Goal: Task Accomplishment & Management: Manage account settings

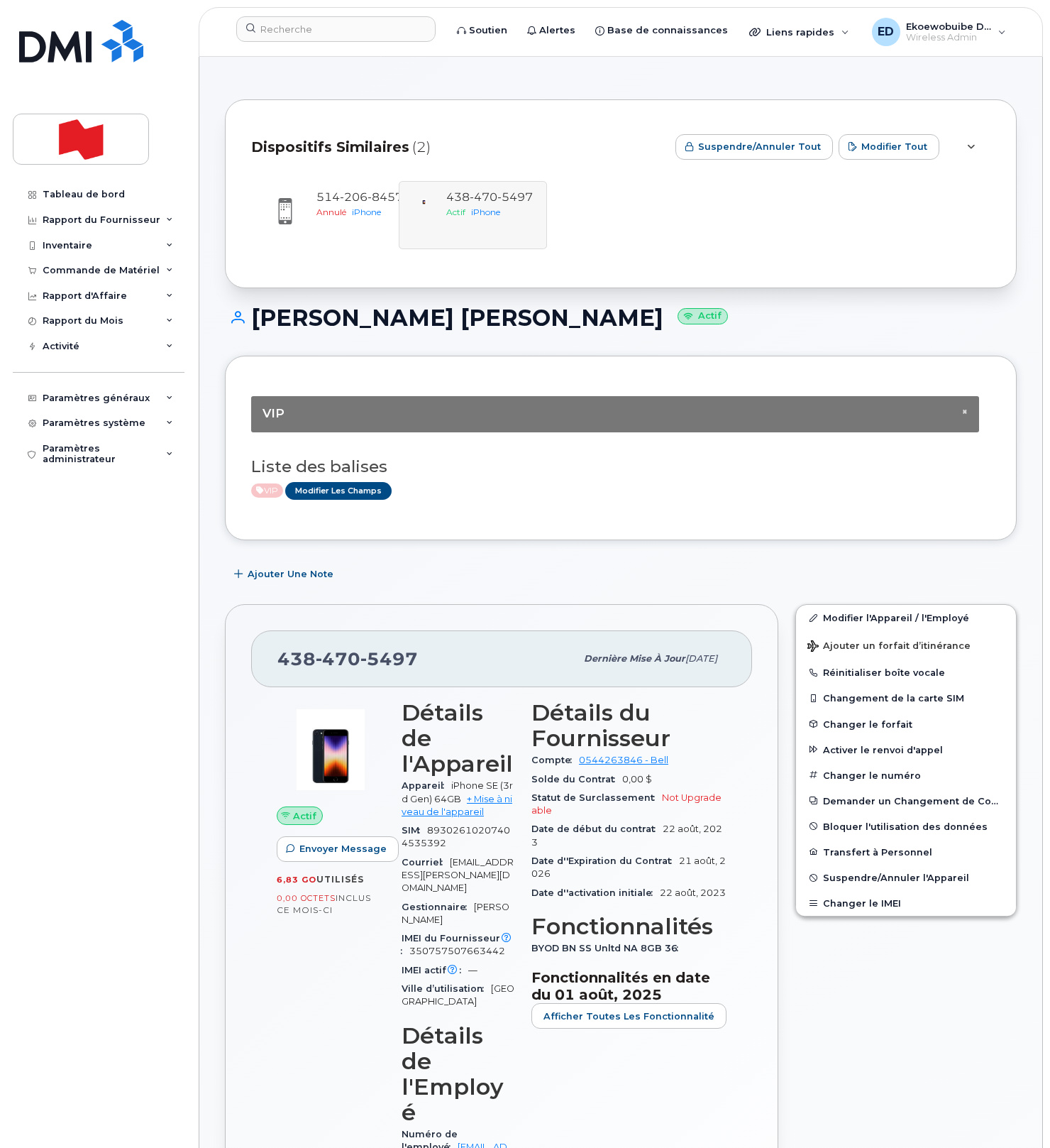
scroll to position [1, 0]
click at [316, 36] on input at bounding box center [335, 28] width 199 height 26
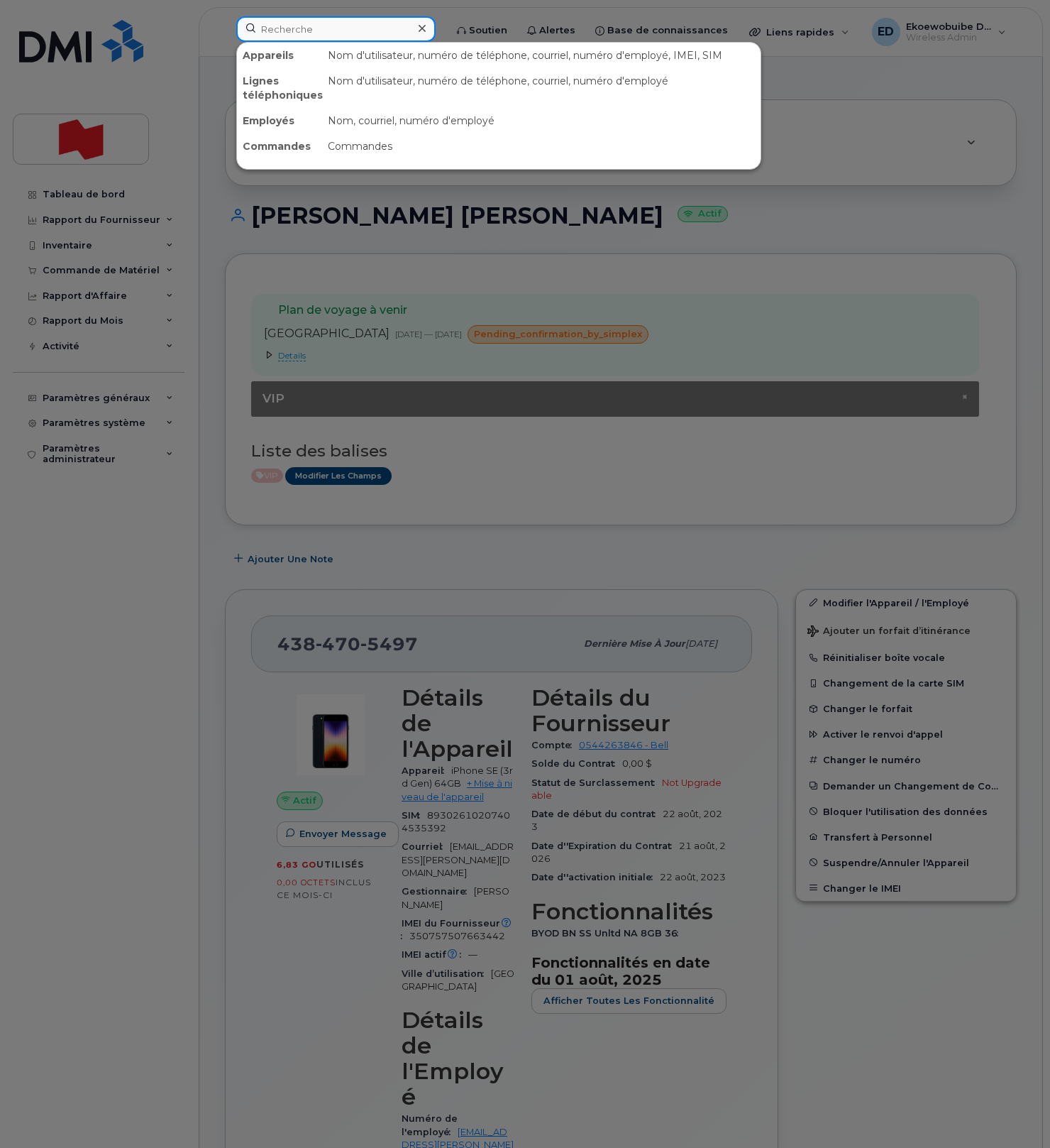
click at [316, 33] on input at bounding box center [335, 28] width 199 height 26
paste input "7788280114"
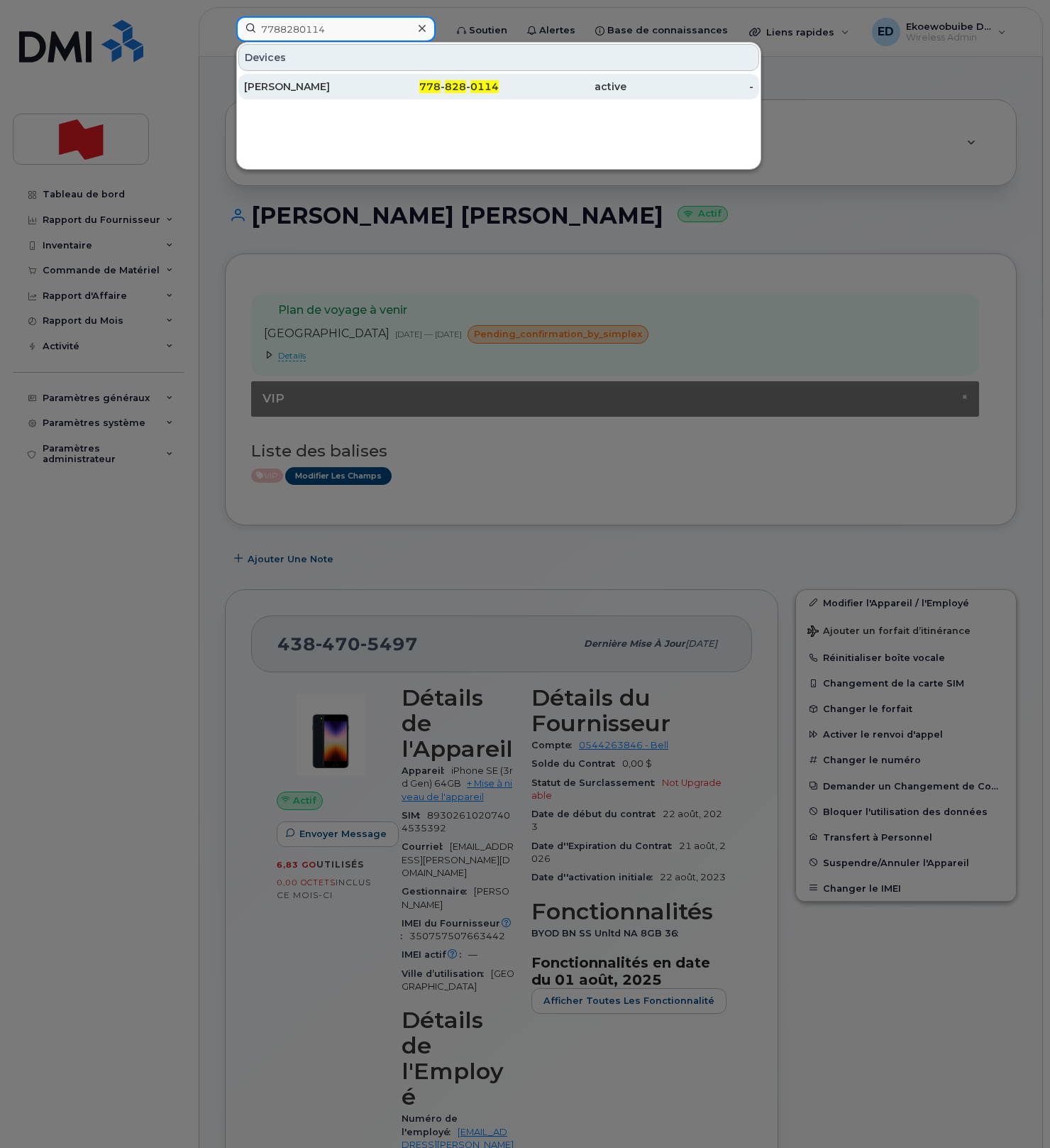
type input "7788280114"
click at [301, 85] on div "[PERSON_NAME]" at bounding box center [308, 86] width 128 height 14
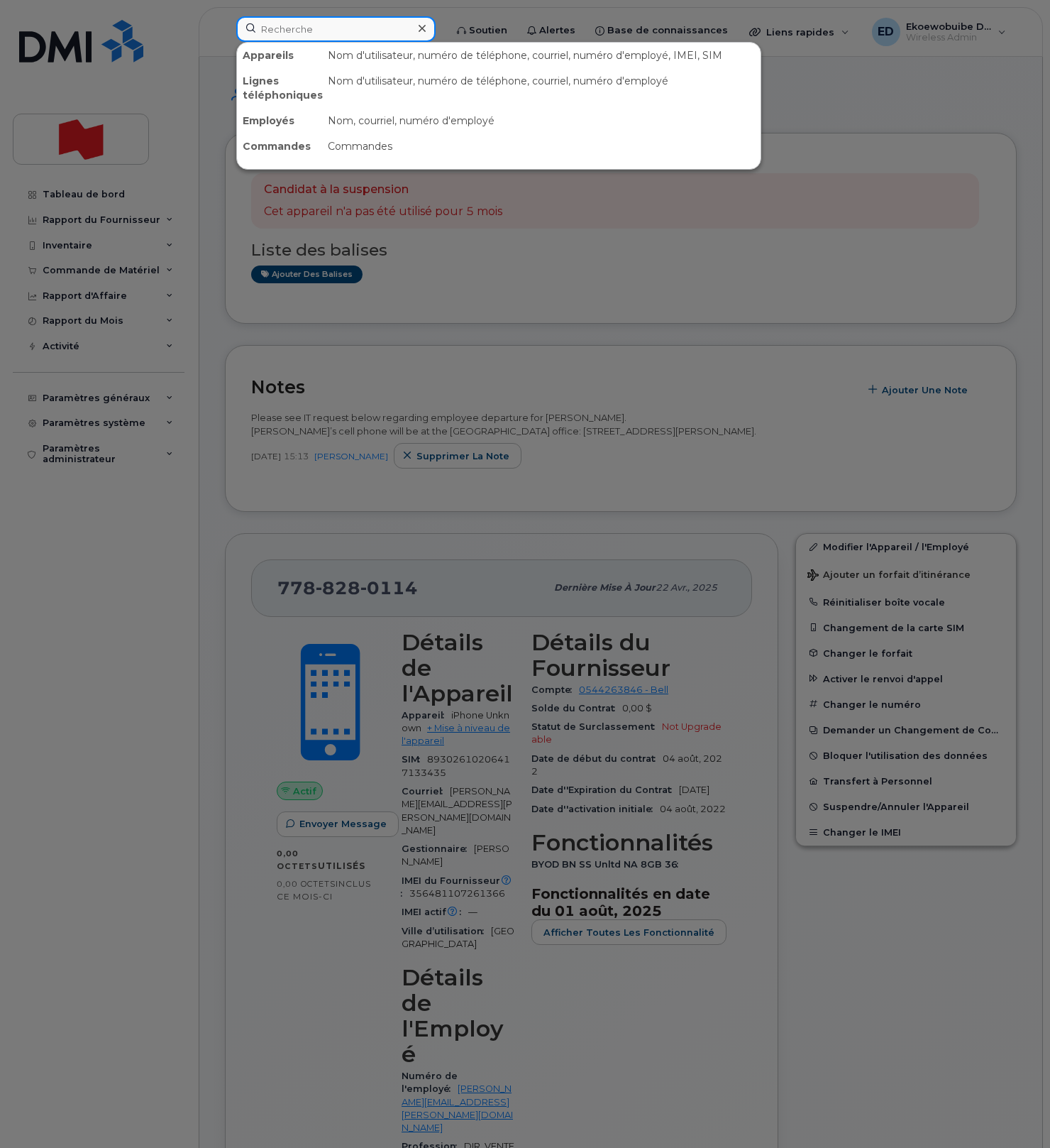
click at [327, 27] on input at bounding box center [335, 28] width 199 height 26
paste input "Maxime Lefrançois"
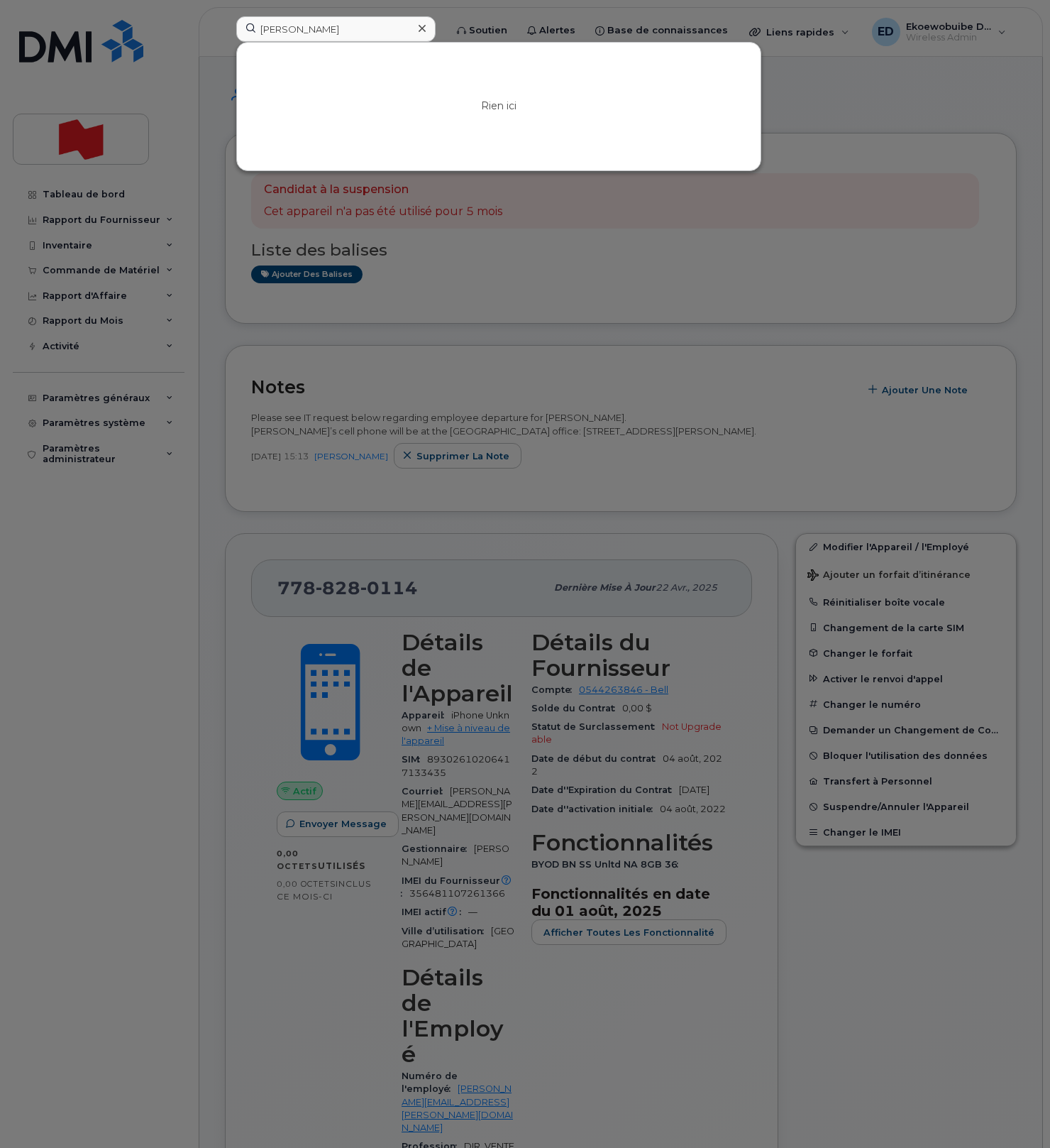
click at [610, 262] on div at bounding box center [525, 574] width 1050 height 1148
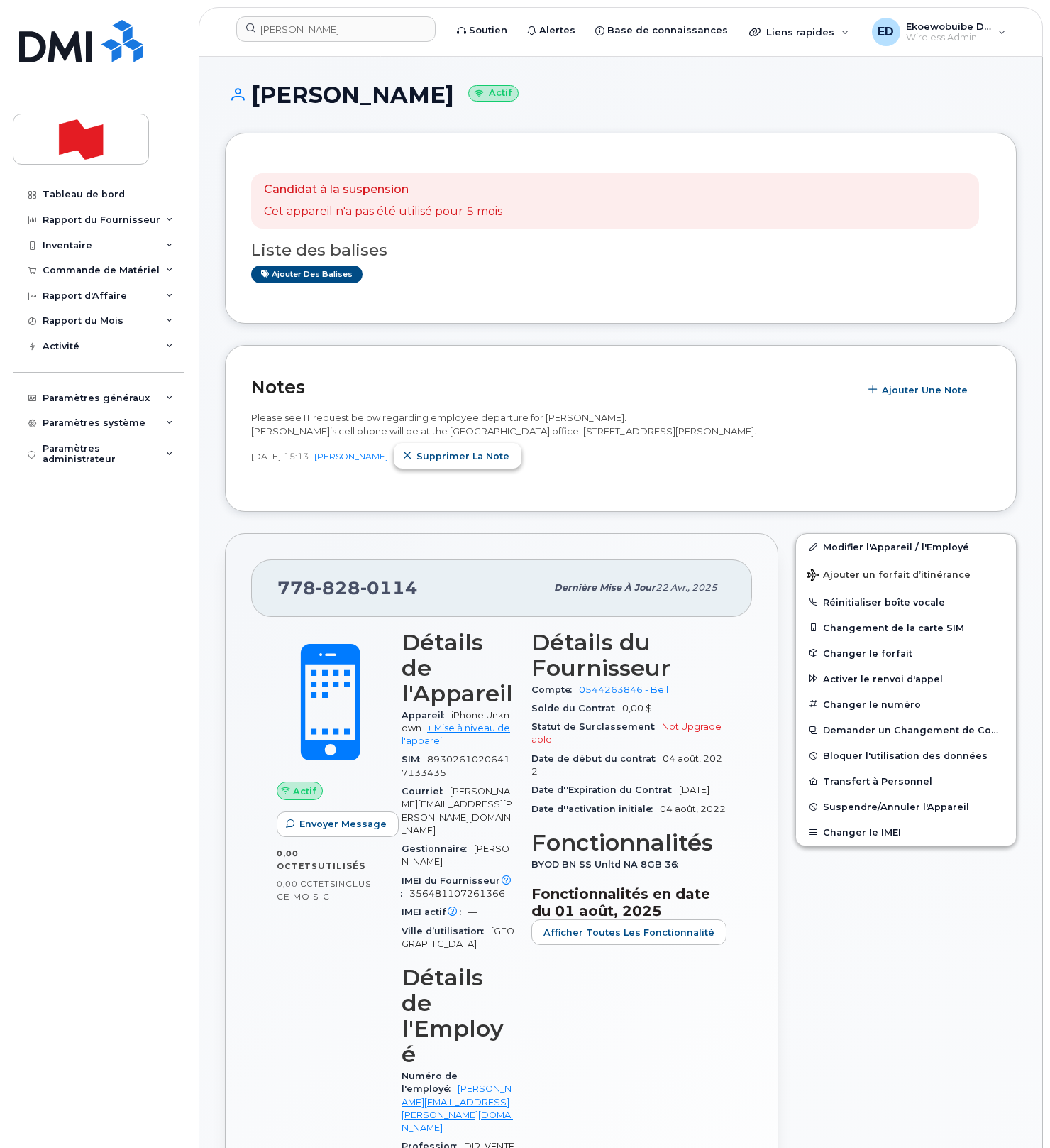
click at [412, 455] on icon "button" at bounding box center [407, 456] width 9 height 9
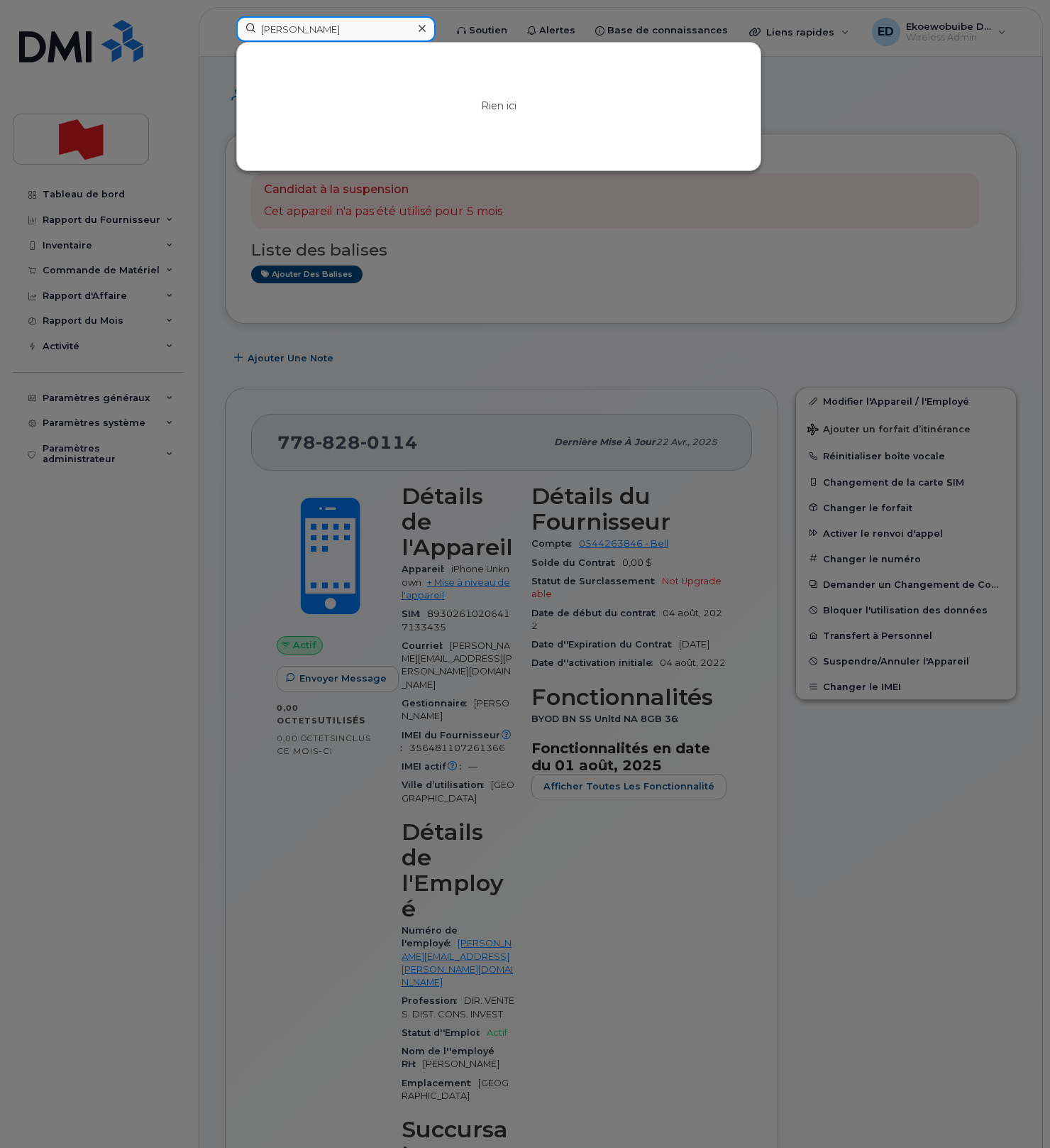
click at [351, 32] on input "[PERSON_NAME]" at bounding box center [335, 28] width 199 height 26
drag, startPoint x: 369, startPoint y: 31, endPoint x: 247, endPoint y: 24, distance: 122.2
click at [247, 24] on input "[PERSON_NAME]" at bounding box center [335, 28] width 199 height 26
paste input "581-443-7288"
type input "581-443-7288"
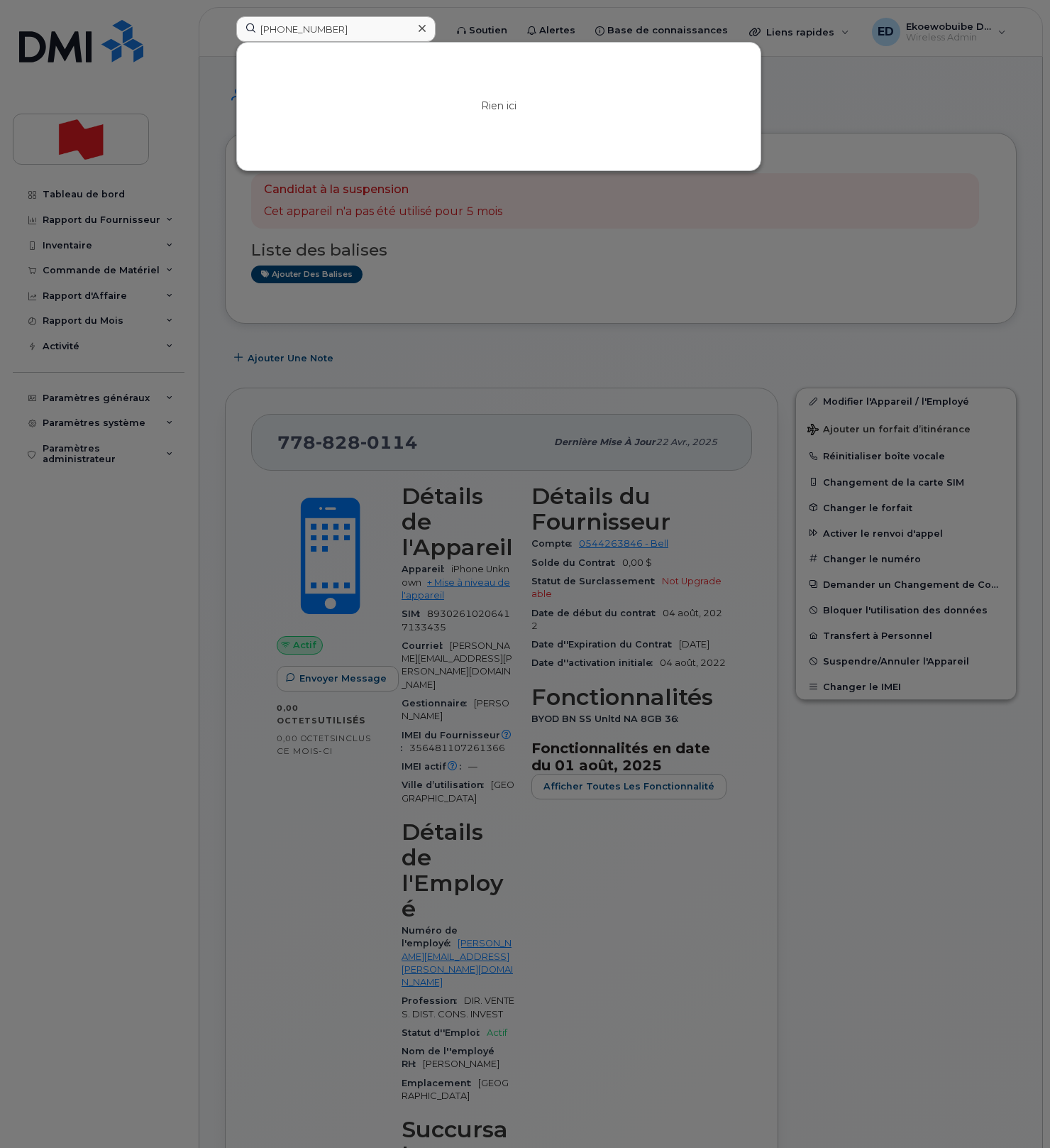
click at [425, 27] on icon at bounding box center [422, 28] width 7 height 11
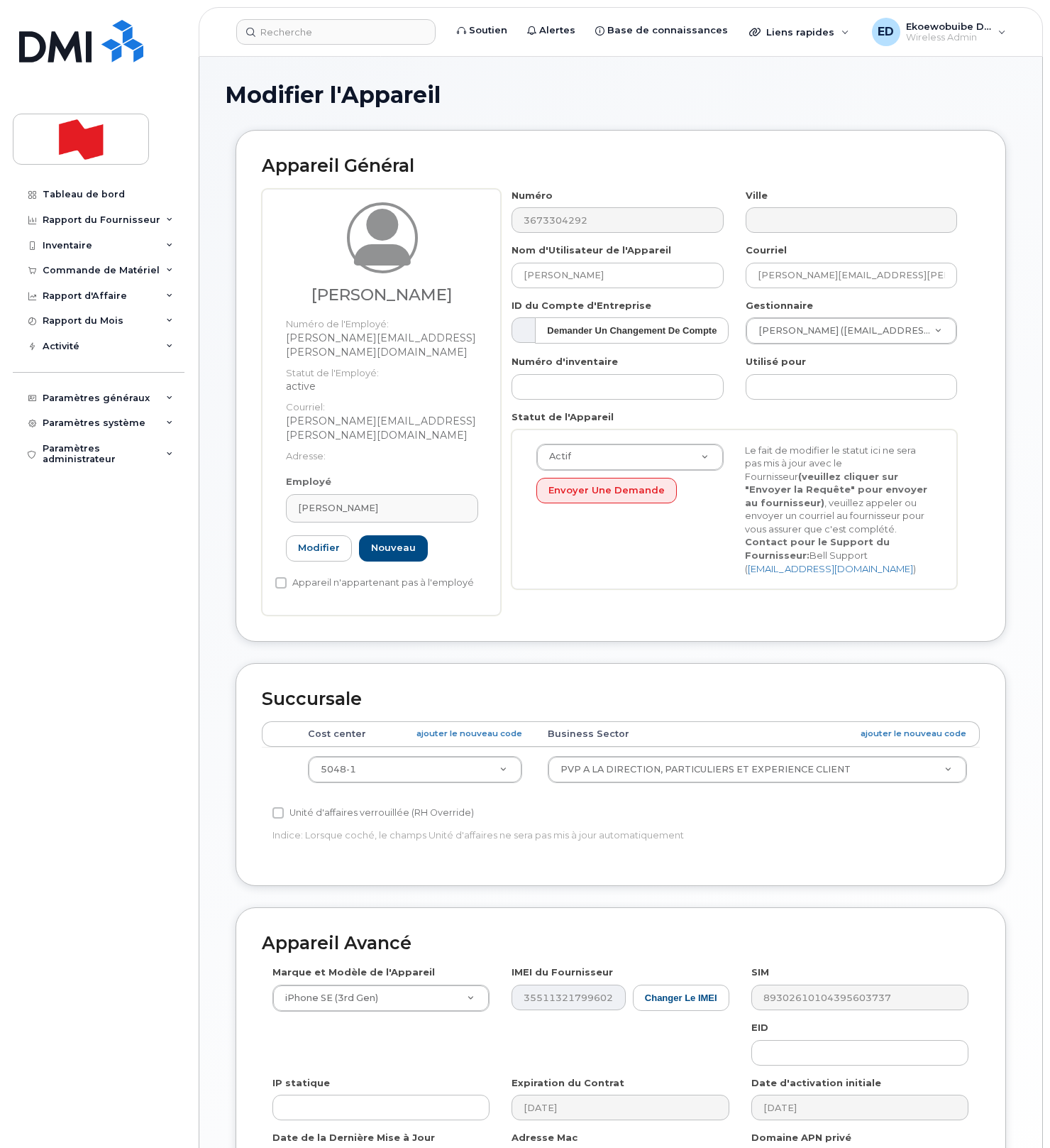
select select "22917077"
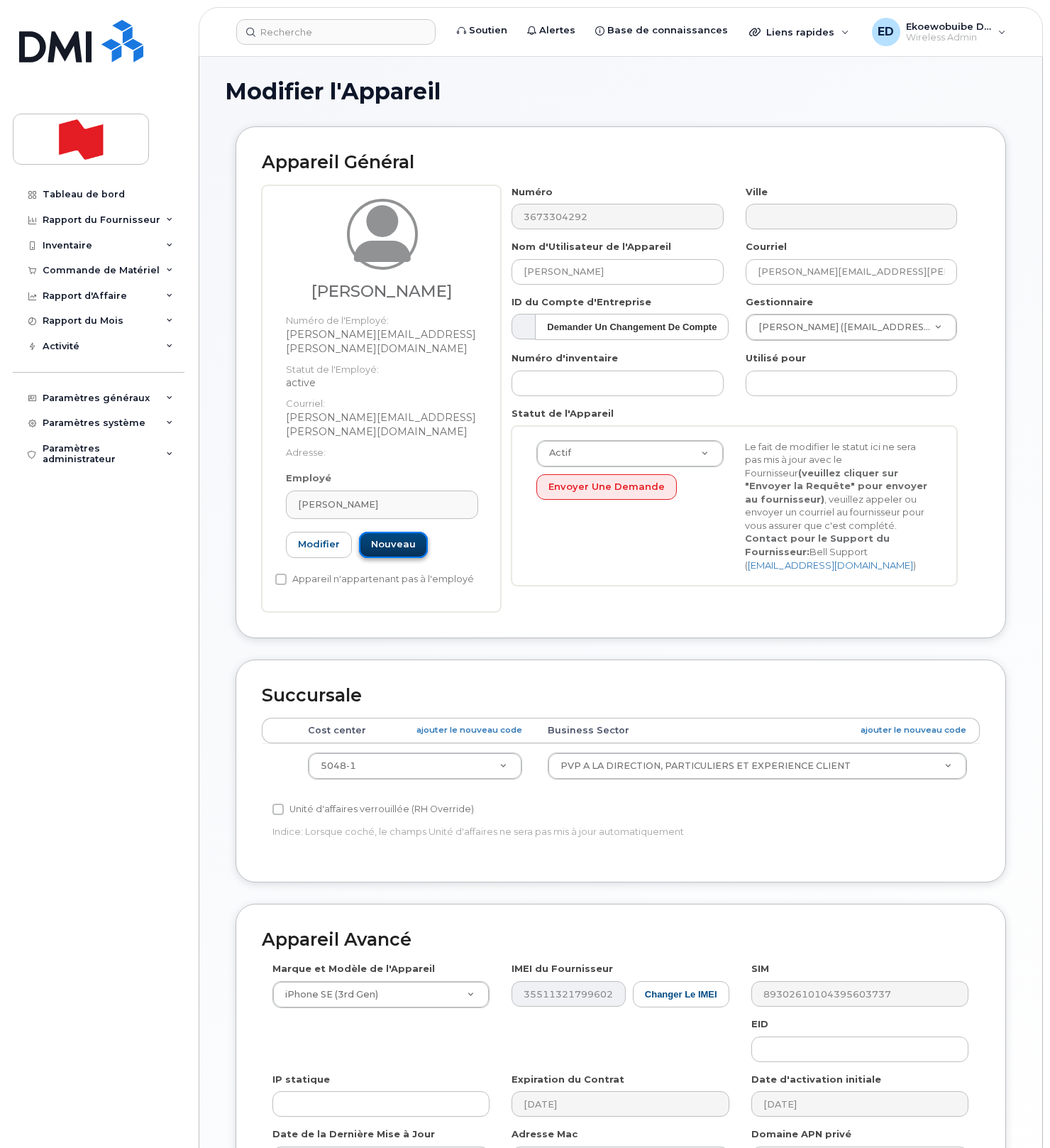
click at [389, 532] on link "Nouveau" at bounding box center [393, 545] width 69 height 27
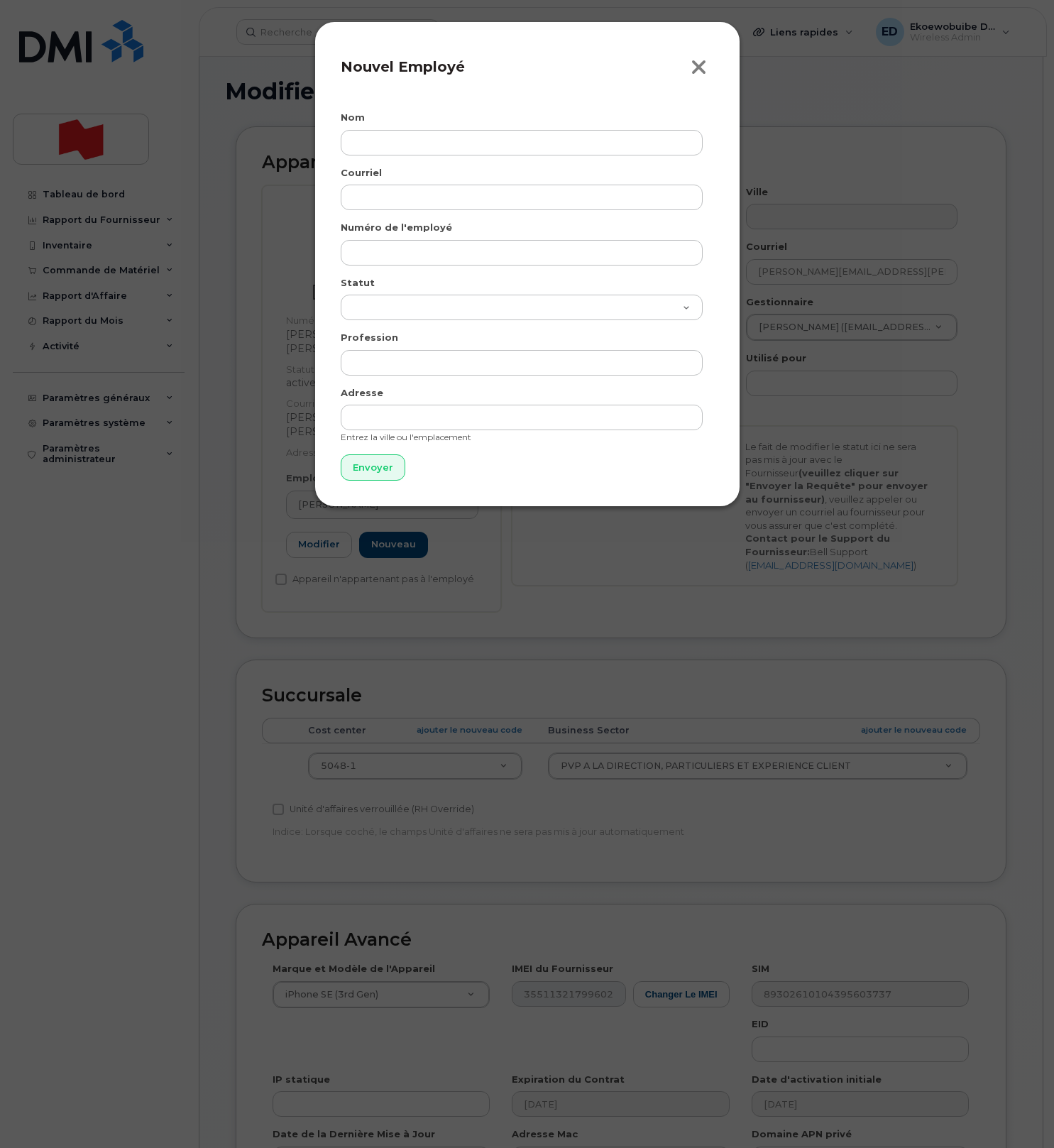
click at [693, 64] on icon "button" at bounding box center [698, 67] width 16 height 21
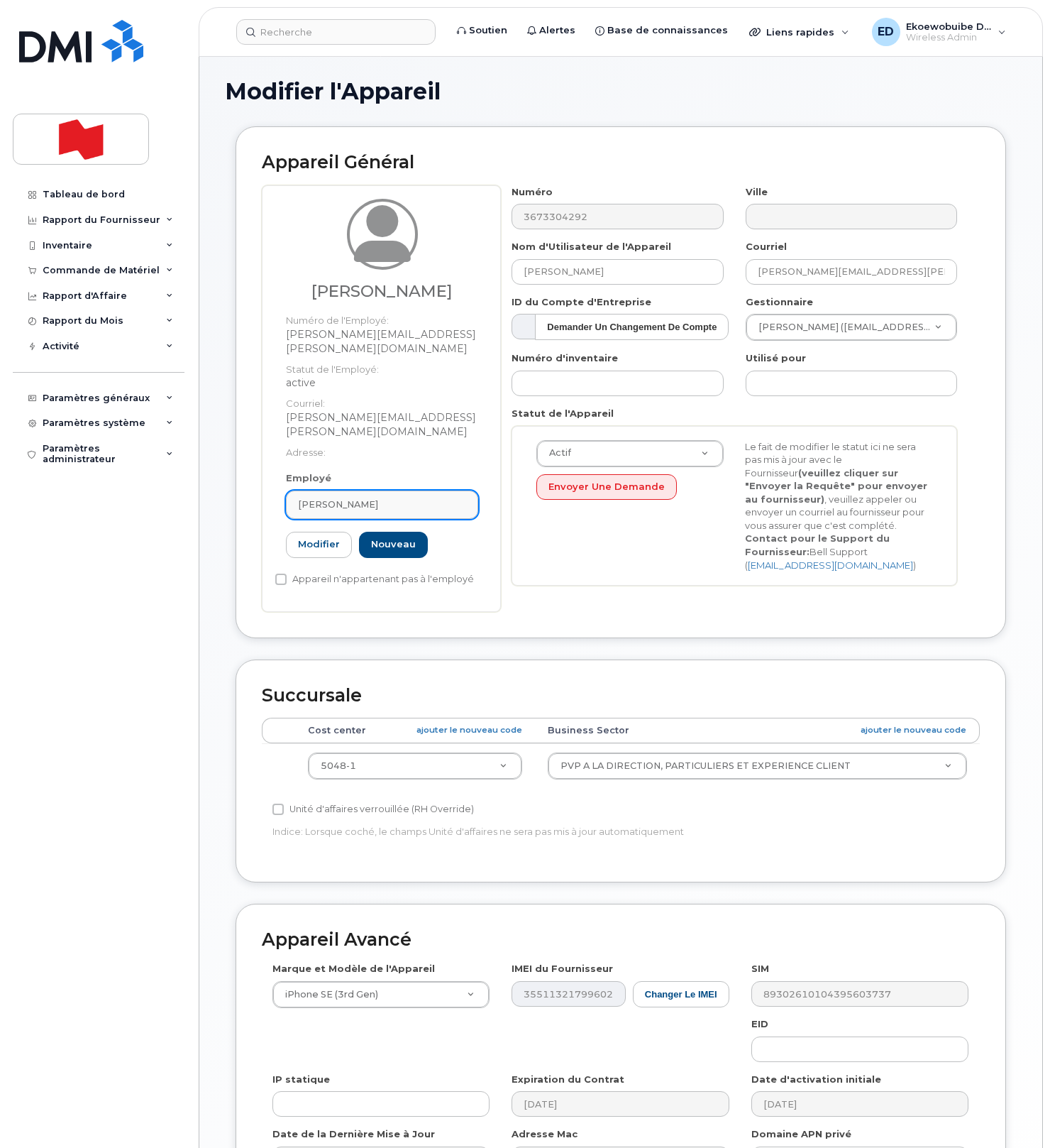
click at [430, 490] on link "Raphaël Albert" at bounding box center [382, 504] width 192 height 28
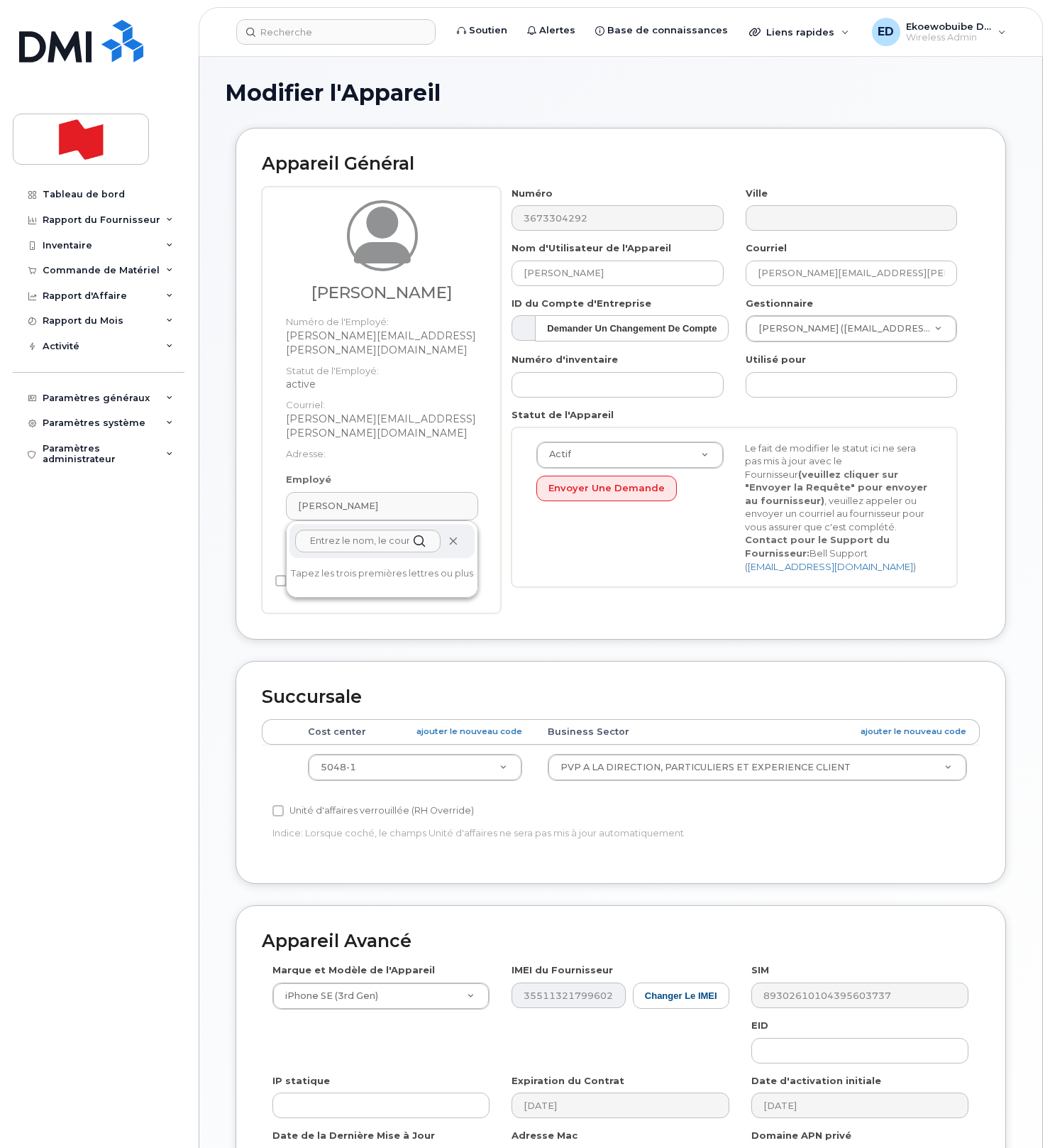
click at [449, 537] on icon at bounding box center [453, 541] width 9 height 9
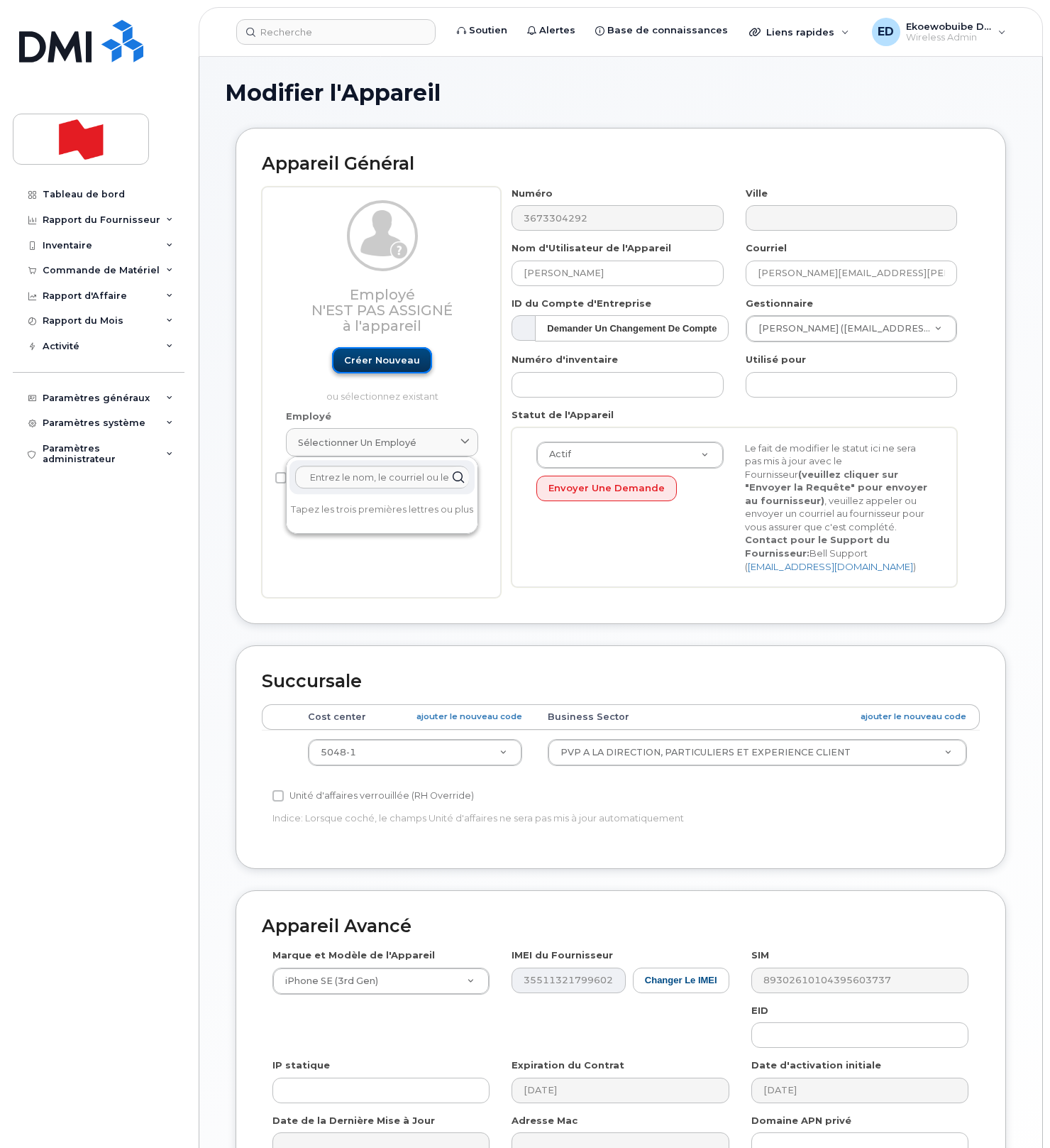
click at [369, 359] on link "Créer nouveau" at bounding box center [382, 360] width 100 height 27
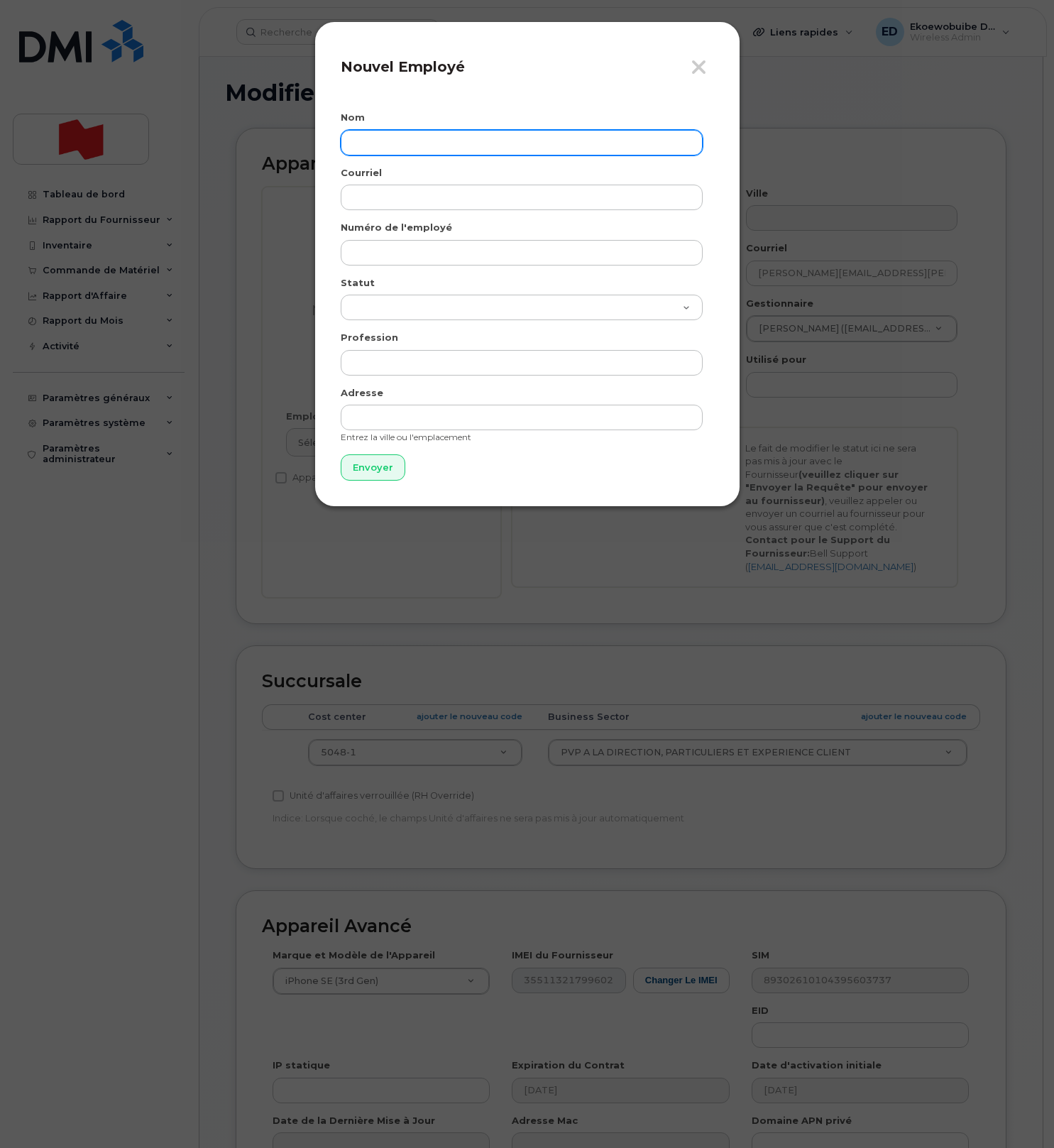
click at [402, 140] on input "text" at bounding box center [521, 142] width 362 height 26
paste input "[PERSON_NAME]"
paste input "[EMAIL_ADDRESS][PERSON_NAME][DOMAIN_NAME]"
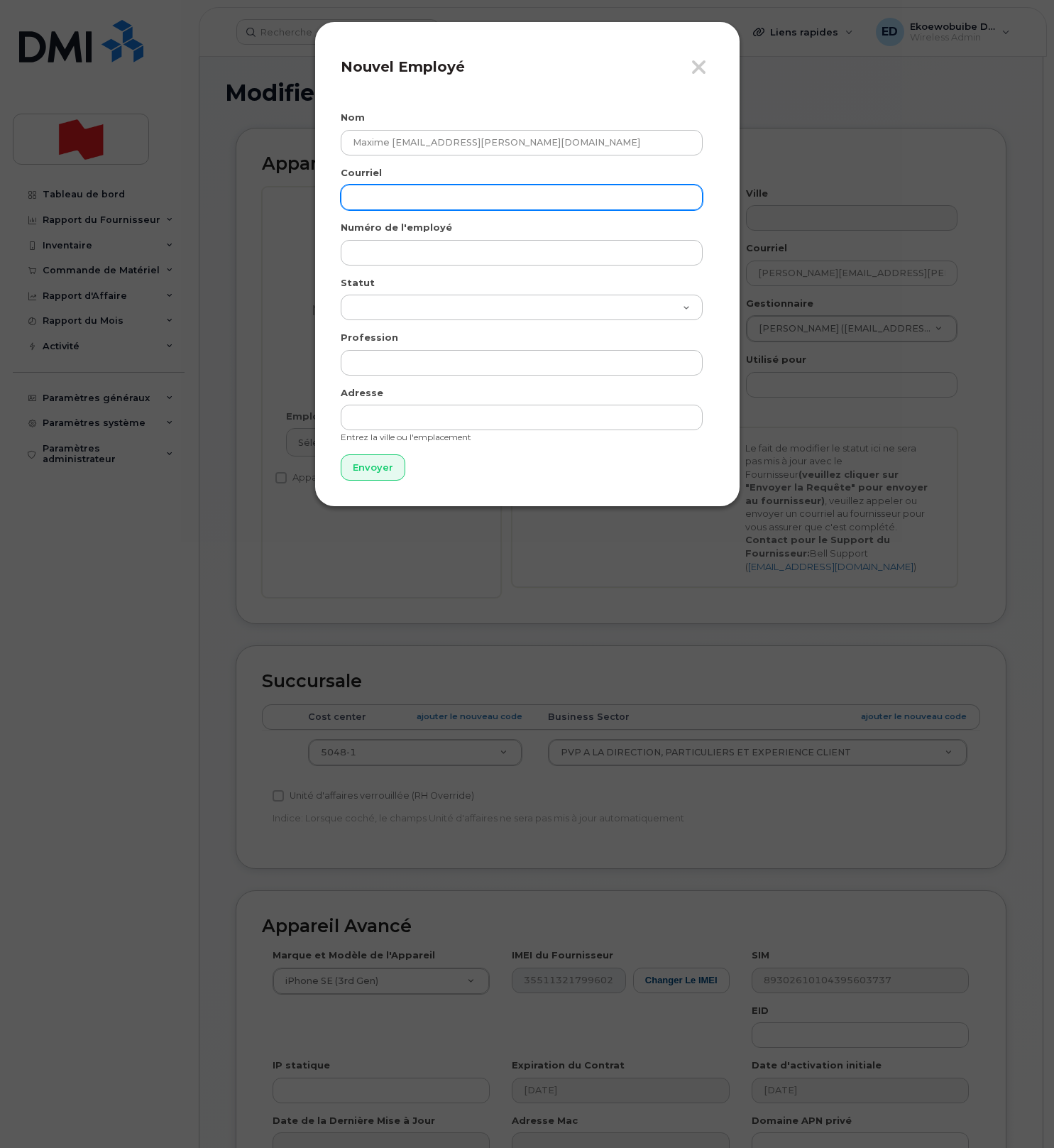
click at [404, 199] on input "email" at bounding box center [521, 197] width 362 height 26
type input "Maxime Lefrançois"
click at [405, 191] on input "email" at bounding box center [521, 197] width 362 height 26
paste input "maxime.lefrancois@bnc.ca"
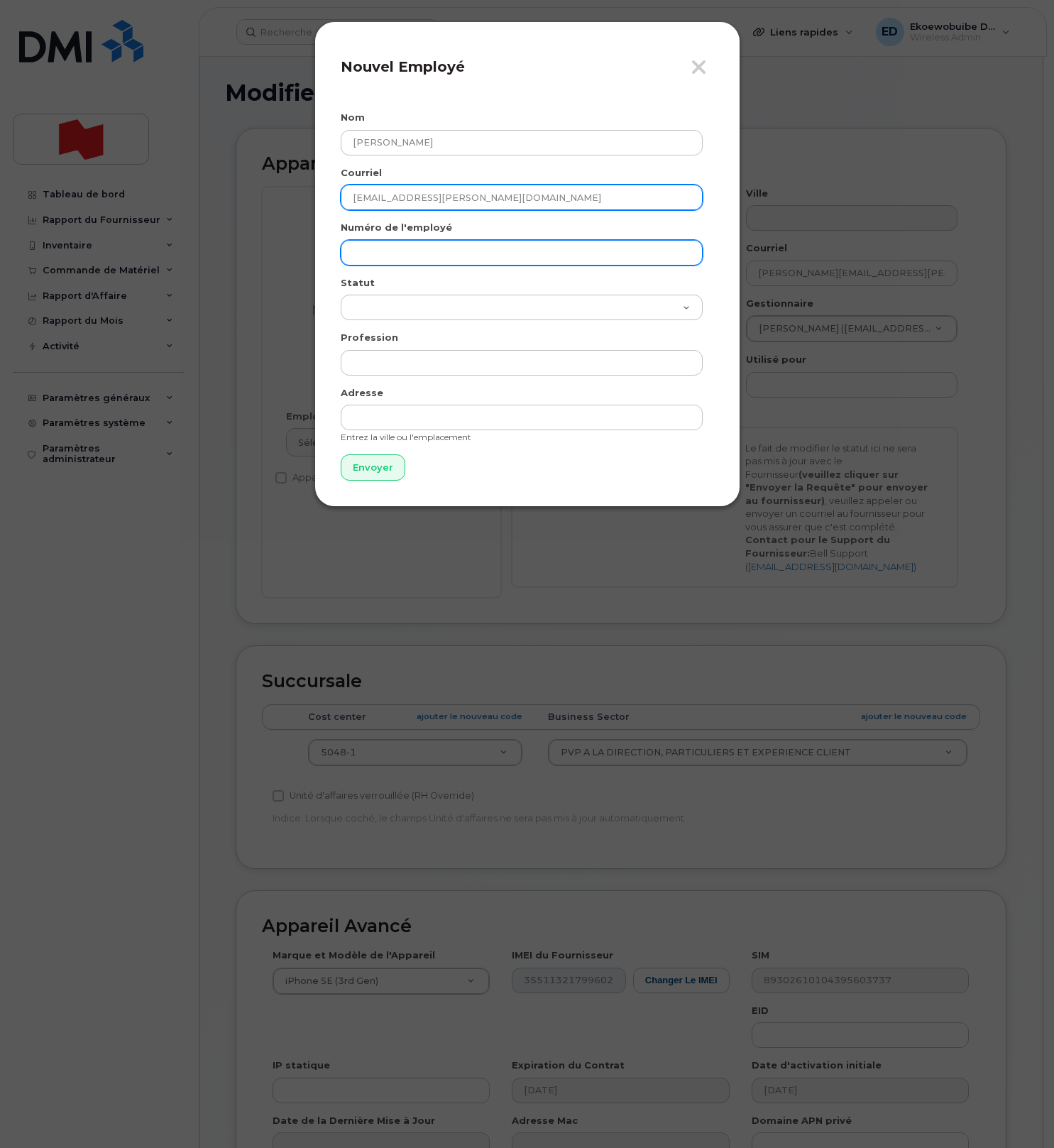
type input "maxime.lefrancois@bnc.ca"
click at [389, 246] on input "text" at bounding box center [521, 252] width 362 height 26
paste input "[EMAIL_ADDRESS][PERSON_NAME][DOMAIN_NAME]"
type input "[EMAIL_ADDRESS][PERSON_NAME][DOMAIN_NAME]"
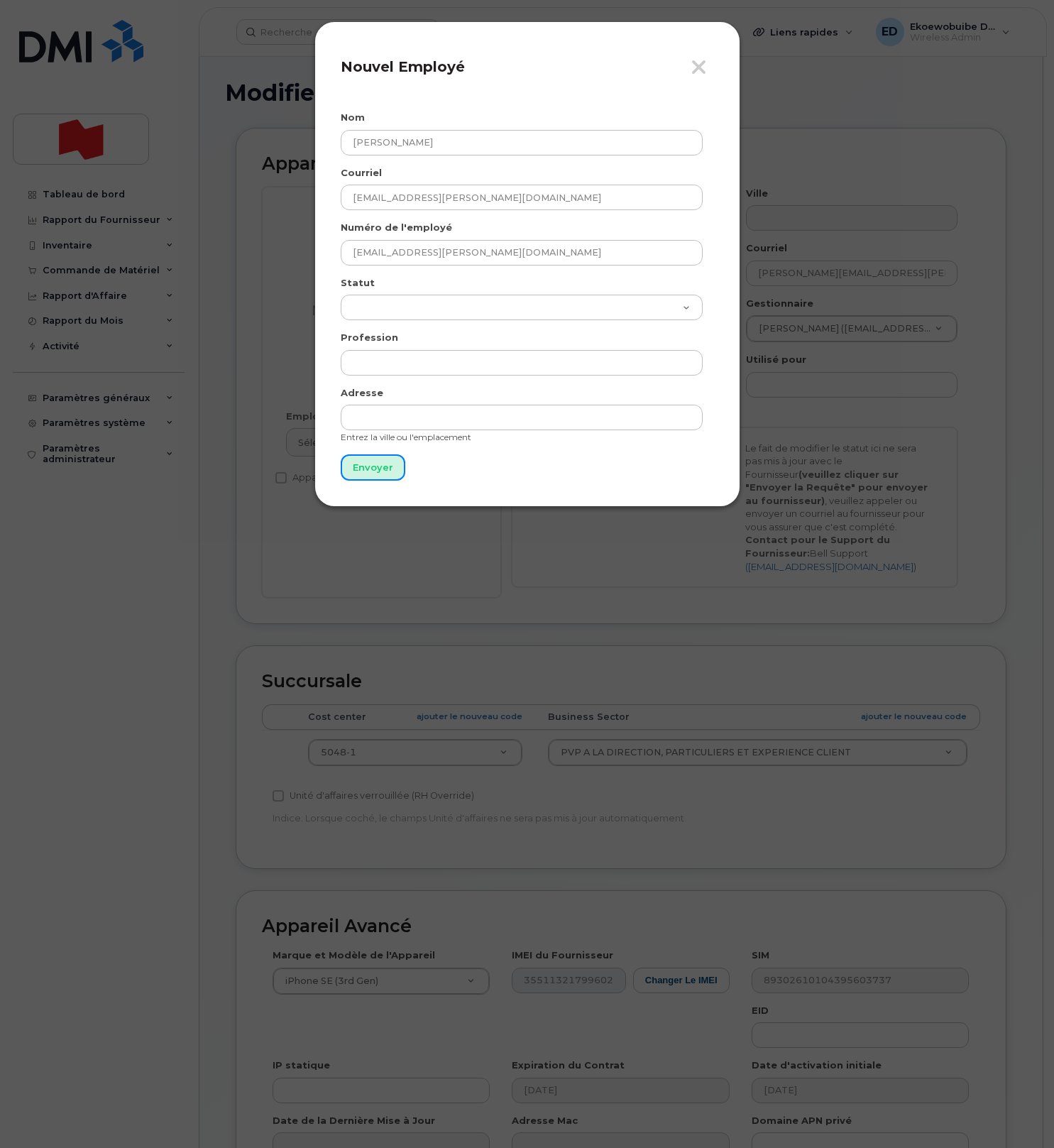
click at [373, 467] on input "Envoyer" at bounding box center [373, 467] width 64 height 27
type input "Envoyer"
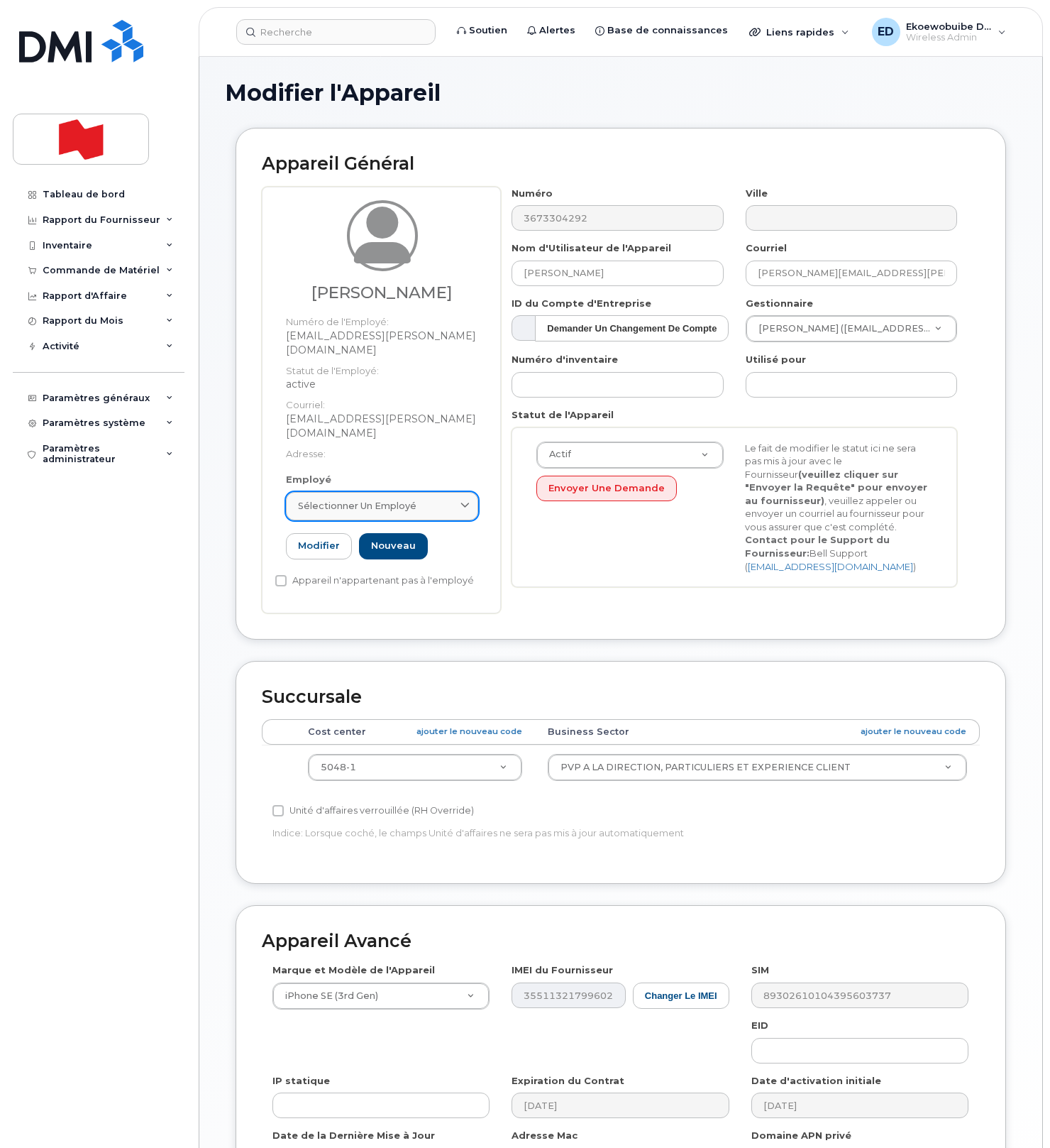
click at [439, 499] on div "Sélectionner un employé" at bounding box center [381, 505] width 168 height 13
paste input "maxime.lefrancois@bnc.ca"
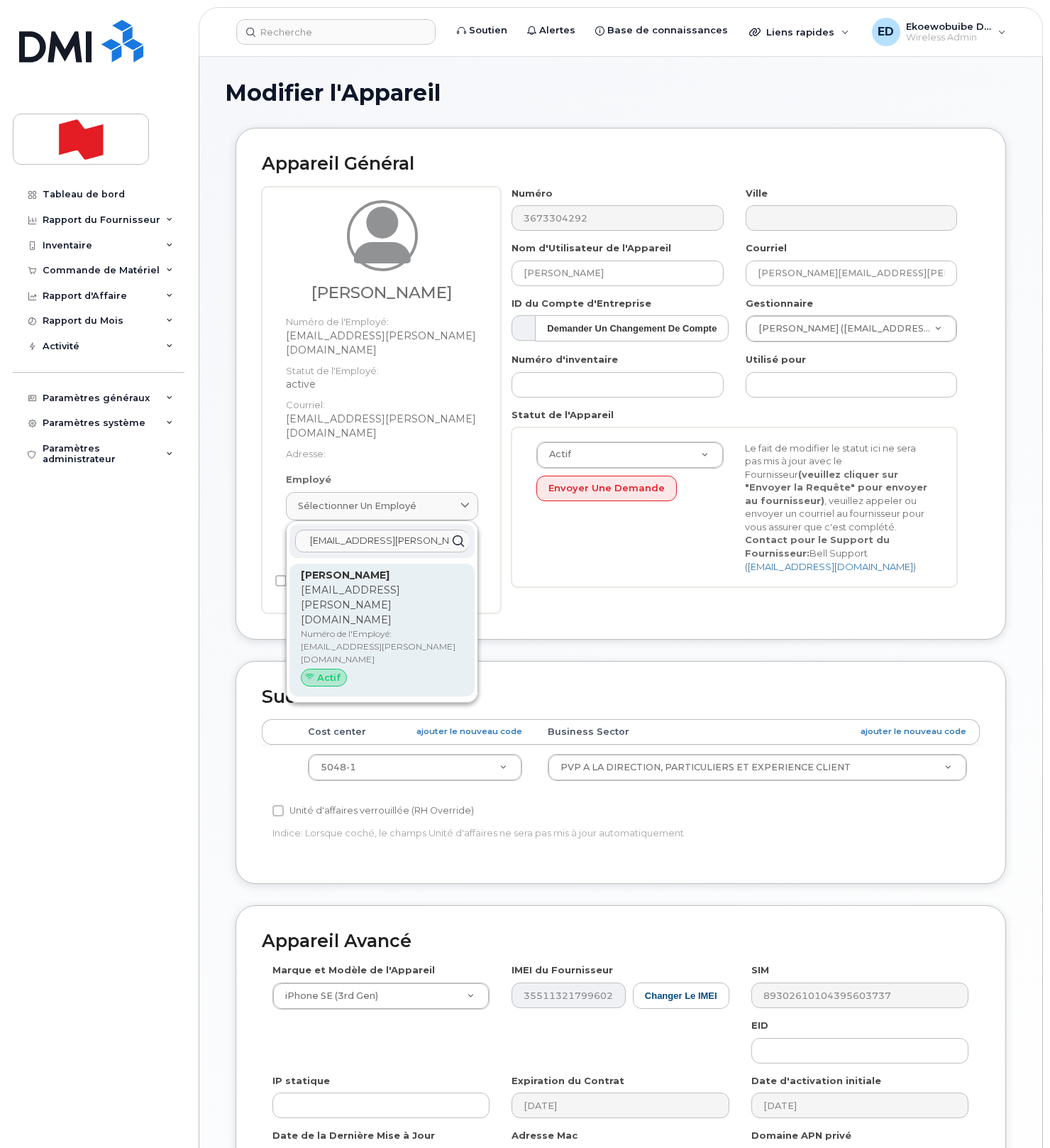
type input "maxime.lefrancois@bnc.ca"
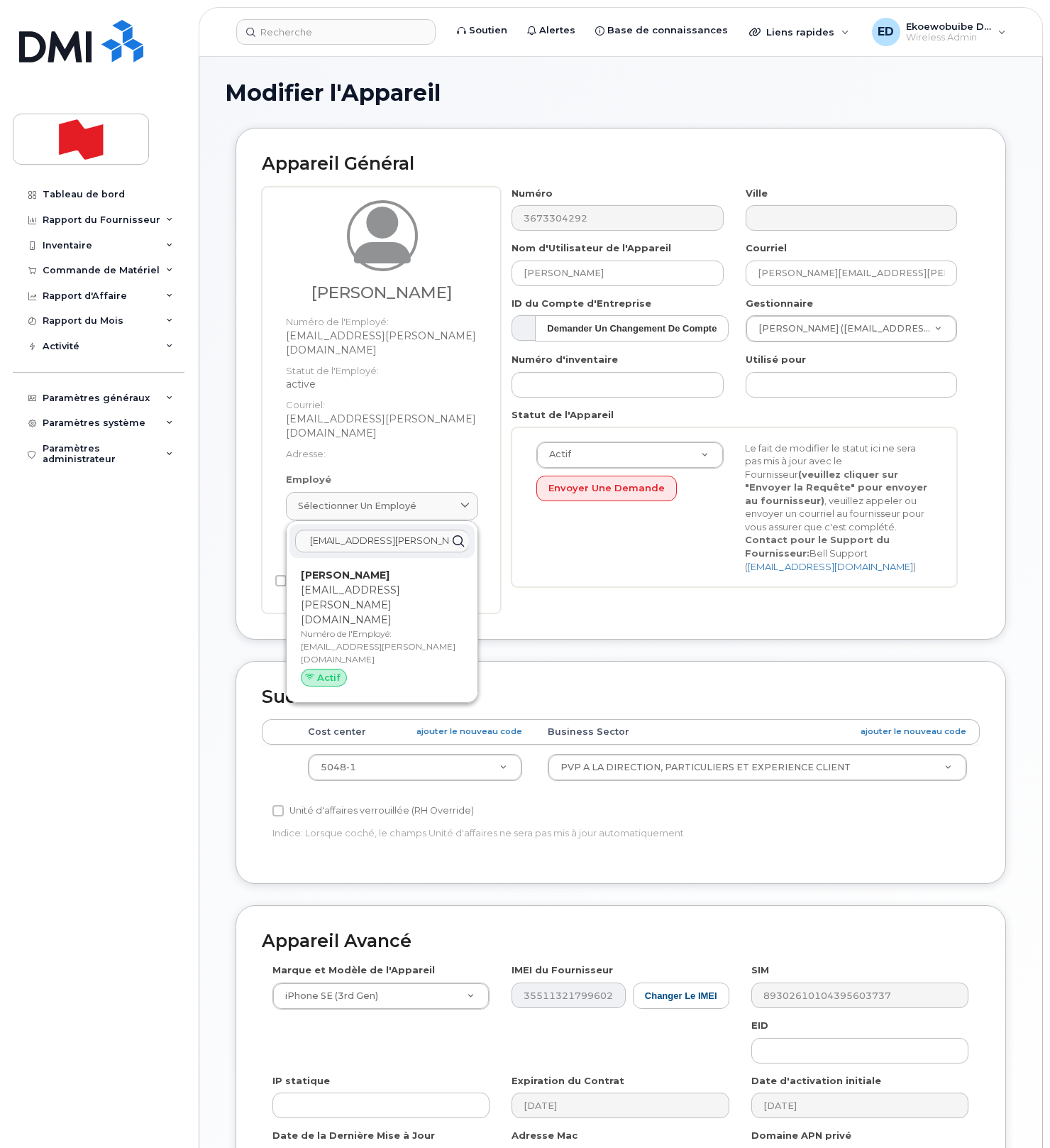
click at [360, 583] on p "maxime.lefrancois@bnc.ca" at bounding box center [381, 605] width 162 height 45
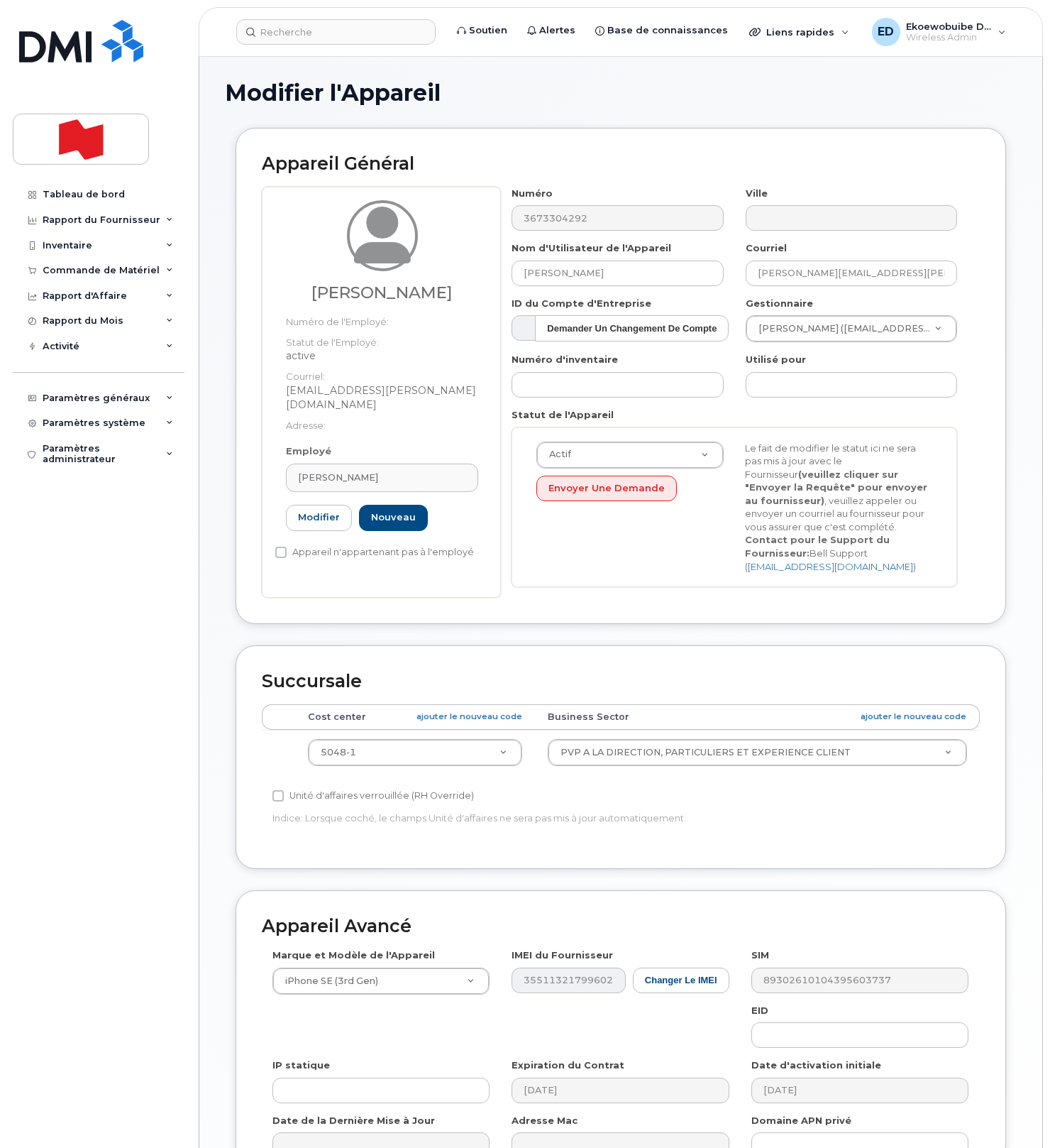
type input "maxime.lefrancois@bnc.ca"
type input "Maxime Lefrançois"
type input "maxime.lefrancois@bnc.ca"
type input "0223"
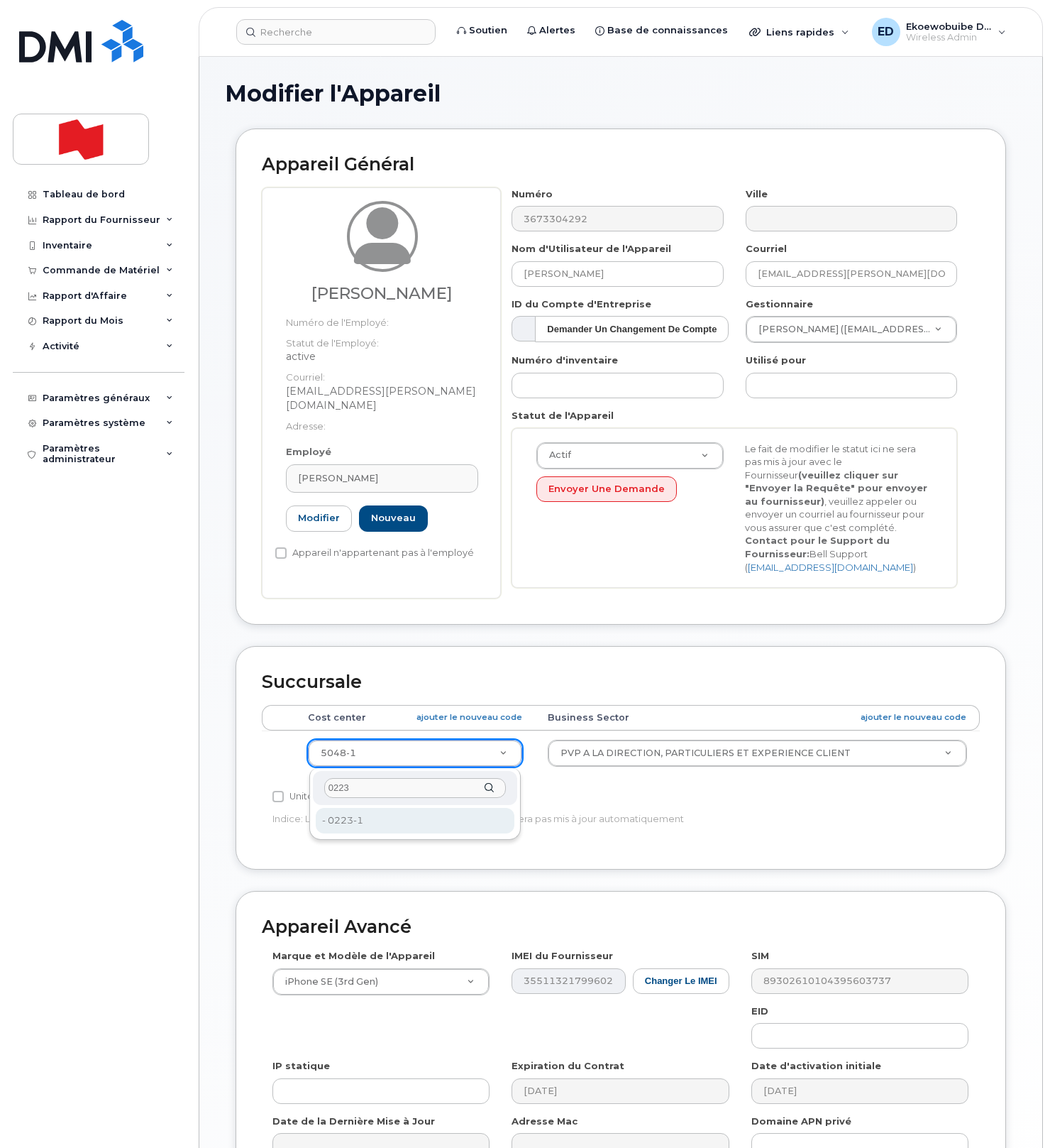
type input "25594269"
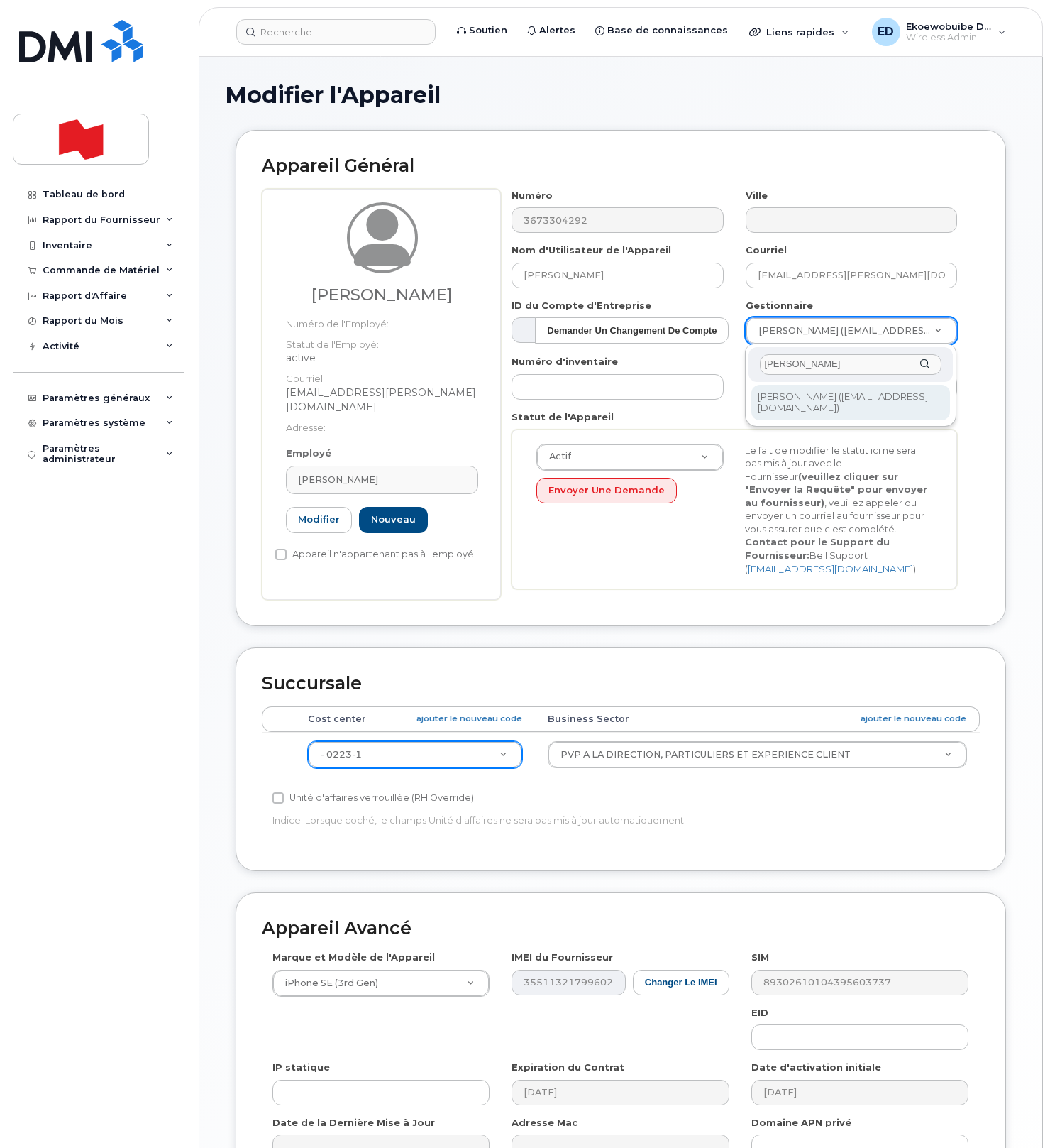
type input "Caroline Cote"
type input "1920373"
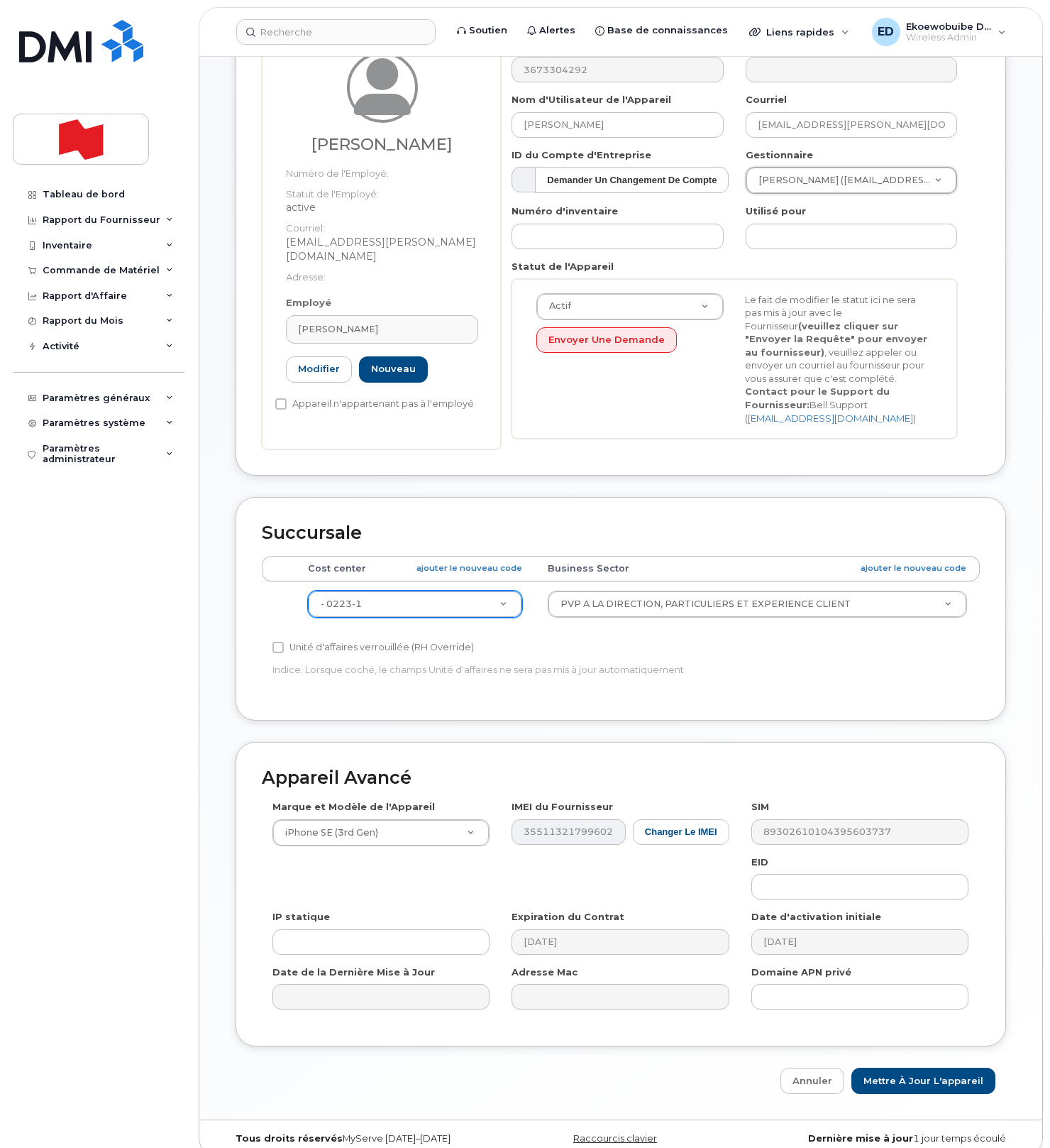
scroll to position [171, 0]
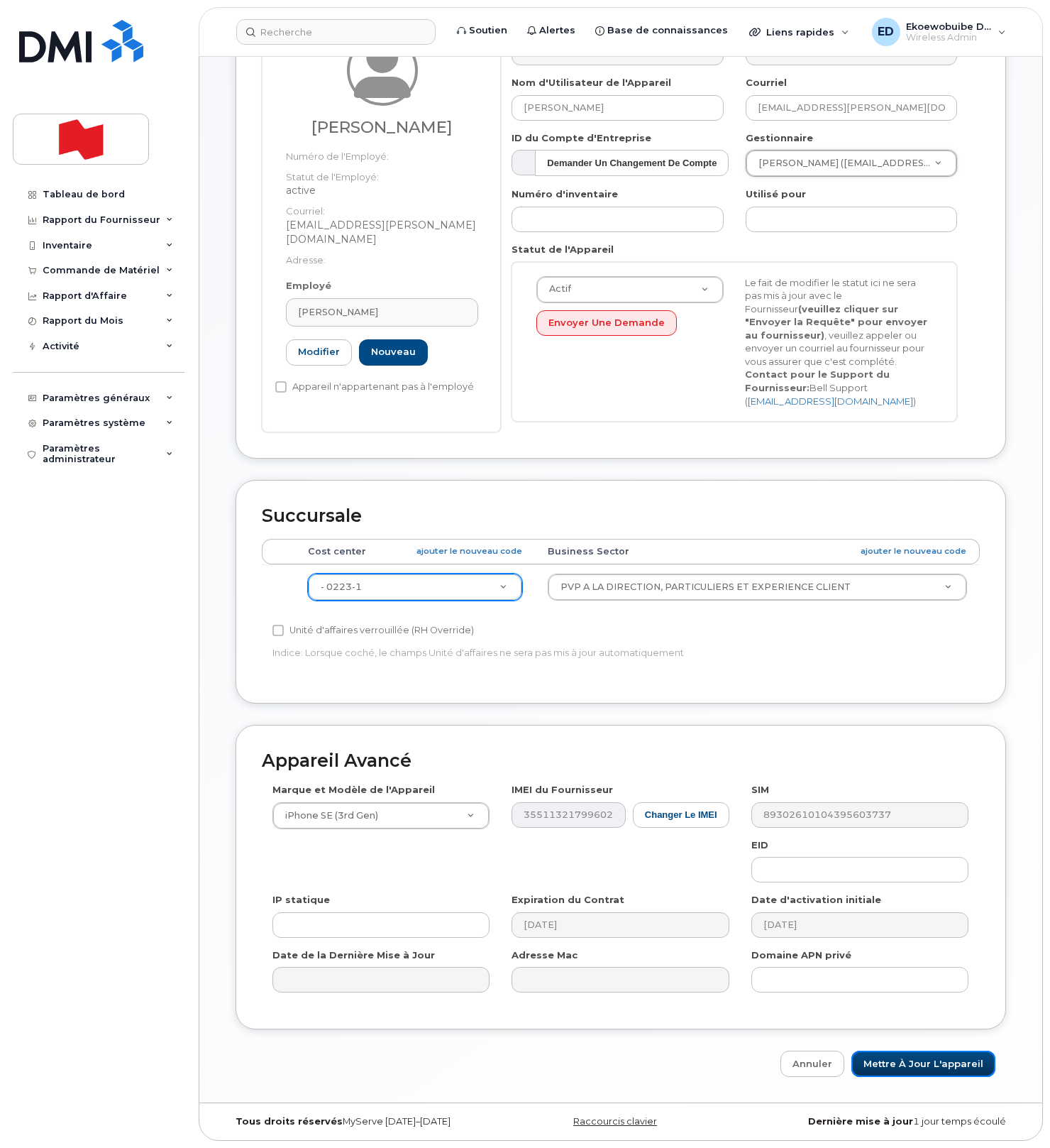
click at [894, 1061] on input "Mettre à jour l'appareil" at bounding box center [923, 1064] width 144 height 27
type input "Sauvegarde..."
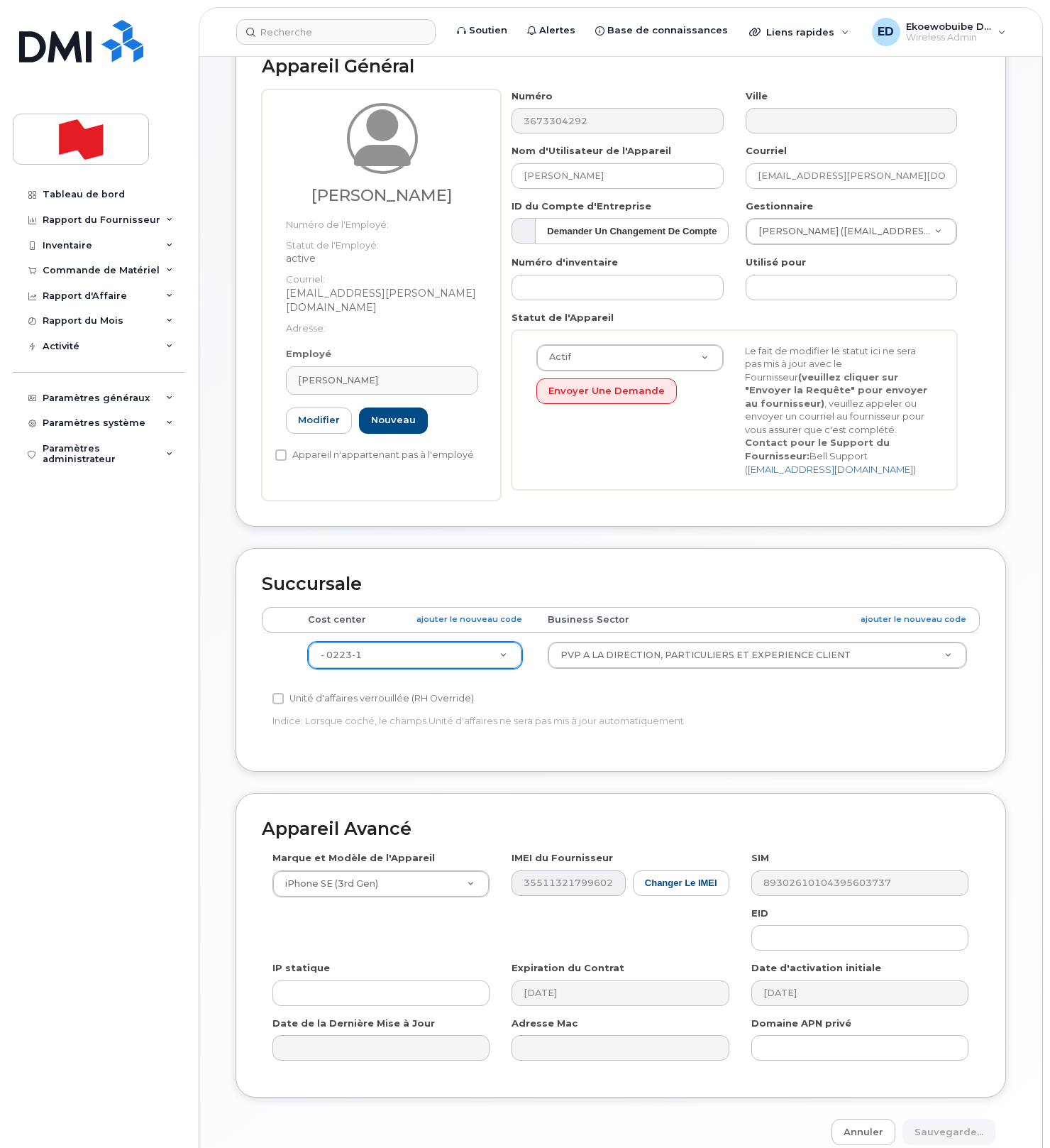
scroll to position [98, 0]
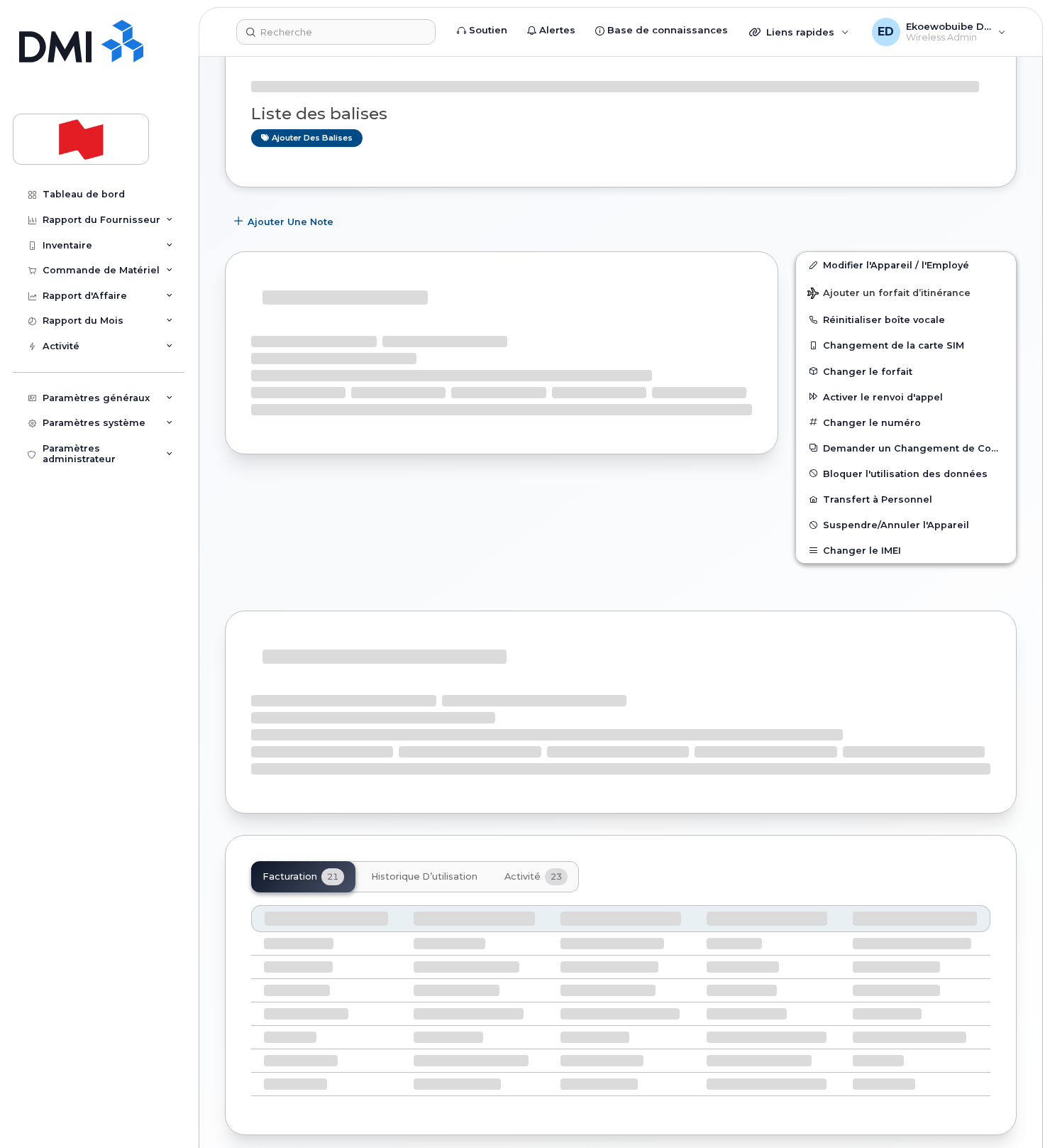
scroll to position [96, 0]
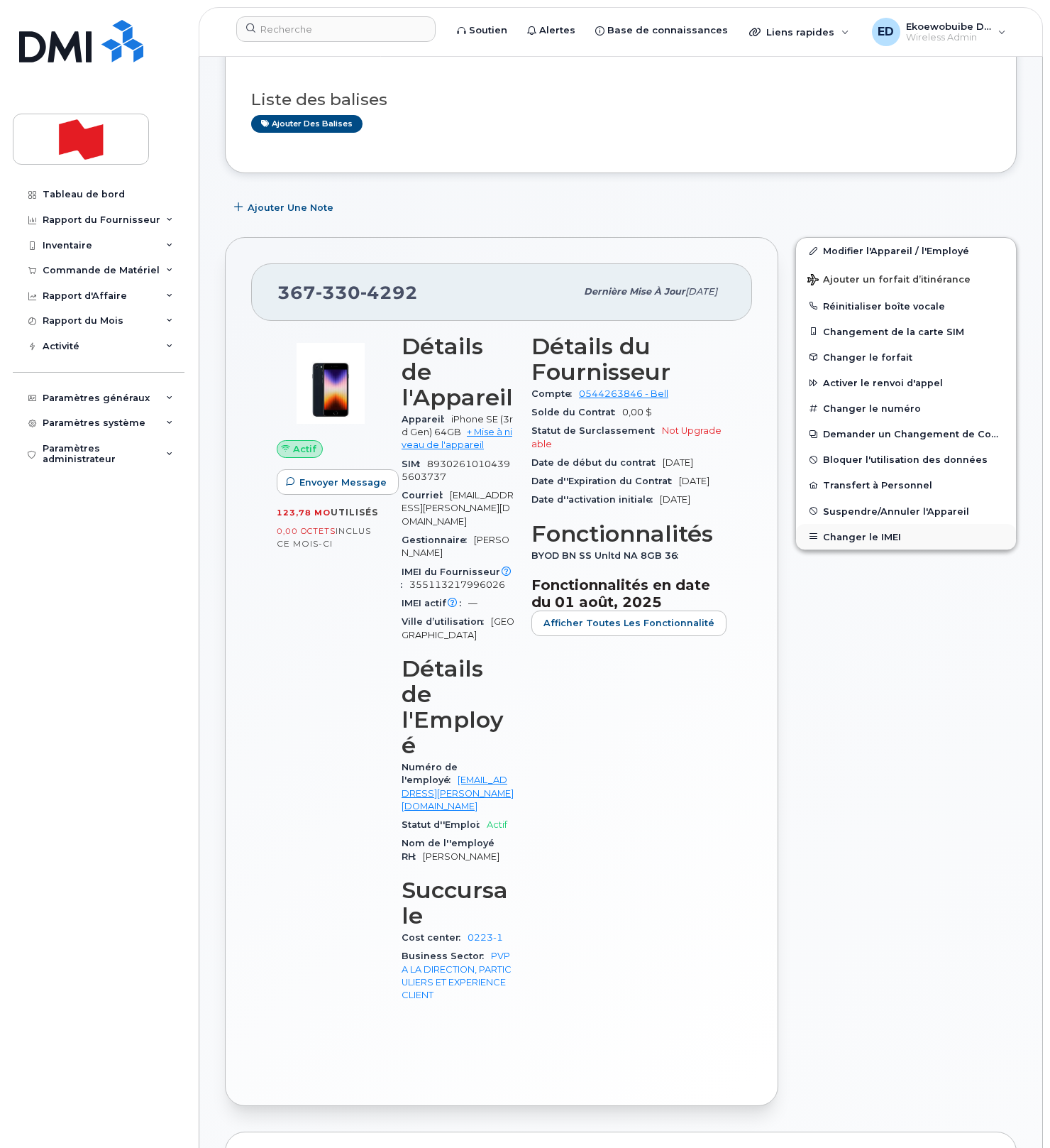
click at [851, 532] on button "Changer le IMEI" at bounding box center [906, 537] width 220 height 26
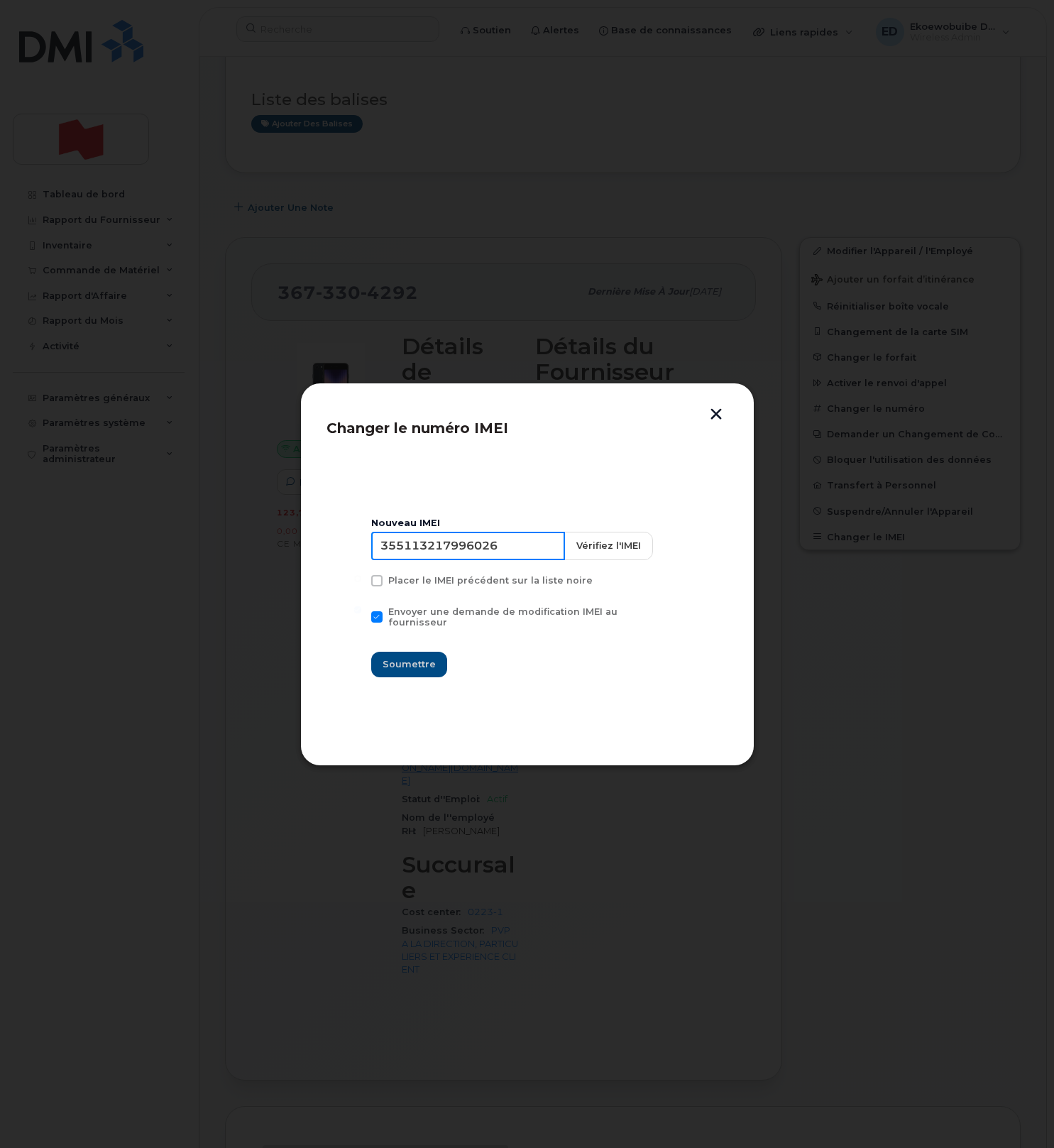
click at [472, 560] on input "355113217996026" at bounding box center [468, 546] width 193 height 28
type input "350515301499292"
click at [415, 657] on span "Soumettre" at bounding box center [409, 664] width 53 height 13
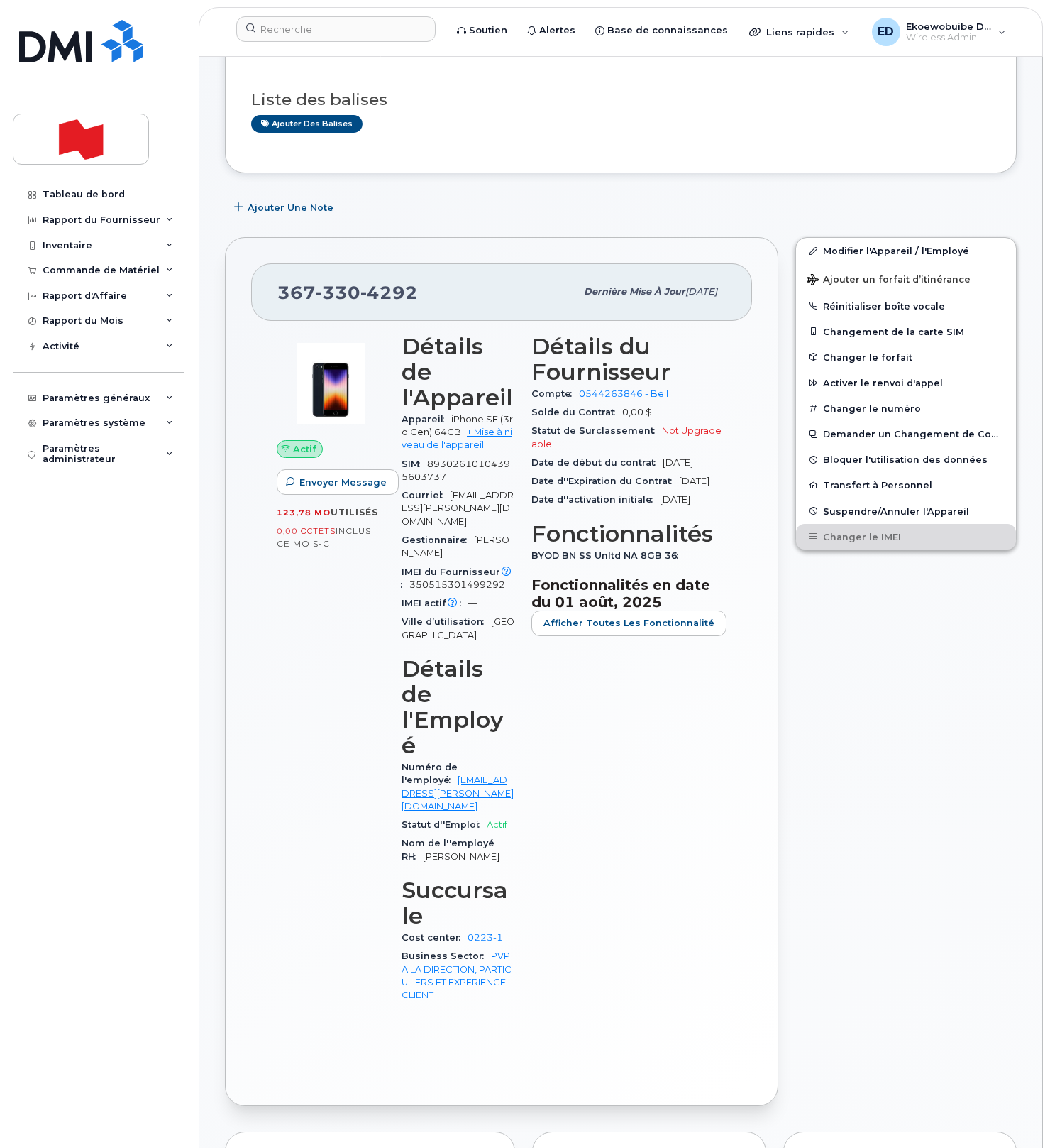
scroll to position [0, 0]
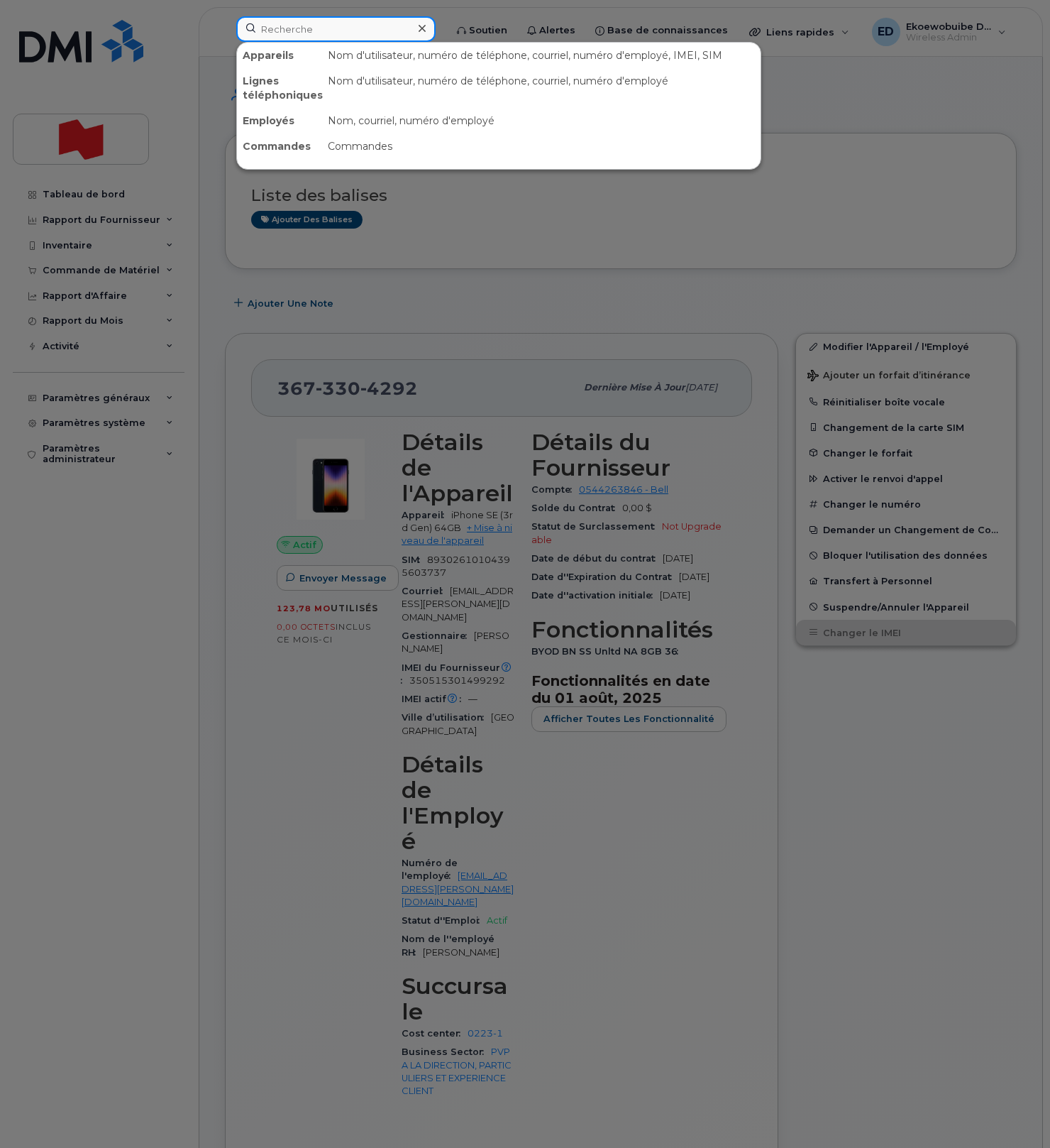
click at [366, 24] on input at bounding box center [335, 28] width 199 height 26
paste input "[PERSON_NAME]"
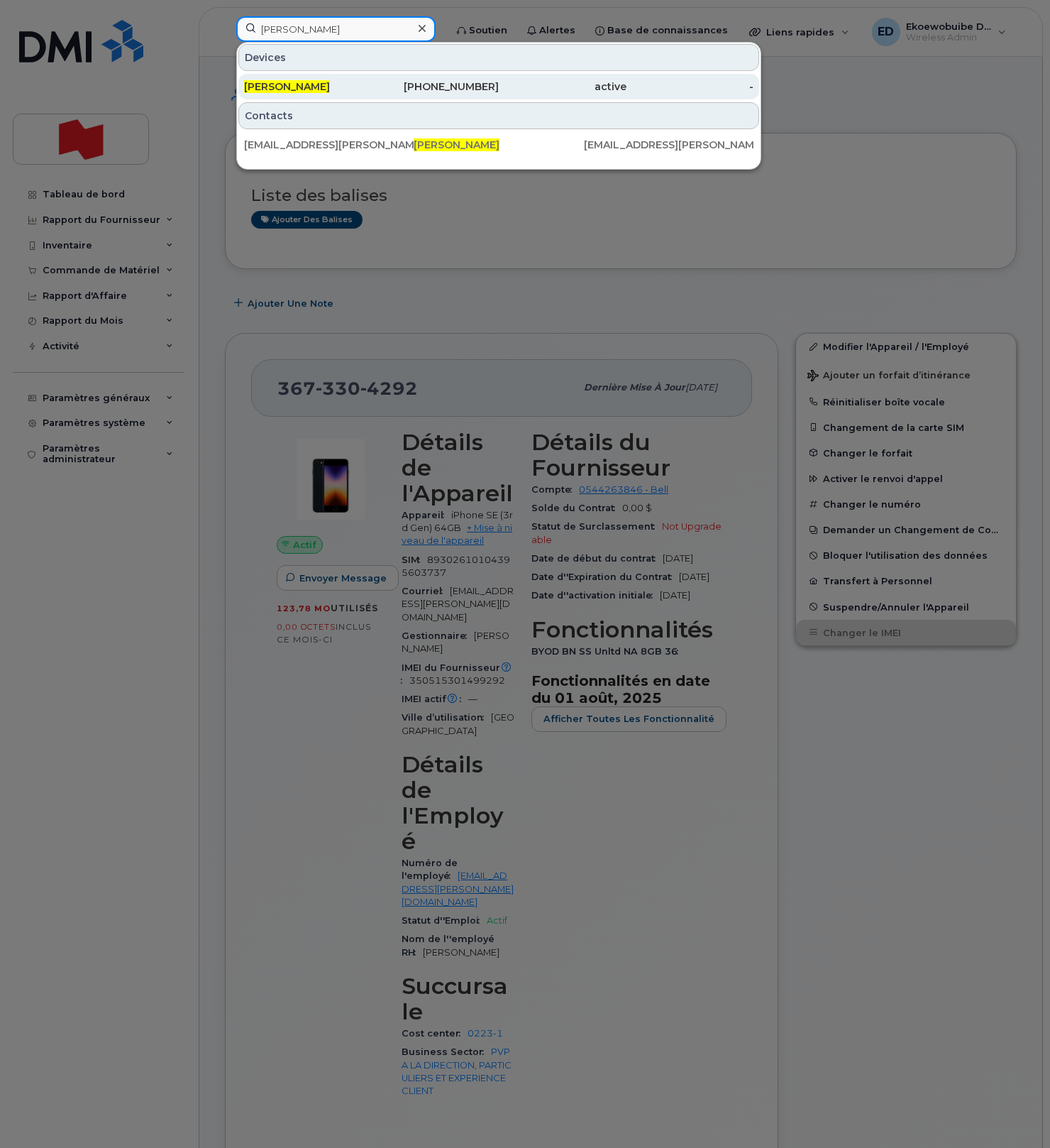
type input "[PERSON_NAME]"
click at [330, 87] on span "Maxime Lefrançois" at bounding box center [287, 86] width 86 height 12
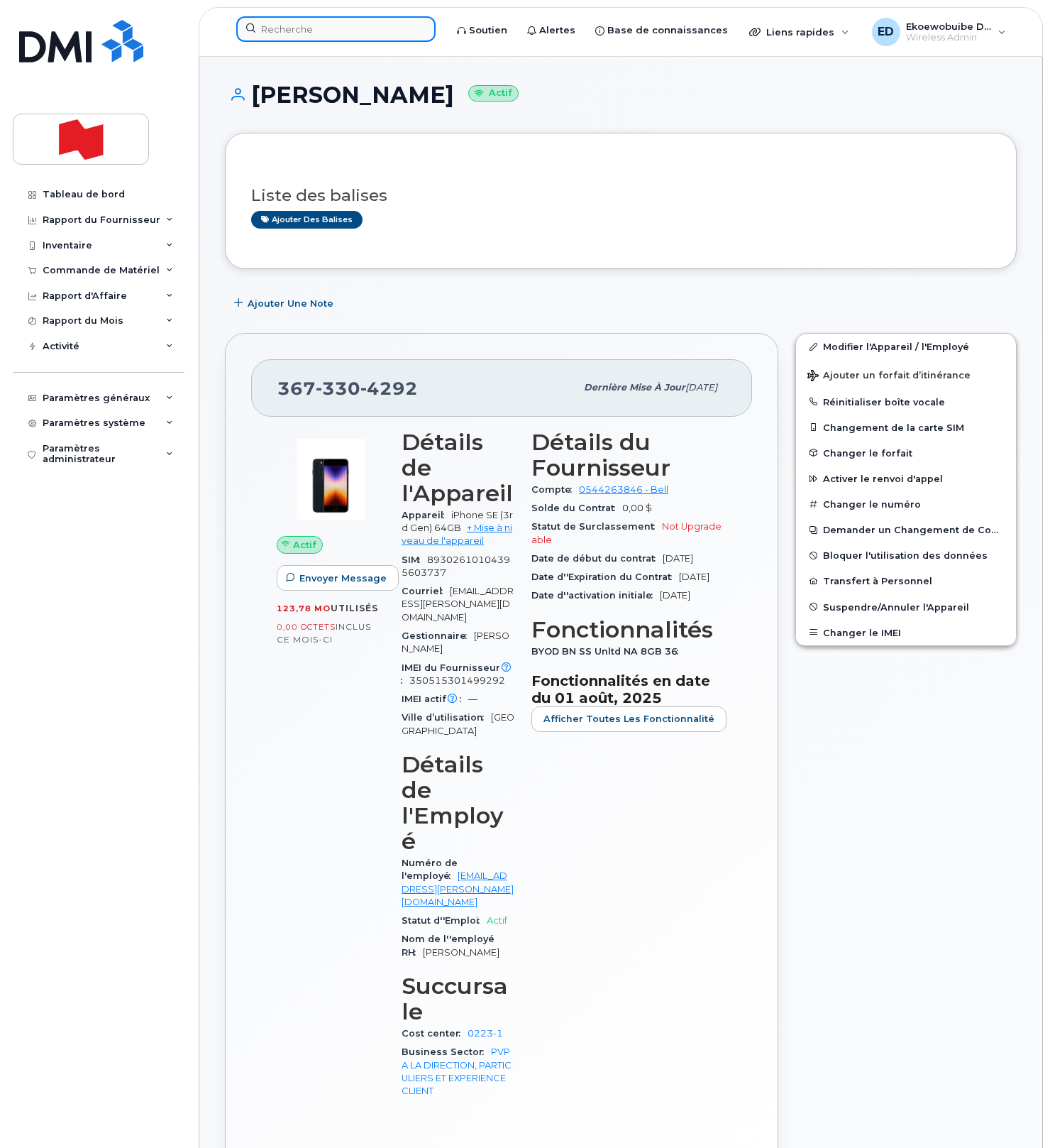
click at [342, 35] on input at bounding box center [335, 28] width 199 height 26
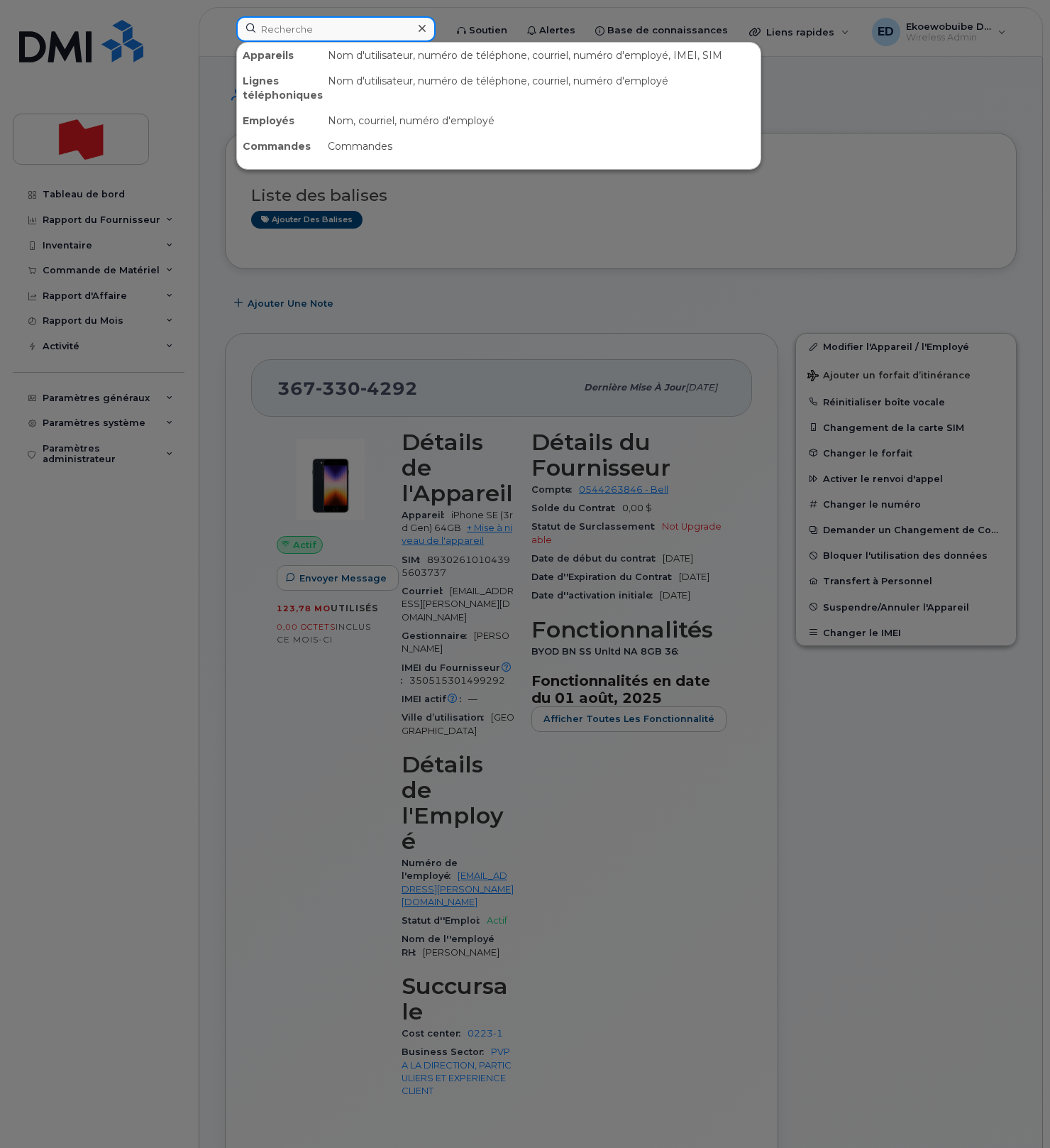
click at [342, 35] on input at bounding box center [335, 28] width 199 height 26
paste input "7788280114"
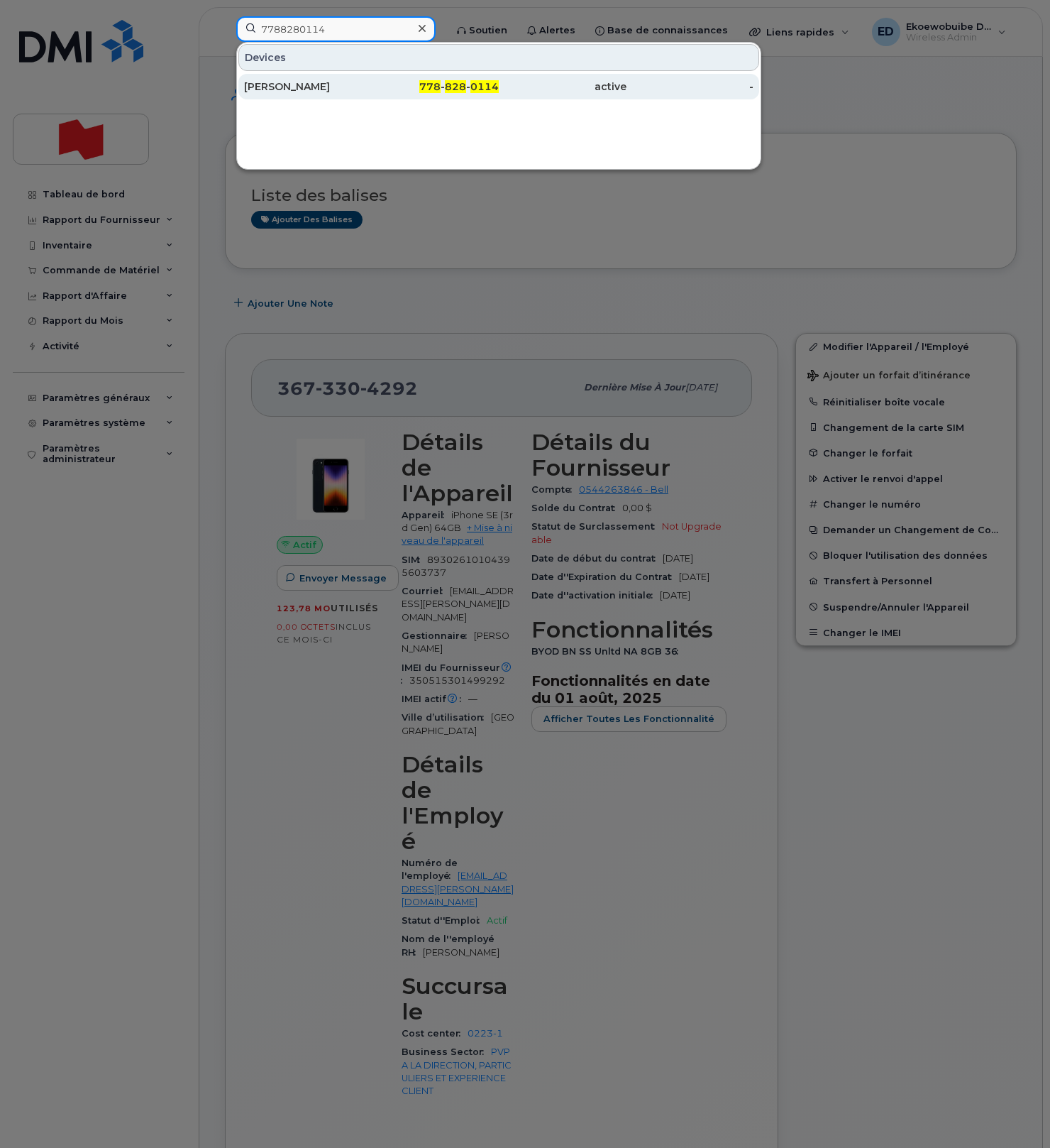
type input "7788280114"
click at [292, 92] on div "[PERSON_NAME]" at bounding box center [308, 86] width 128 height 14
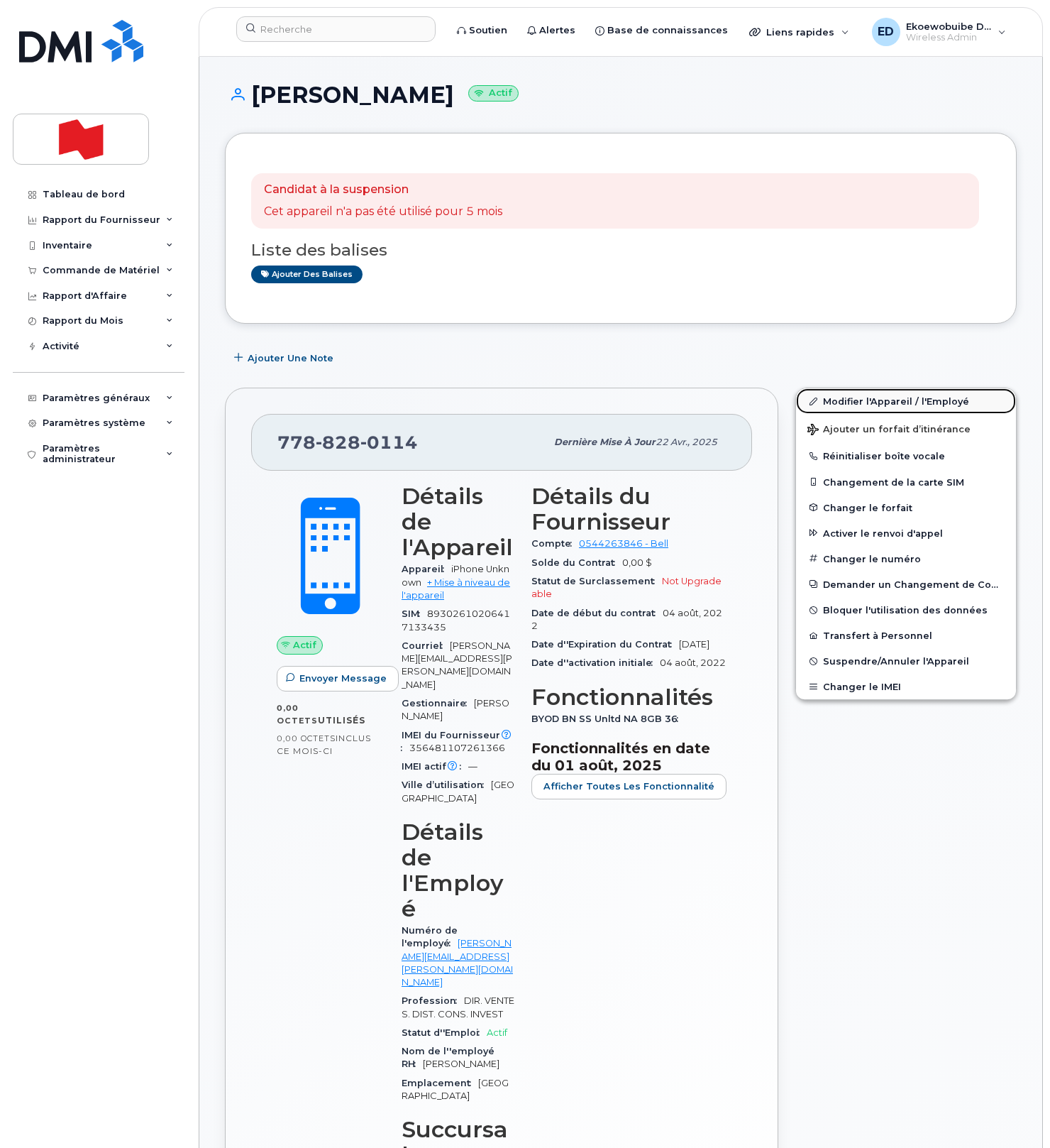
click at [851, 406] on link "Modifier l'Appareil / l'Employé" at bounding box center [906, 401] width 220 height 26
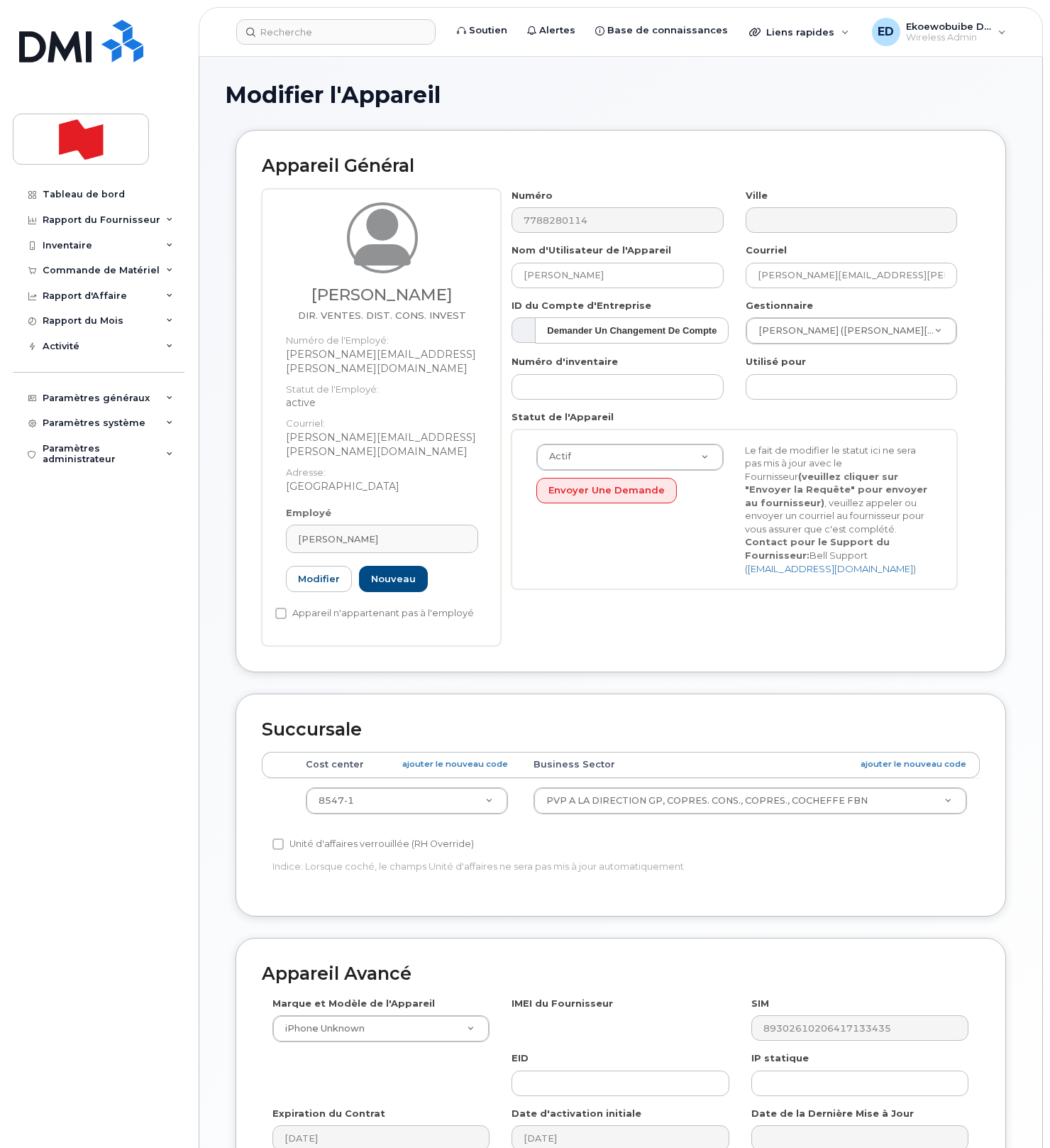
select select "22917074"
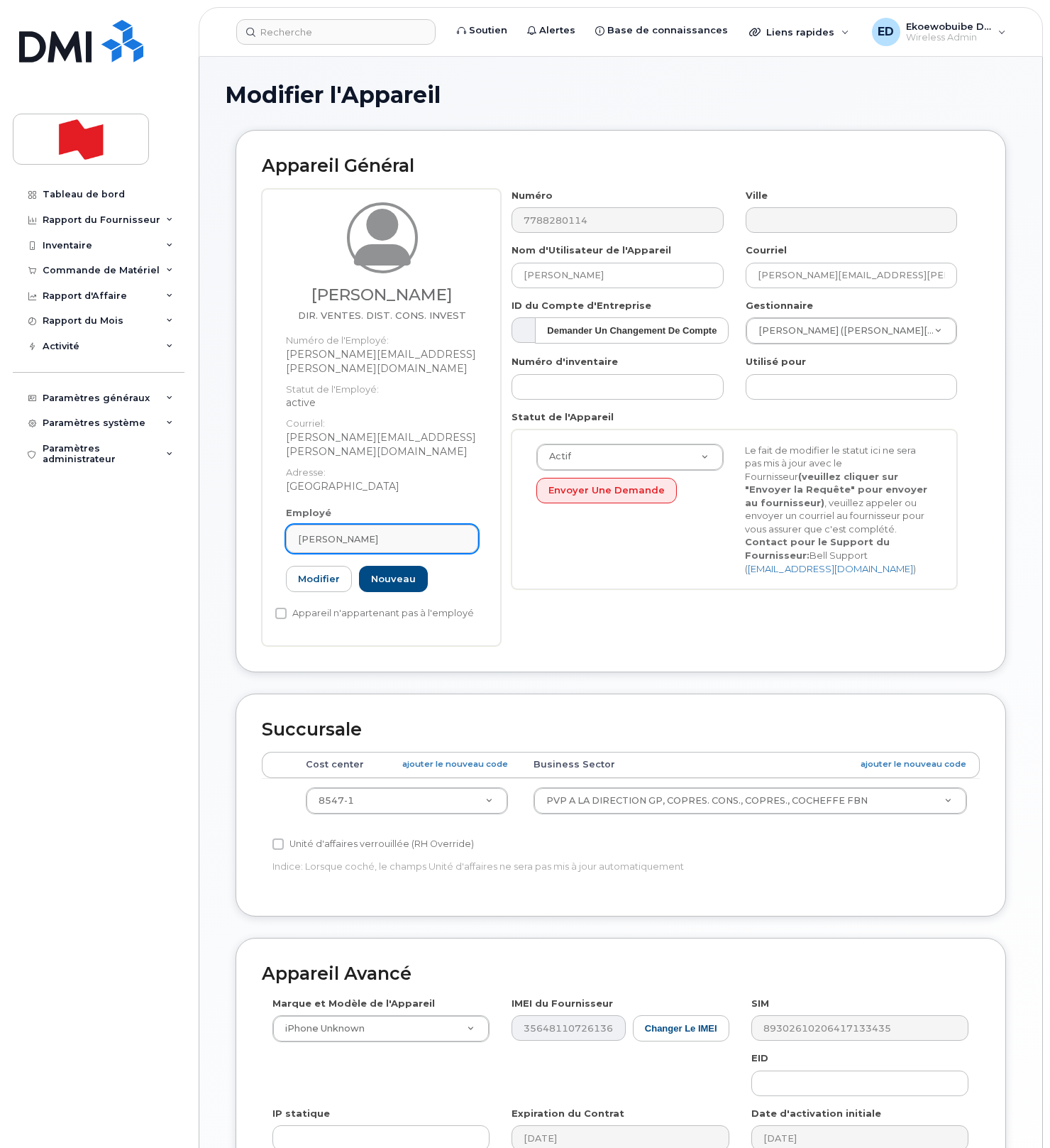
click at [374, 524] on link "[PERSON_NAME]" at bounding box center [382, 538] width 192 height 28
click at [377, 532] on div "Shane Asgari" at bounding box center [381, 538] width 168 height 13
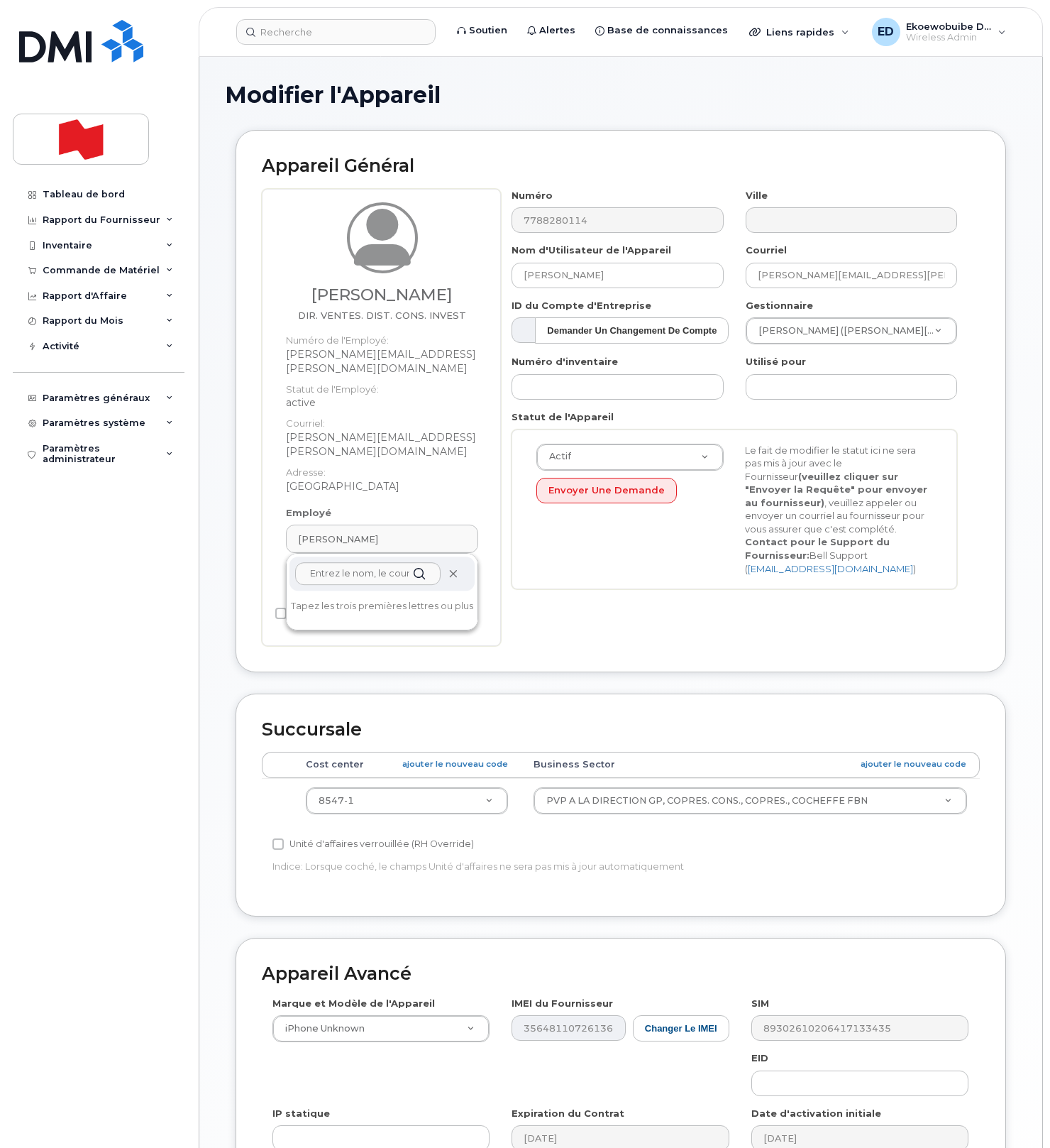
click at [449, 569] on icon at bounding box center [453, 574] width 9 height 9
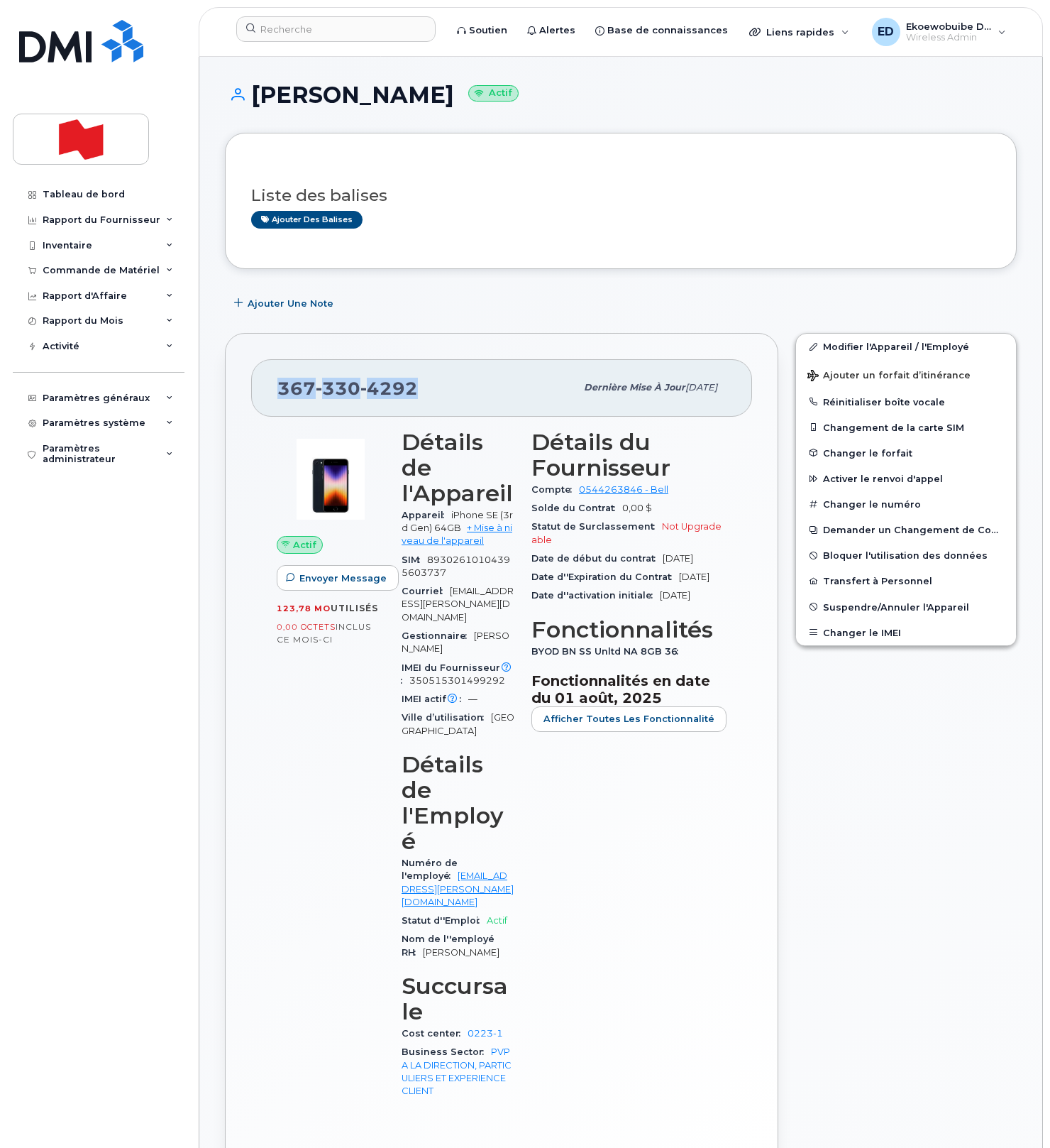
drag, startPoint x: 416, startPoint y: 394, endPoint x: 283, endPoint y: 392, distance: 133.0
click at [283, 392] on div "[PHONE_NUMBER]" at bounding box center [426, 387] width 298 height 29
copy span "[PHONE_NUMBER]"
click at [841, 351] on link "Modifier l'Appareil / l'Employé" at bounding box center [906, 346] width 220 height 26
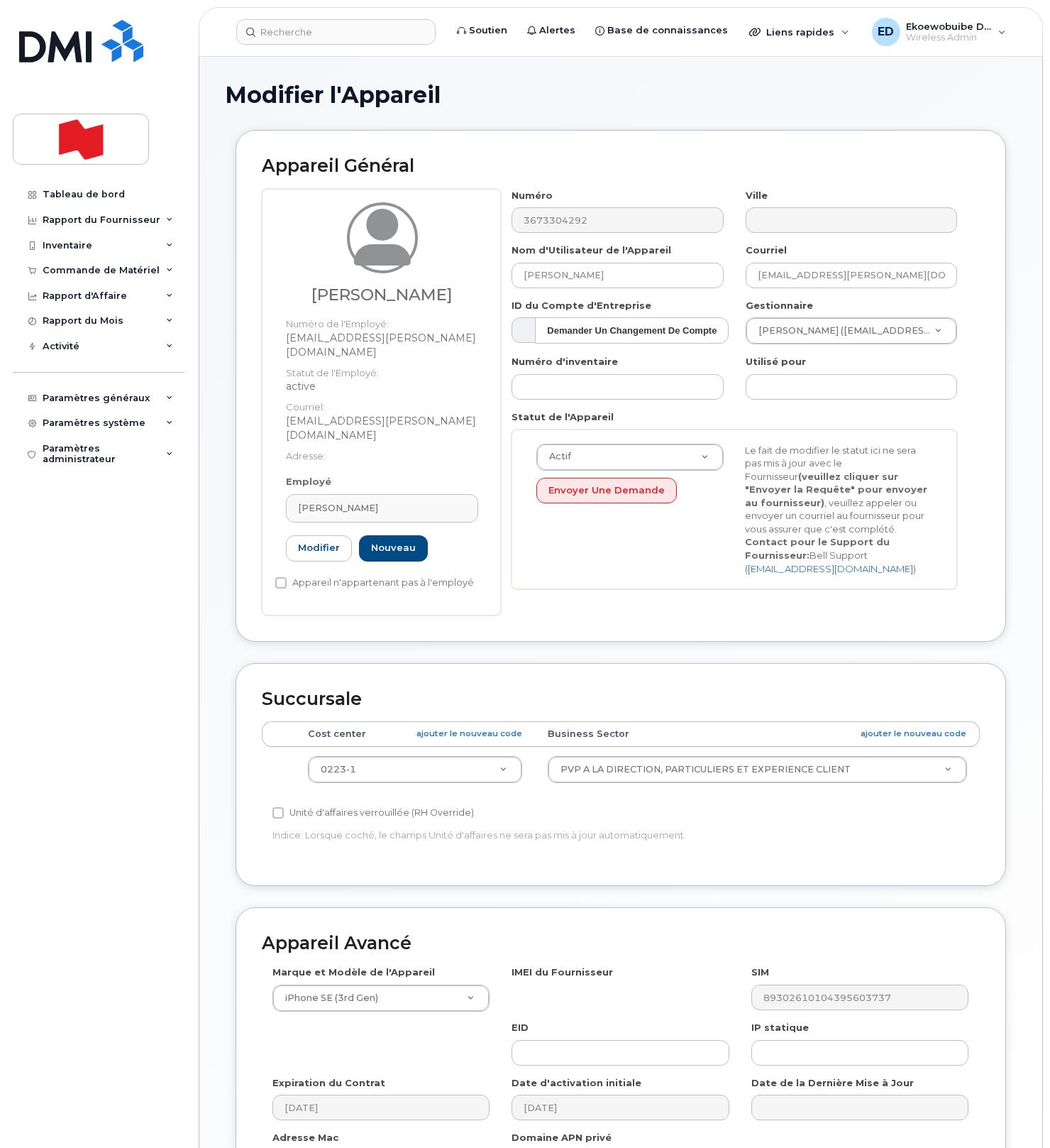
select select "22917077"
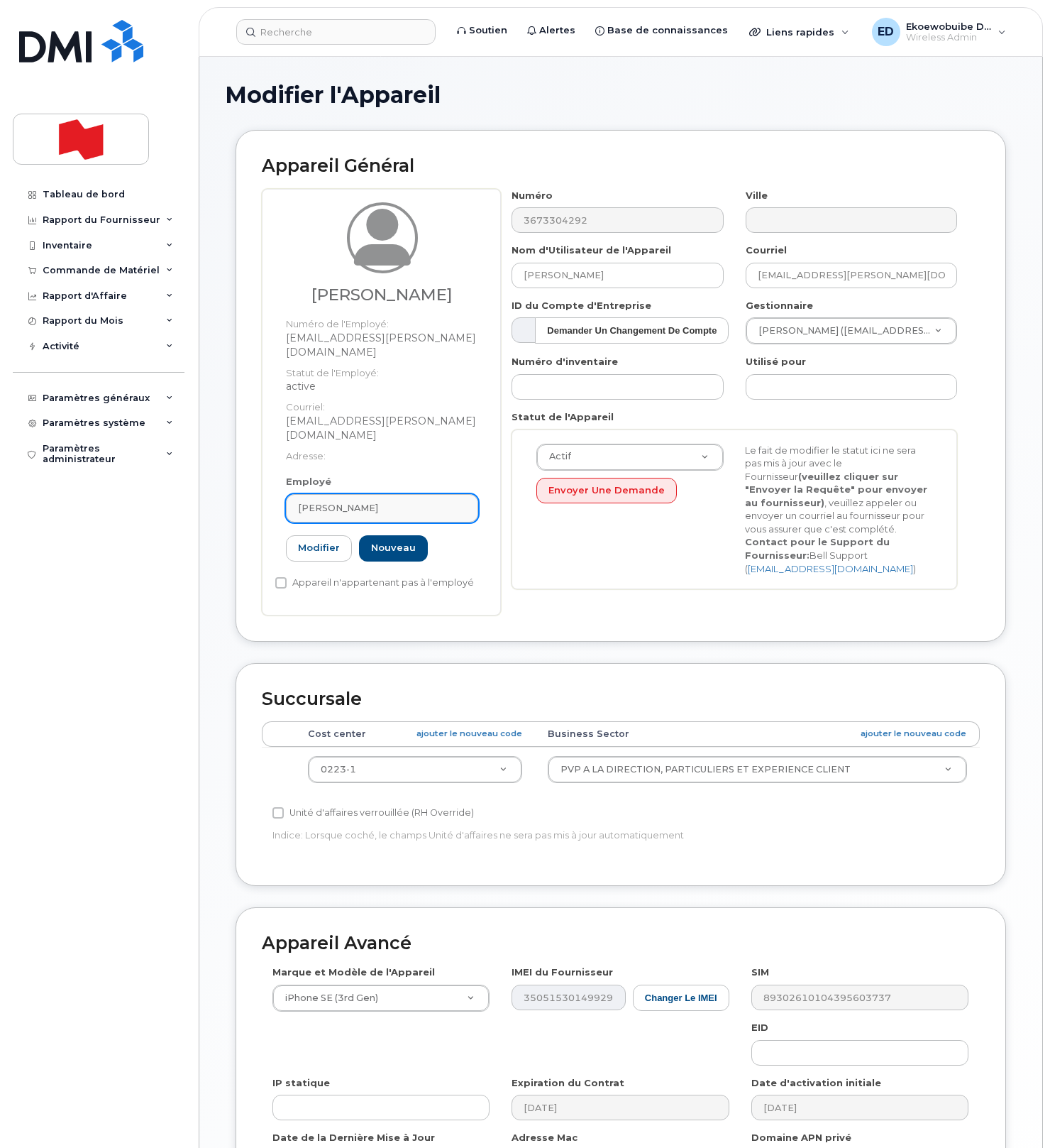
click at [401, 501] on div "[PERSON_NAME]" at bounding box center [381, 508] width 168 height 13
click at [451, 538] on icon at bounding box center [453, 543] width 9 height 9
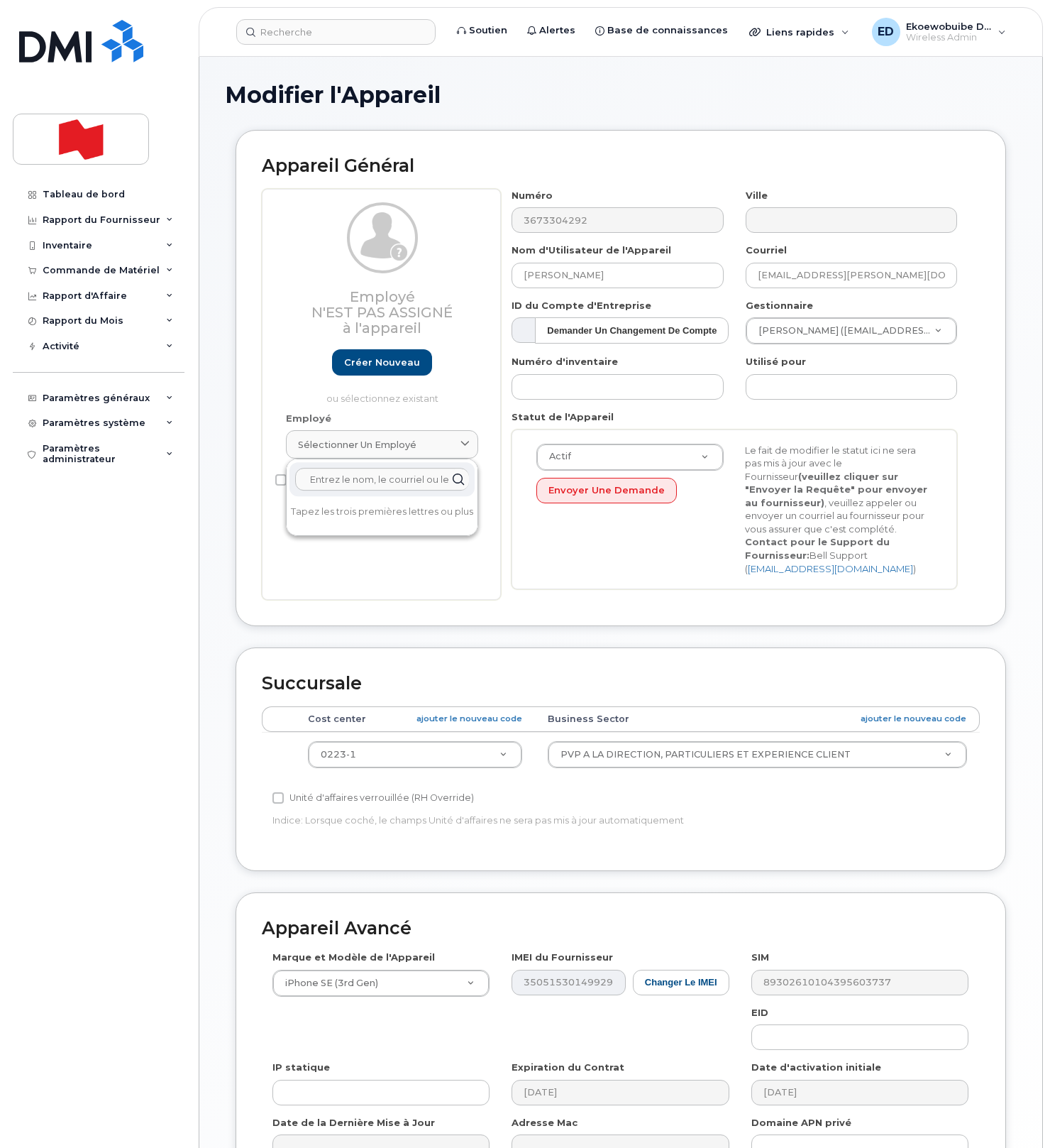
click at [380, 479] on input "text" at bounding box center [381, 479] width 173 height 23
paste input "[PERSON_NAME]"
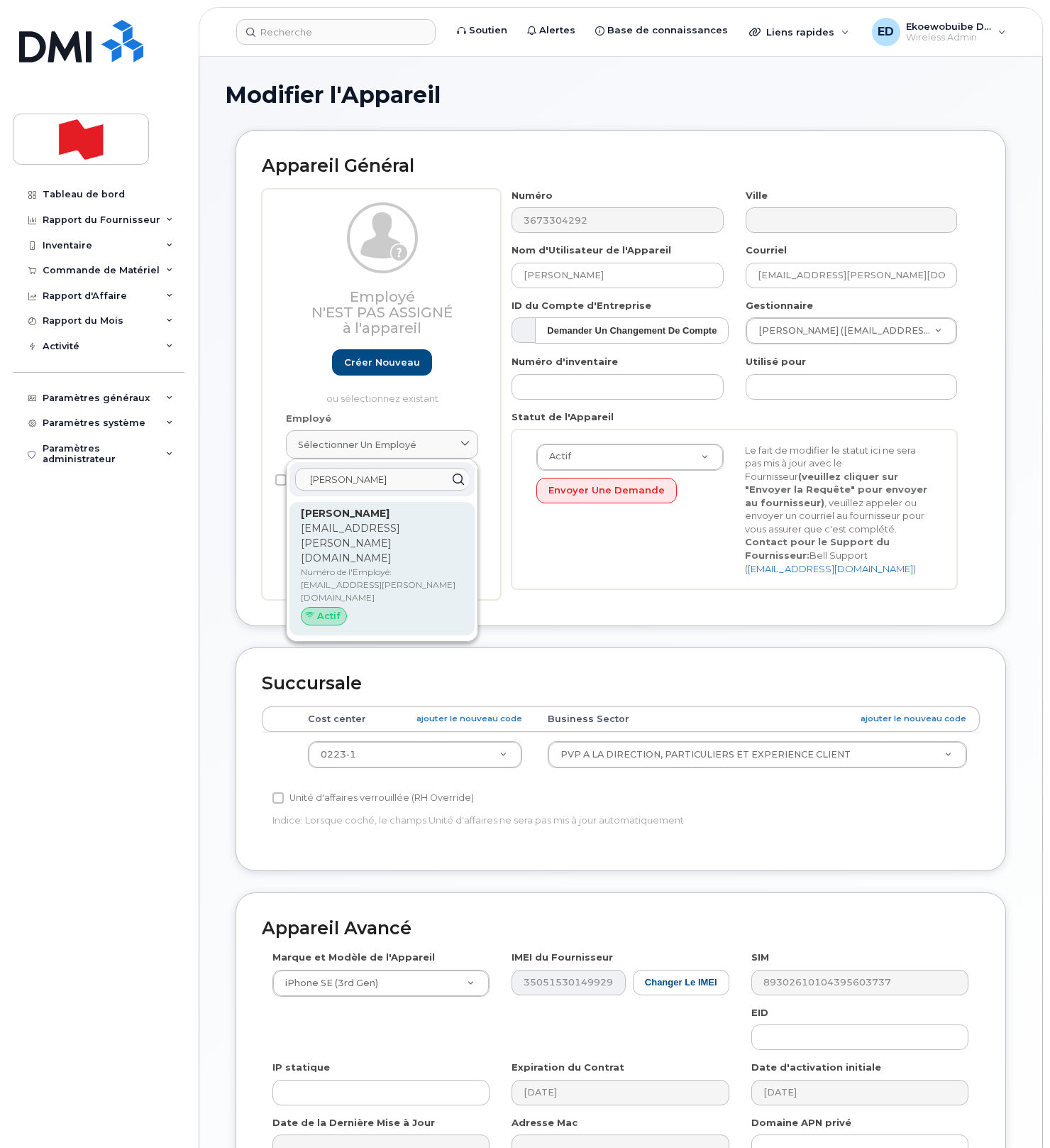
type input "[PERSON_NAME]"
click at [359, 566] on p "Numéro de l'Employé: [EMAIL_ADDRESS][PERSON_NAME][DOMAIN_NAME]" at bounding box center [381, 585] width 162 height 38
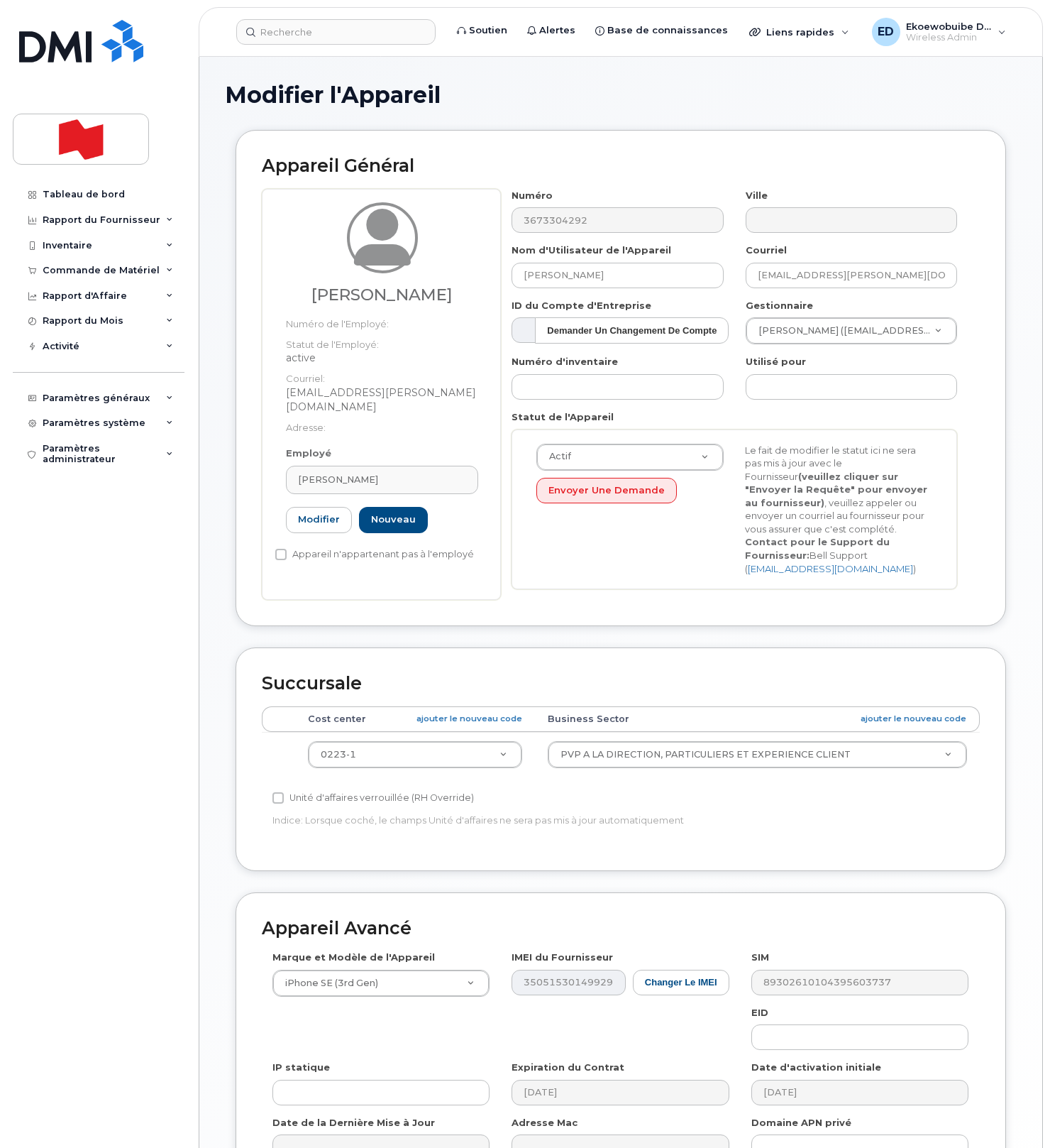
type input "[EMAIL_ADDRESS][PERSON_NAME][DOMAIN_NAME]"
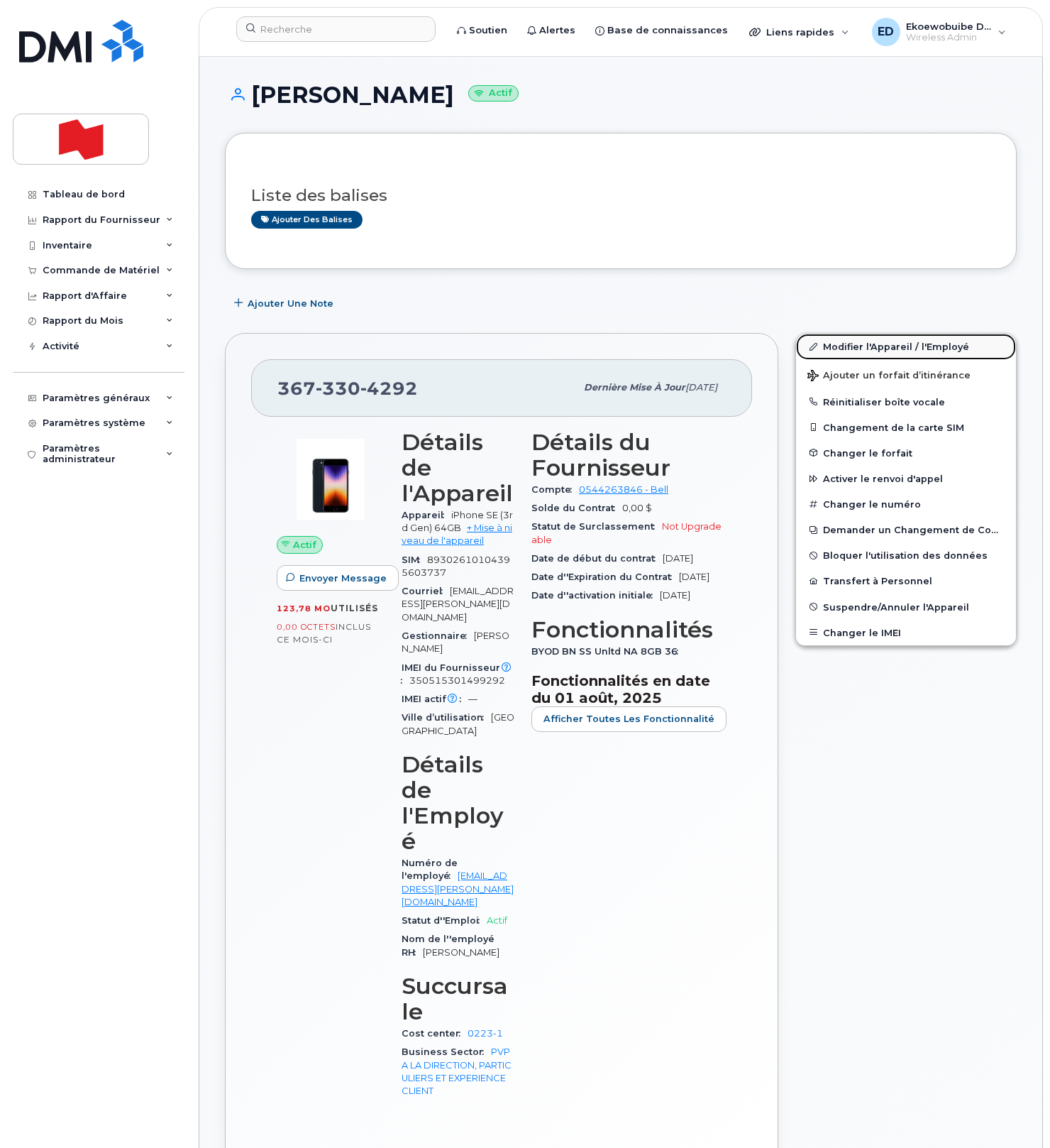
click at [837, 350] on link "Modifier l'Appareil / l'Employé" at bounding box center [906, 346] width 220 height 26
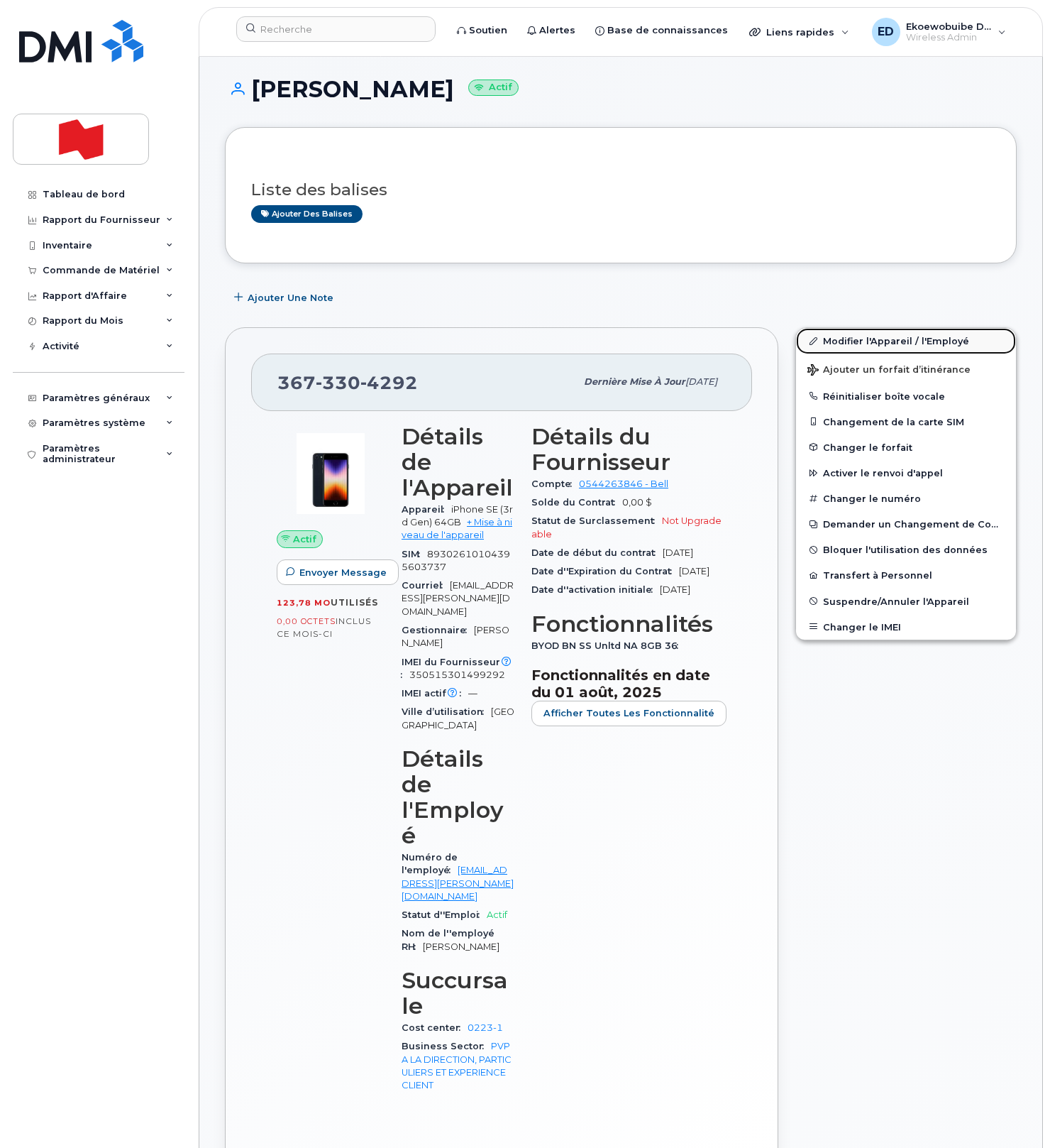
scroll to position [8, 0]
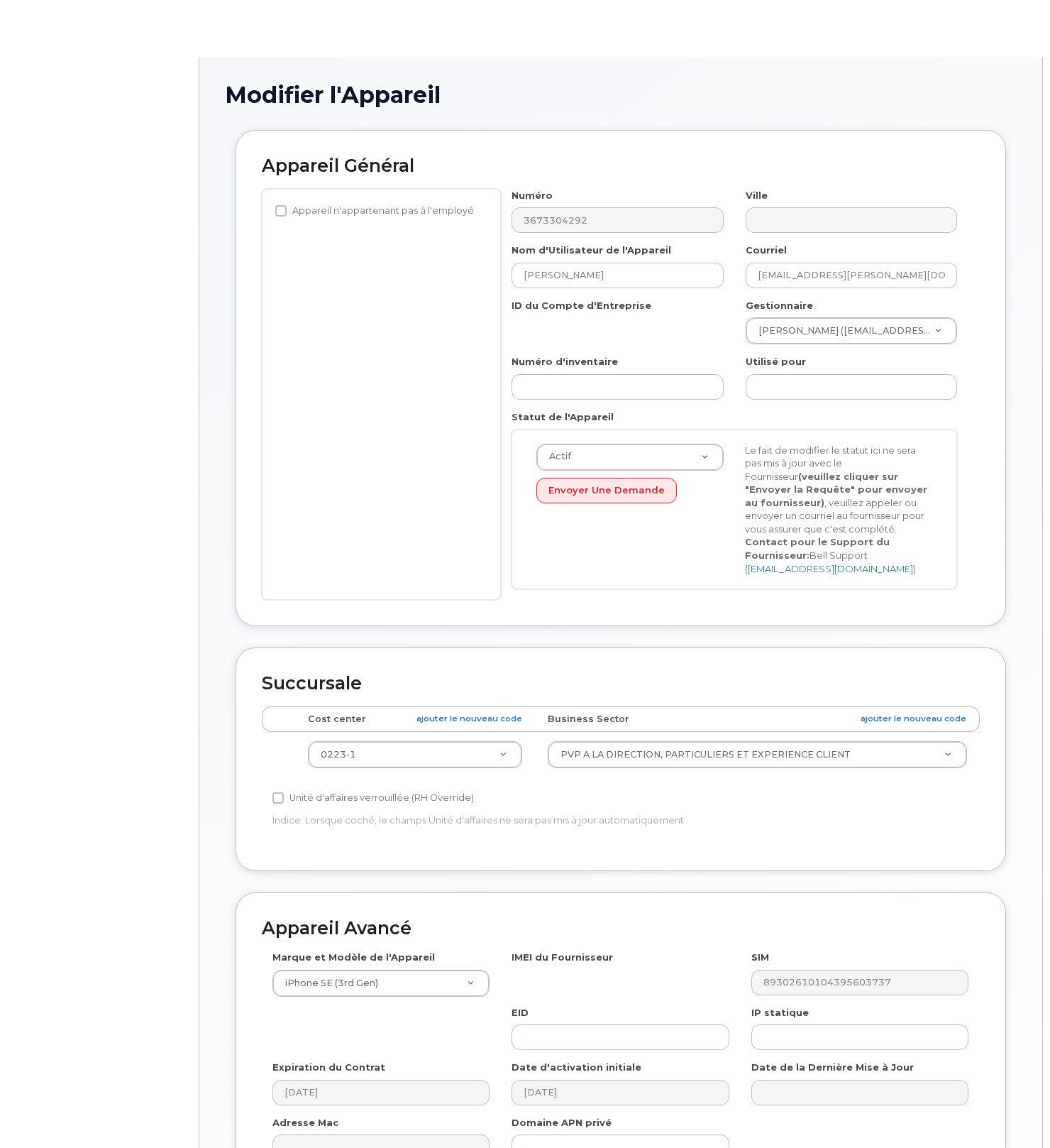
select select "22917077"
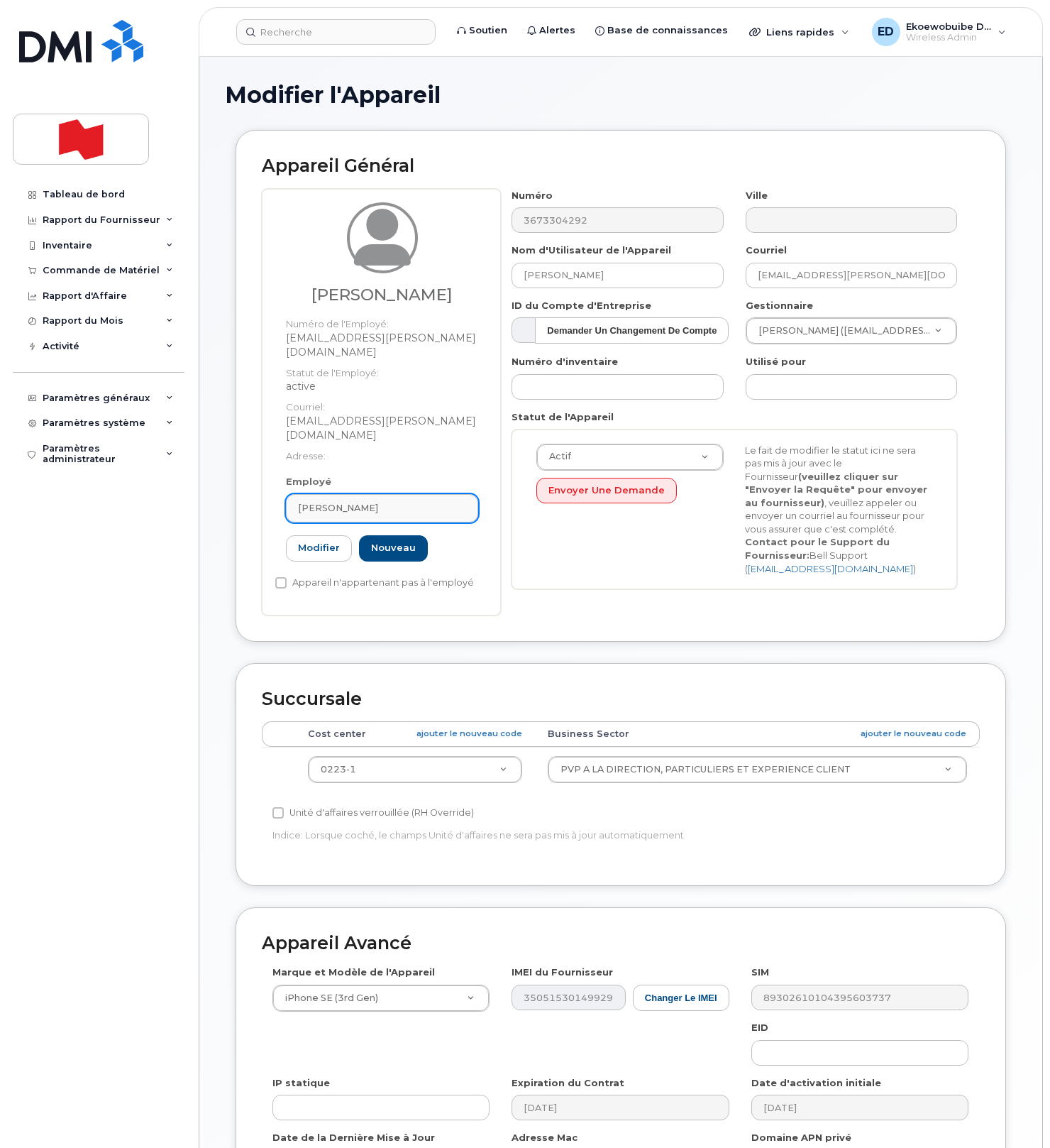
drag, startPoint x: 400, startPoint y: 481, endPoint x: 407, endPoint y: 484, distance: 7.6
click at [400, 501] on div "[PERSON_NAME]" at bounding box center [381, 508] width 168 height 13
click at [448, 538] on icon at bounding box center [453, 543] width 9 height 9
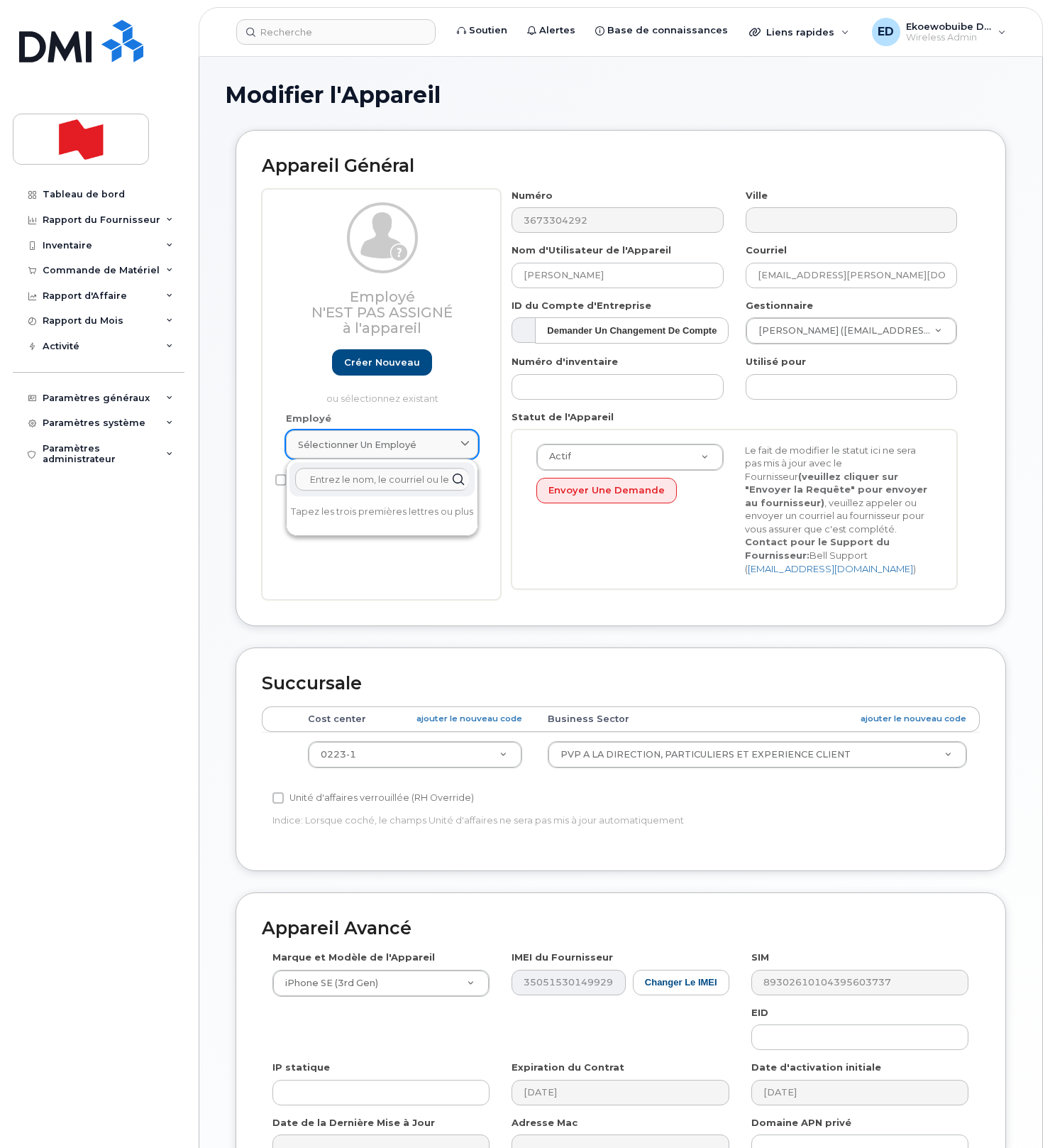
click at [391, 444] on span "Sélectionner un employé" at bounding box center [356, 445] width 118 height 13
click at [372, 472] on input "text" at bounding box center [381, 479] width 173 height 23
paste input "[PERSON_NAME]"
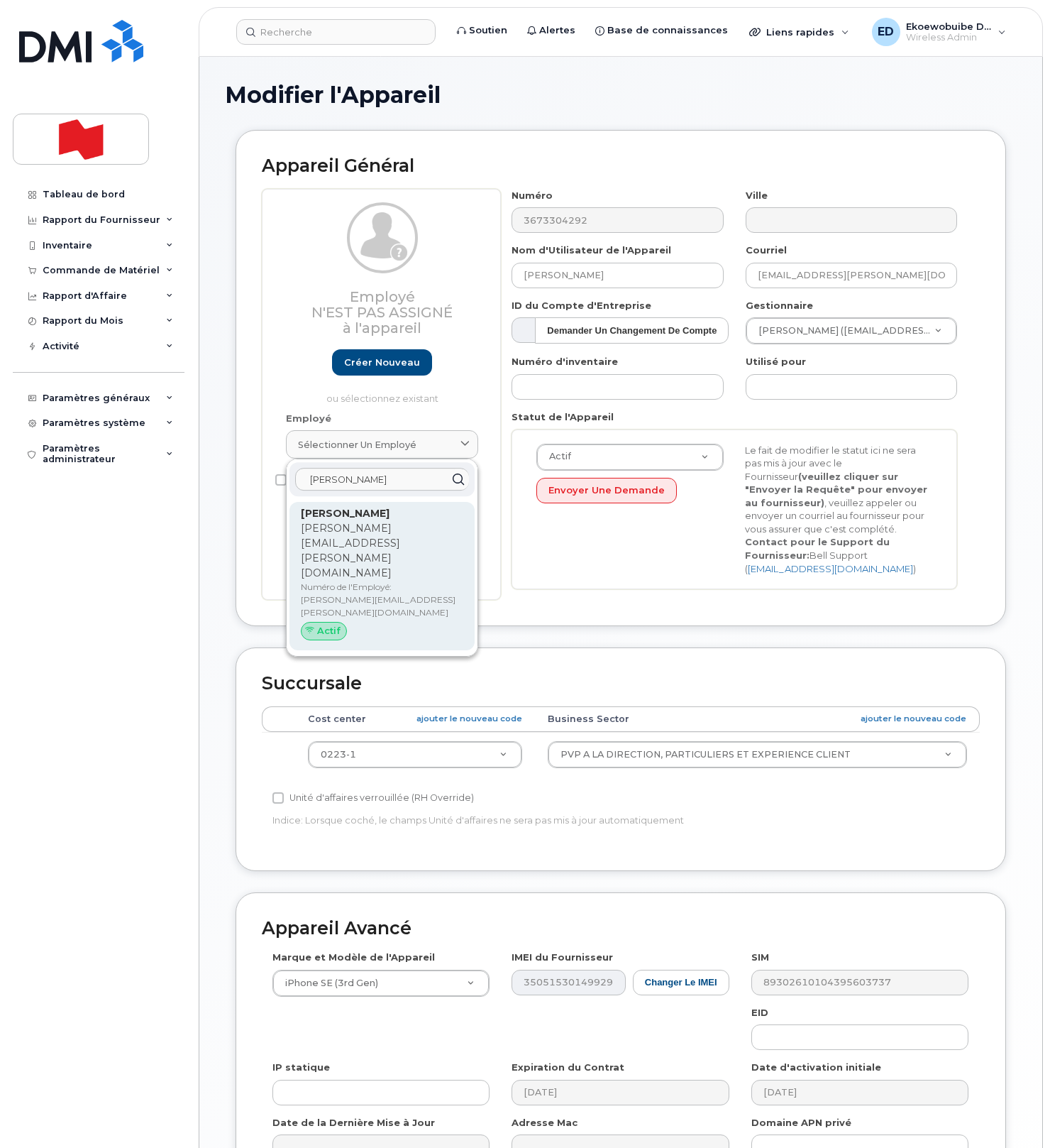
type input "[PERSON_NAME]"
click at [351, 532] on p "[PERSON_NAME][EMAIL_ADDRESS][DOMAIN_NAME]" at bounding box center [381, 551] width 162 height 60
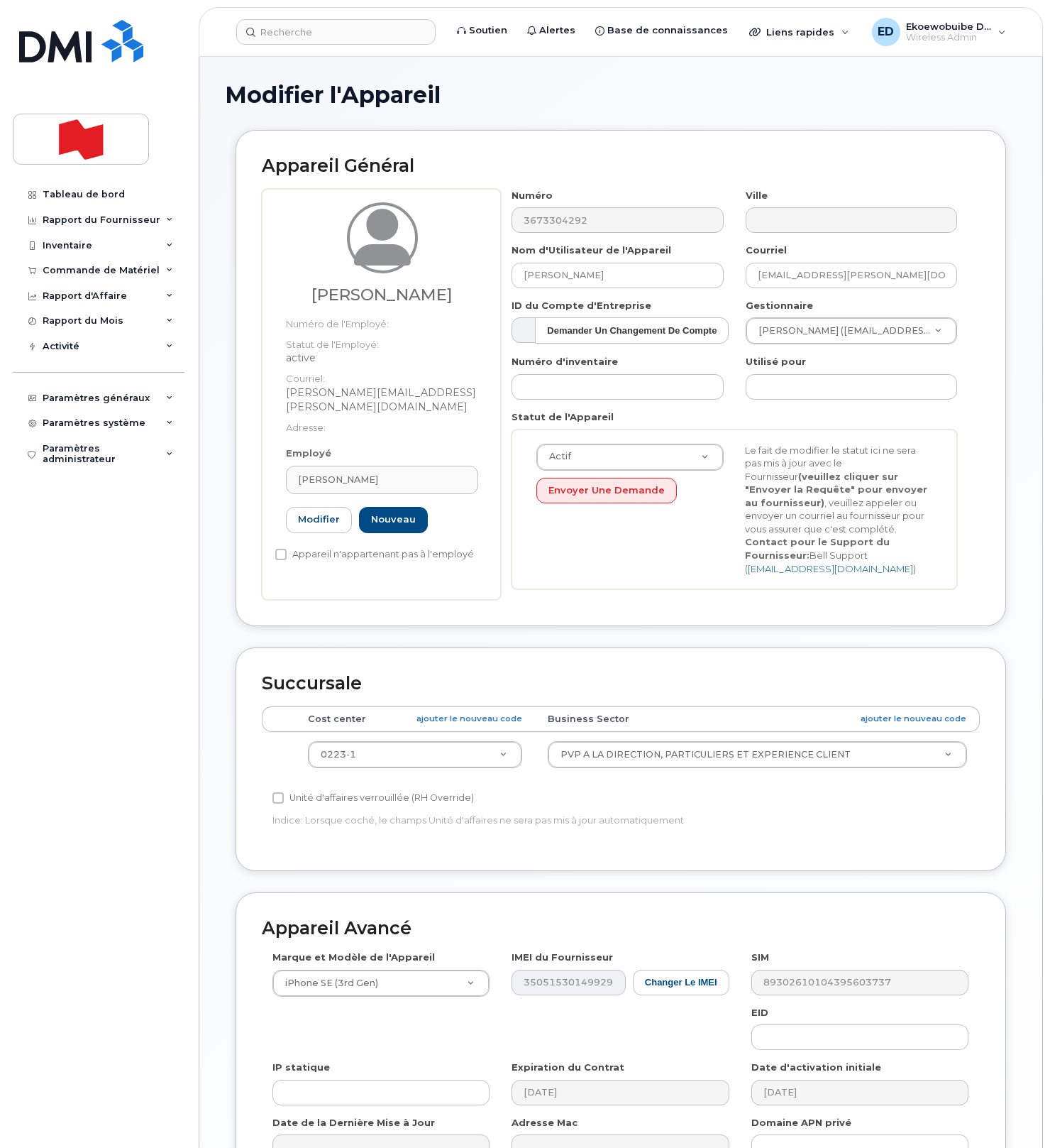
type input "[PERSON_NAME]"
type input "[PERSON_NAME][EMAIL_ADDRESS][DOMAIN_NAME]"
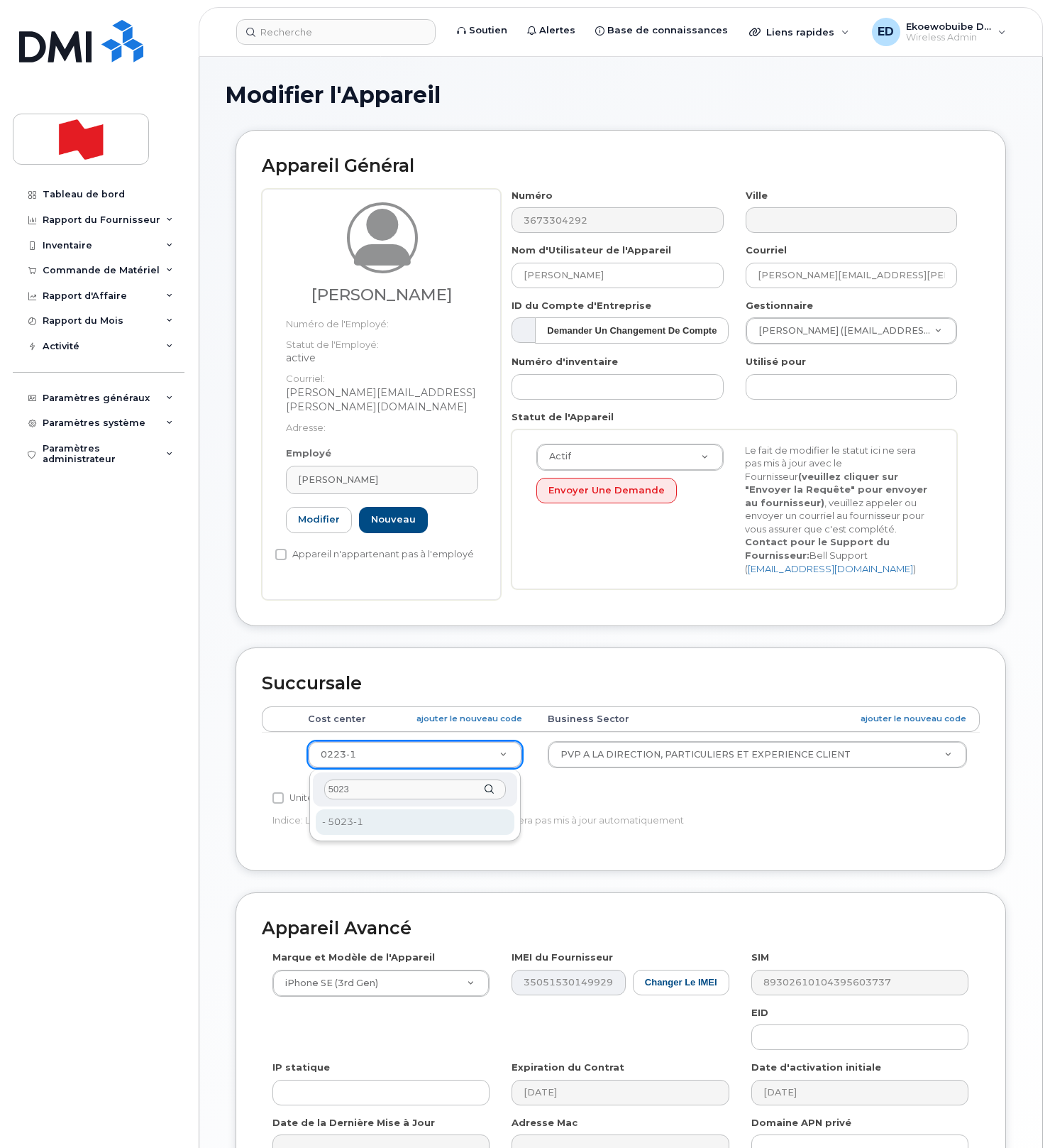
type input "5023"
type input "36059313"
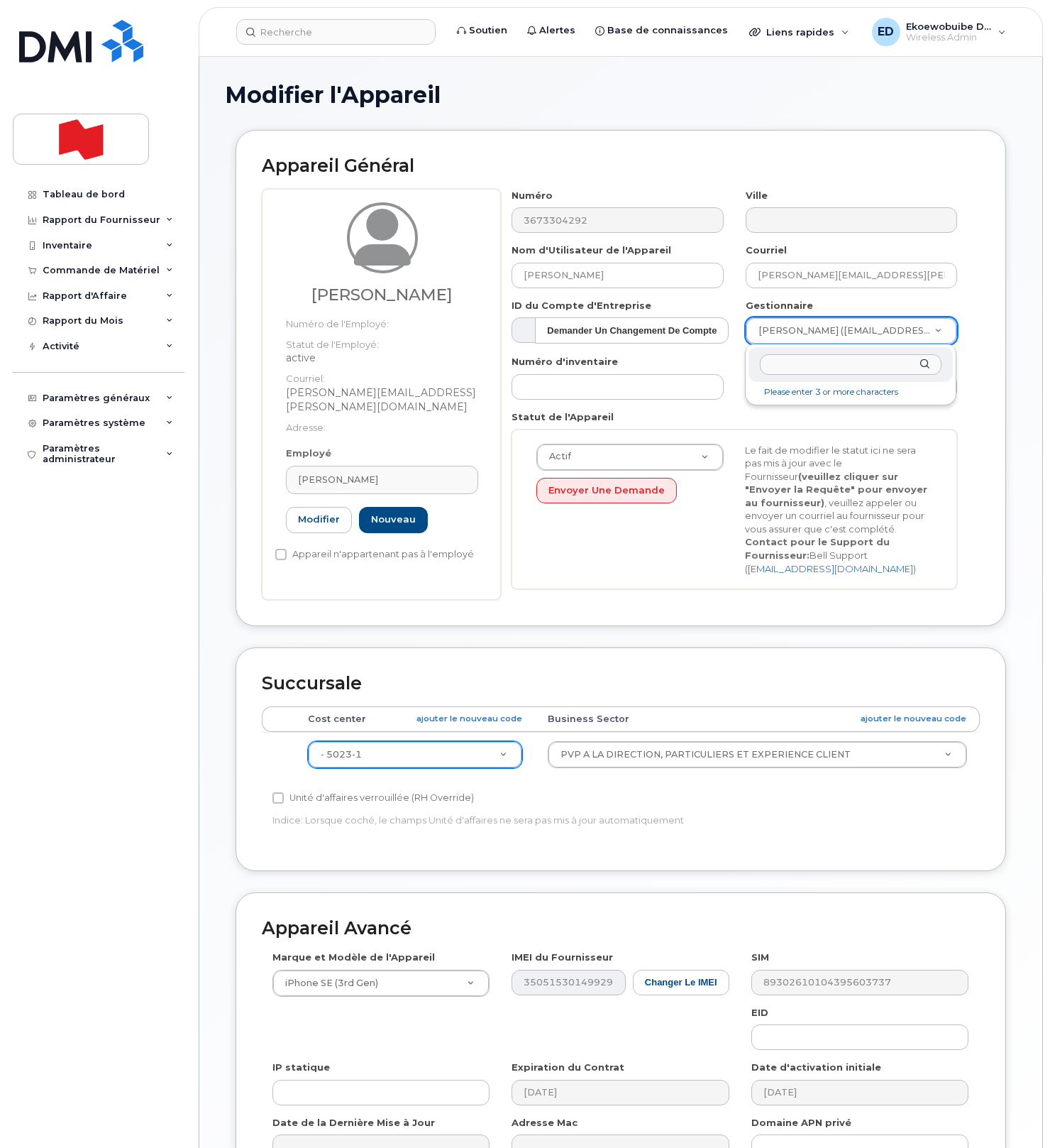
type input "Catherine Lafond"
type input "1984708"
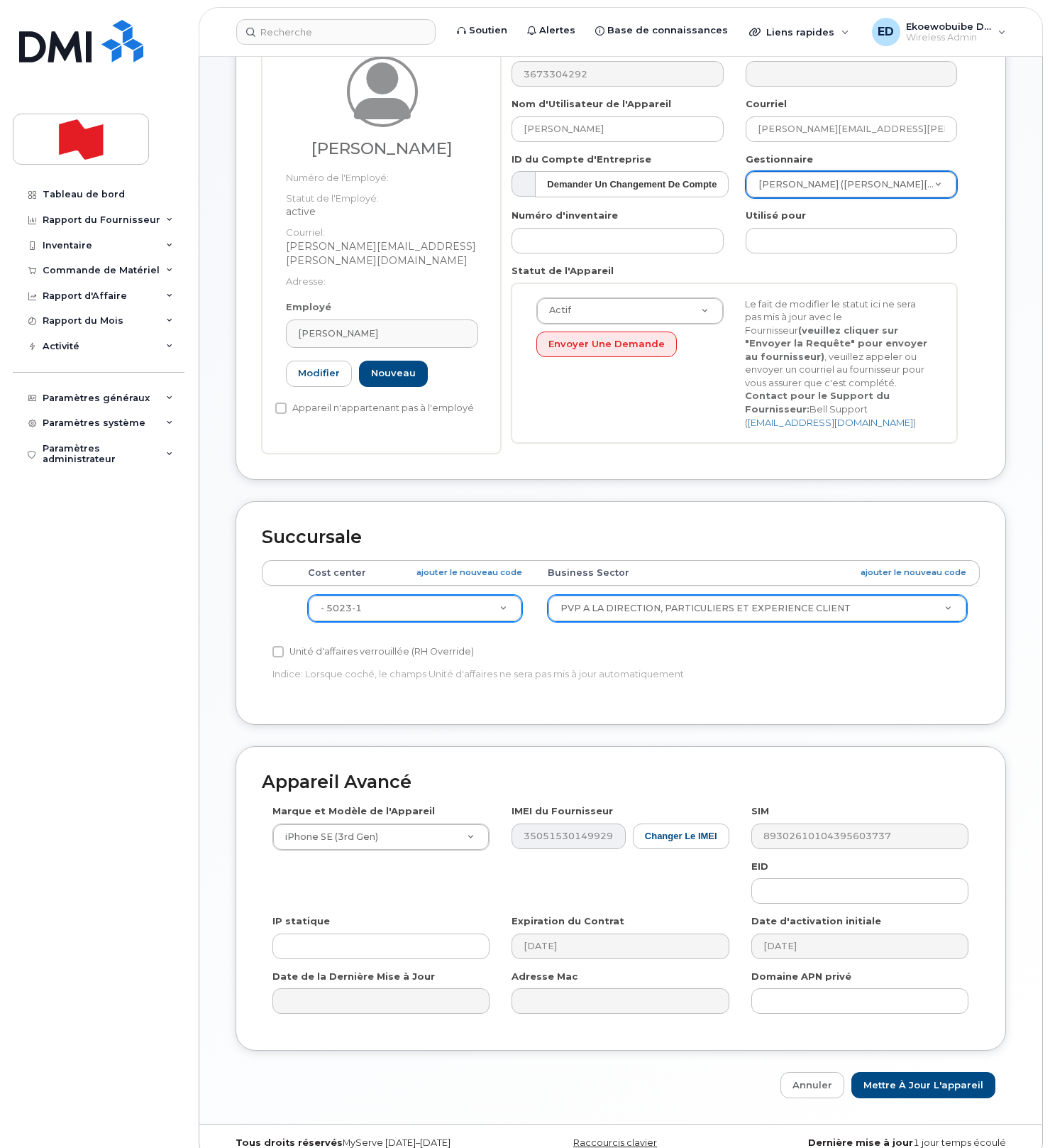
scroll to position [171, 0]
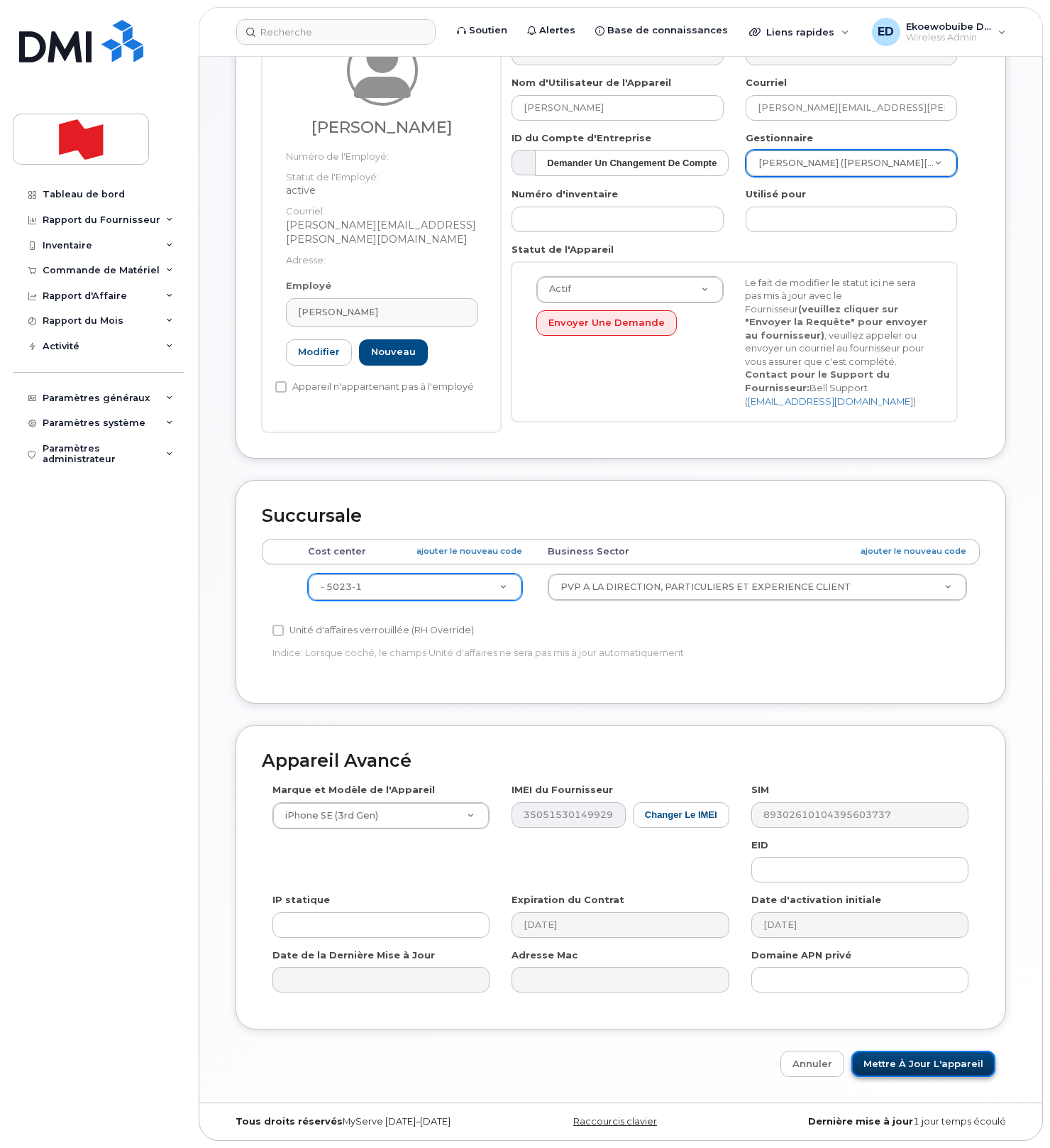
click at [911, 1063] on input "Mettre à jour l'appareil" at bounding box center [923, 1064] width 144 height 27
type input "Sauvegarde..."
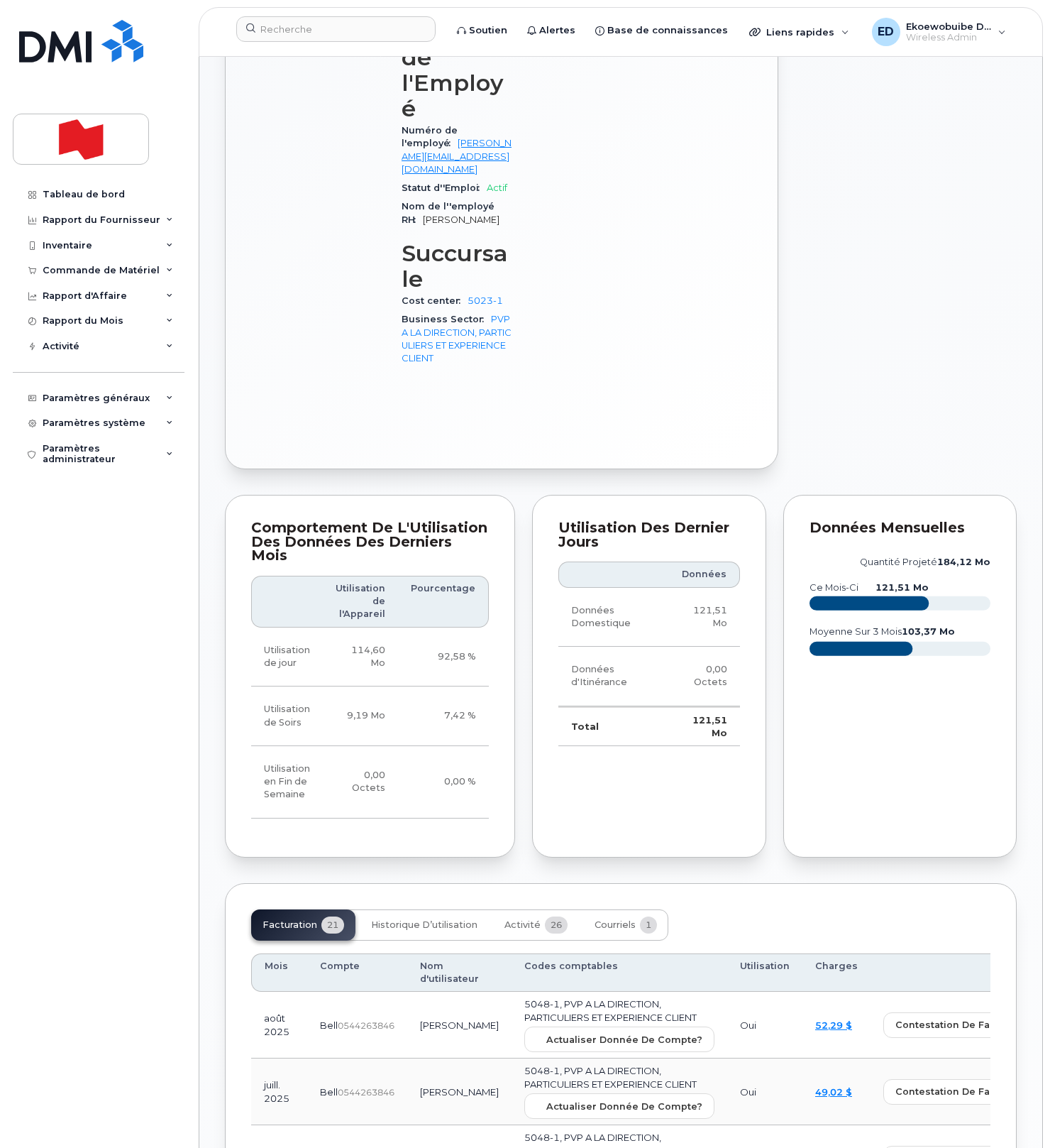
scroll to position [735, 0]
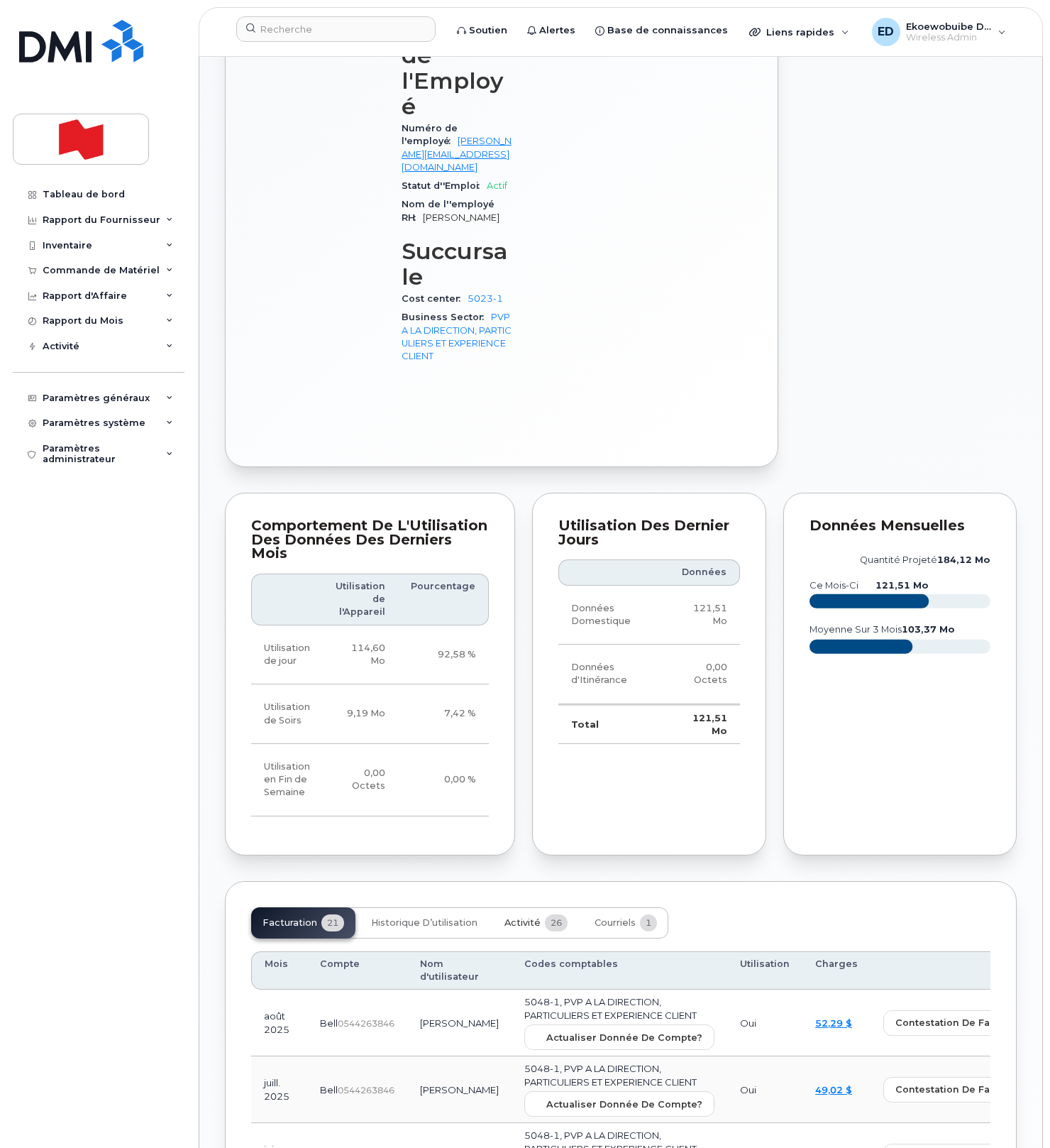
click at [523, 907] on button "Activité 26" at bounding box center [535, 922] width 86 height 31
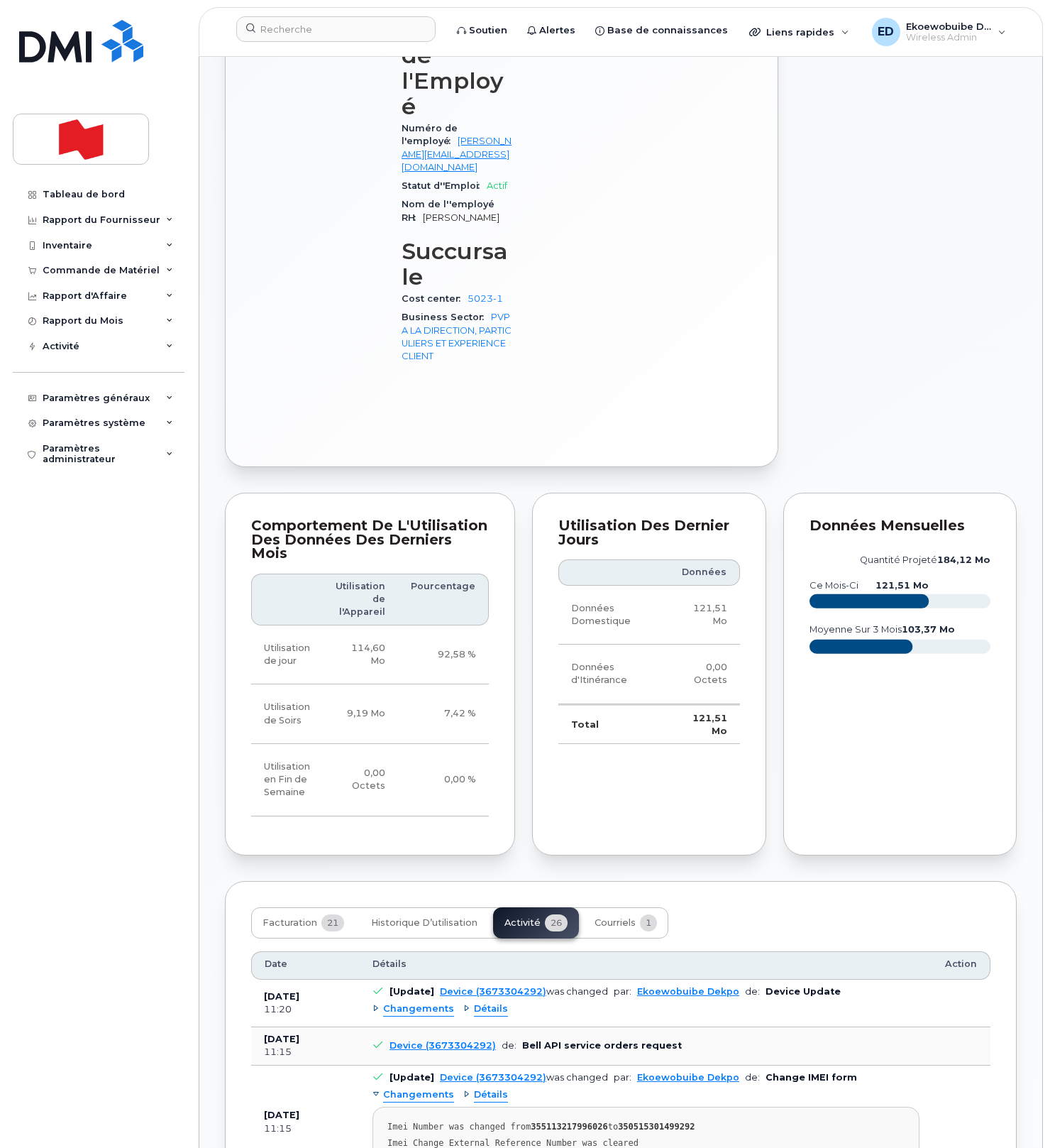
click at [570, 1121] on strong "355113217996026" at bounding box center [569, 1126] width 77 height 9
copy strong "355113217996026"
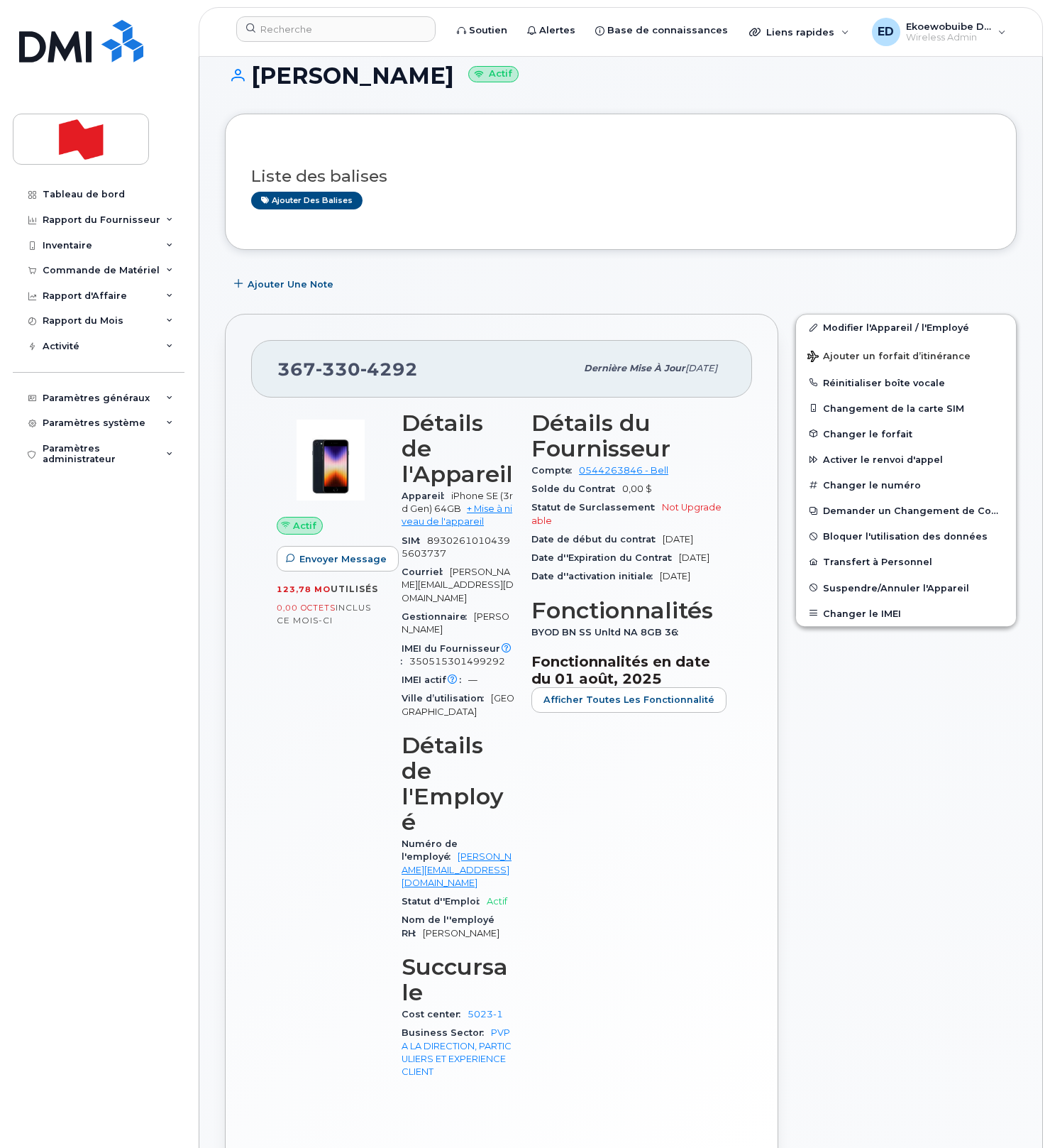
scroll to position [0, 0]
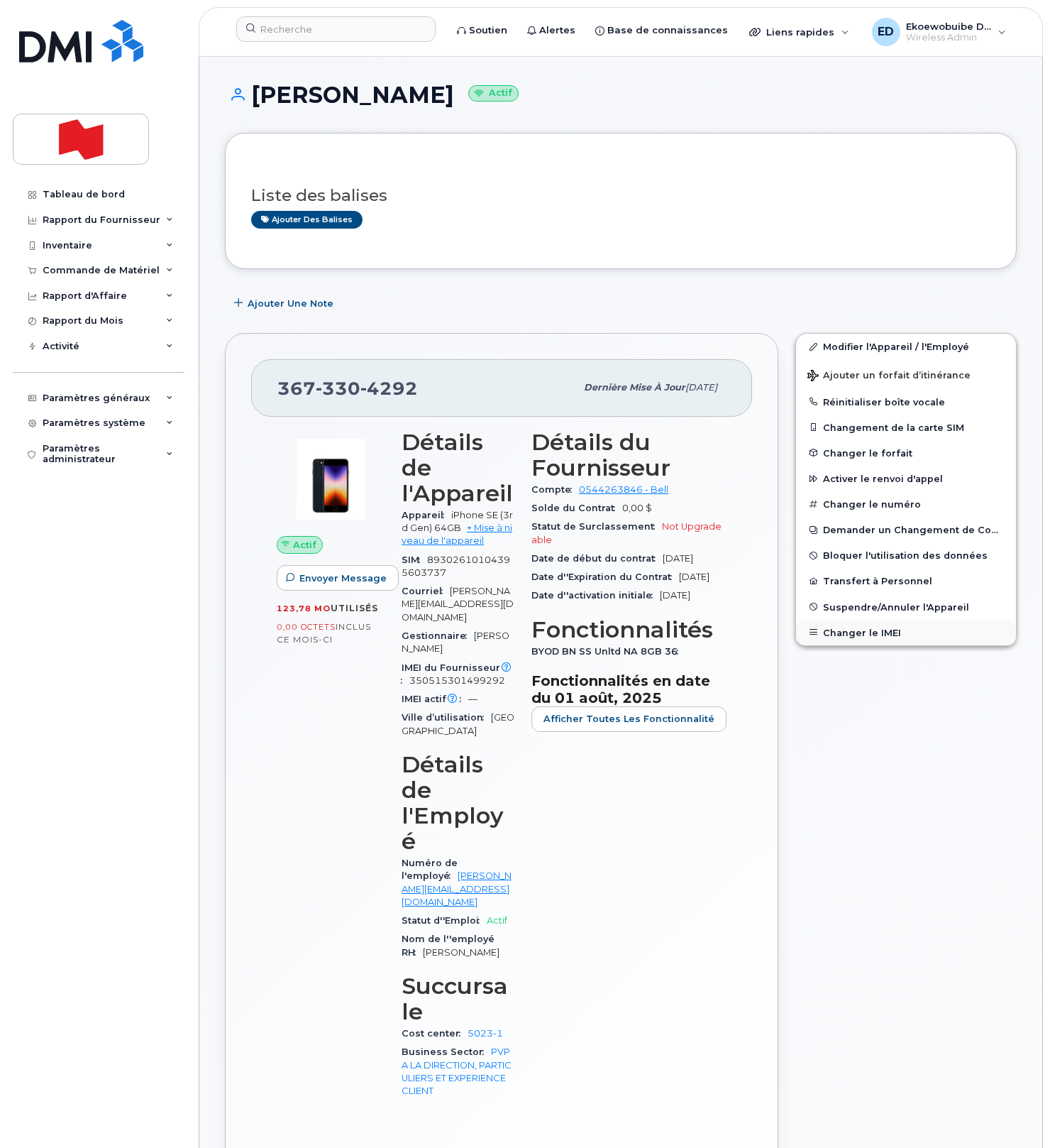
click at [848, 630] on button "Changer le IMEI" at bounding box center [906, 632] width 220 height 26
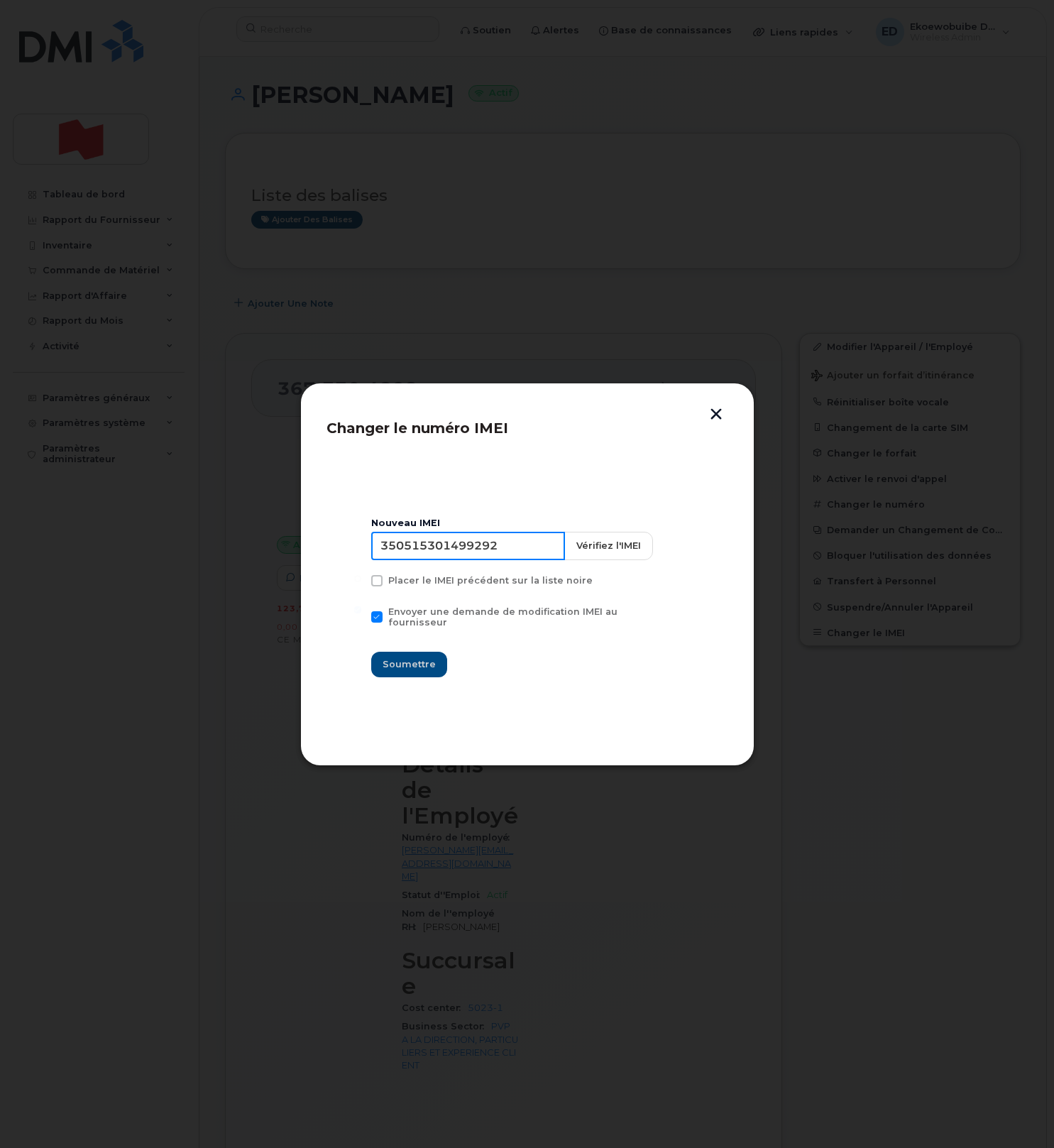
click at [461, 549] on input "350515301499292" at bounding box center [468, 546] width 193 height 28
click at [521, 552] on input "350515301499292" at bounding box center [468, 546] width 193 height 28
drag, startPoint x: 525, startPoint y: 551, endPoint x: 372, endPoint y: 544, distance: 153.2
click at [372, 544] on section "Nouveau IMEI [TECHNICAL_ID] Vérifiez l'IMEI Placer le IMEI précédent sur la lis…" at bounding box center [527, 597] width 402 height 283
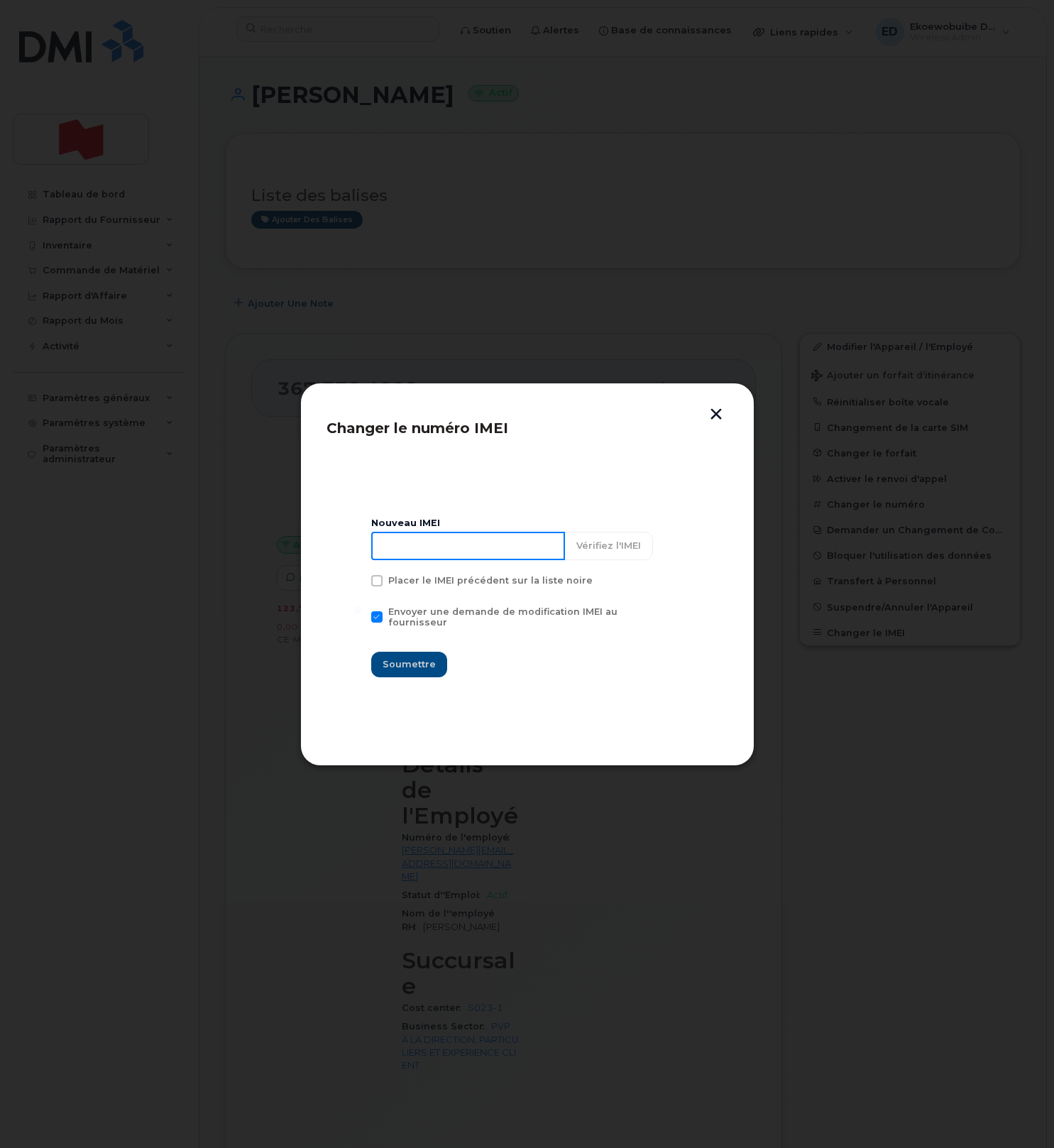
paste input "355113217996026"
type input "355113217996026"
click at [417, 667] on button "Soumettre" at bounding box center [409, 664] width 76 height 26
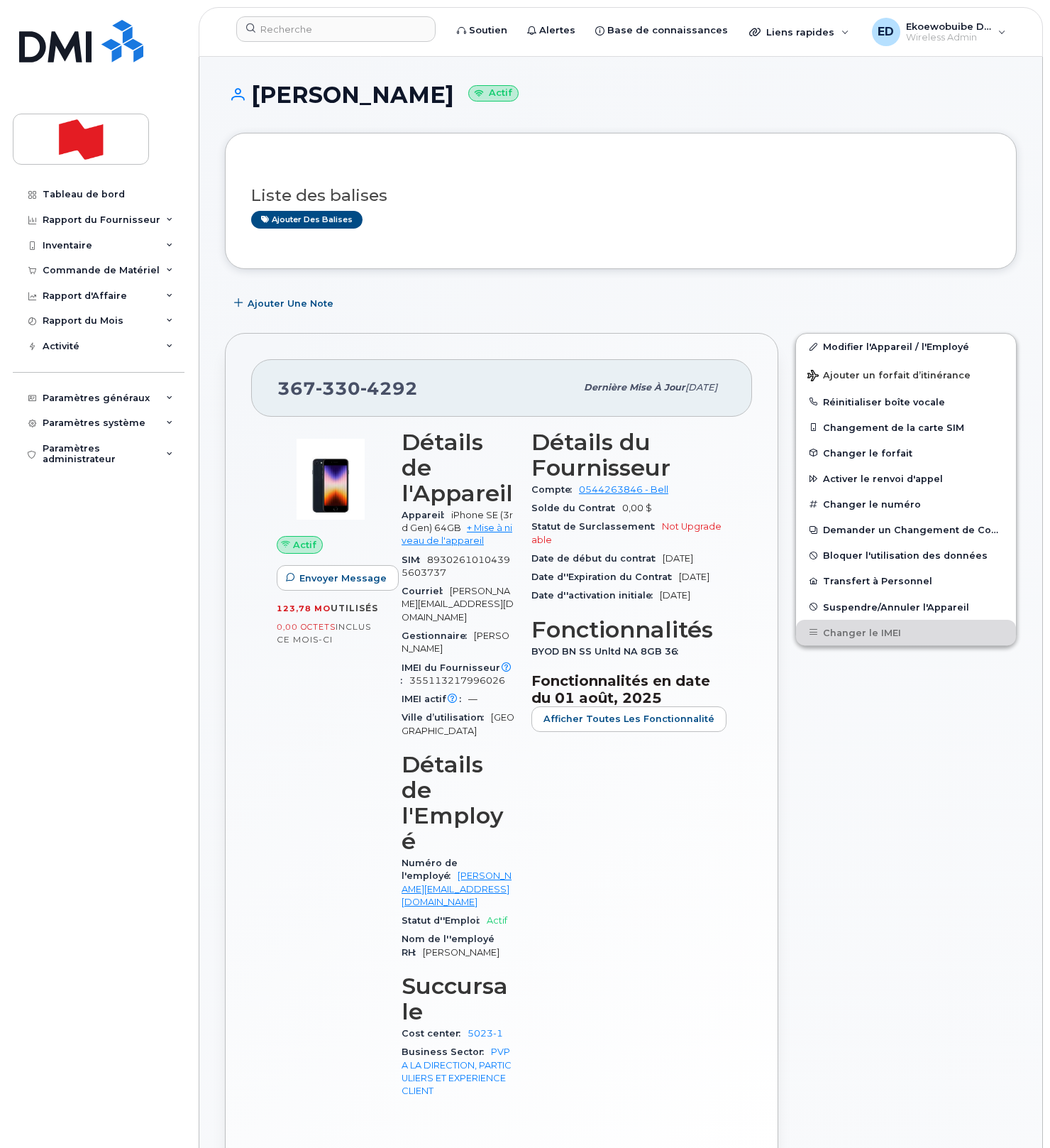
click at [483, 202] on h3 "Liste des balises" at bounding box center [621, 195] width 739 height 18
click at [320, 25] on input at bounding box center [335, 28] width 199 height 26
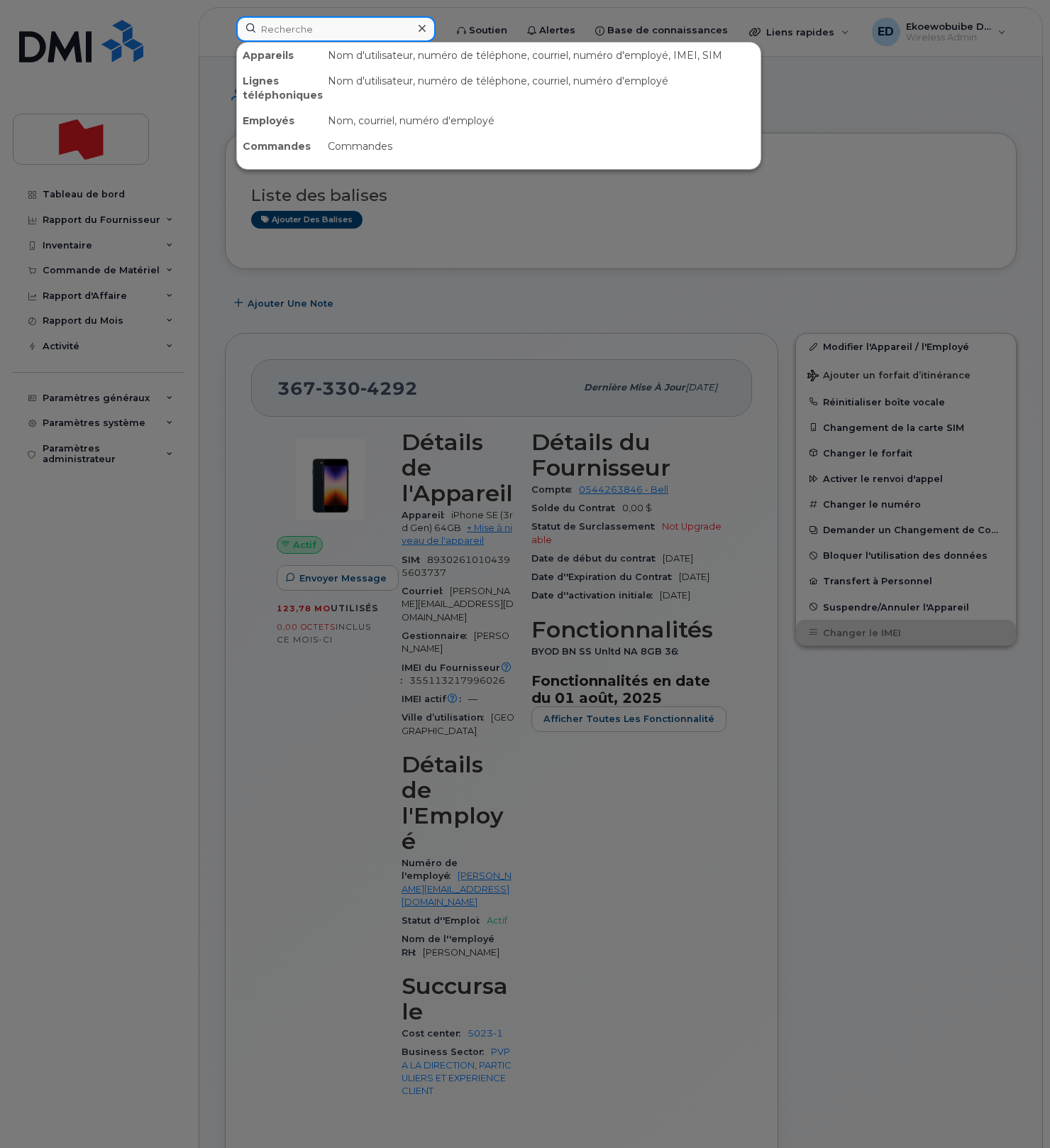
paste input "7788280114"
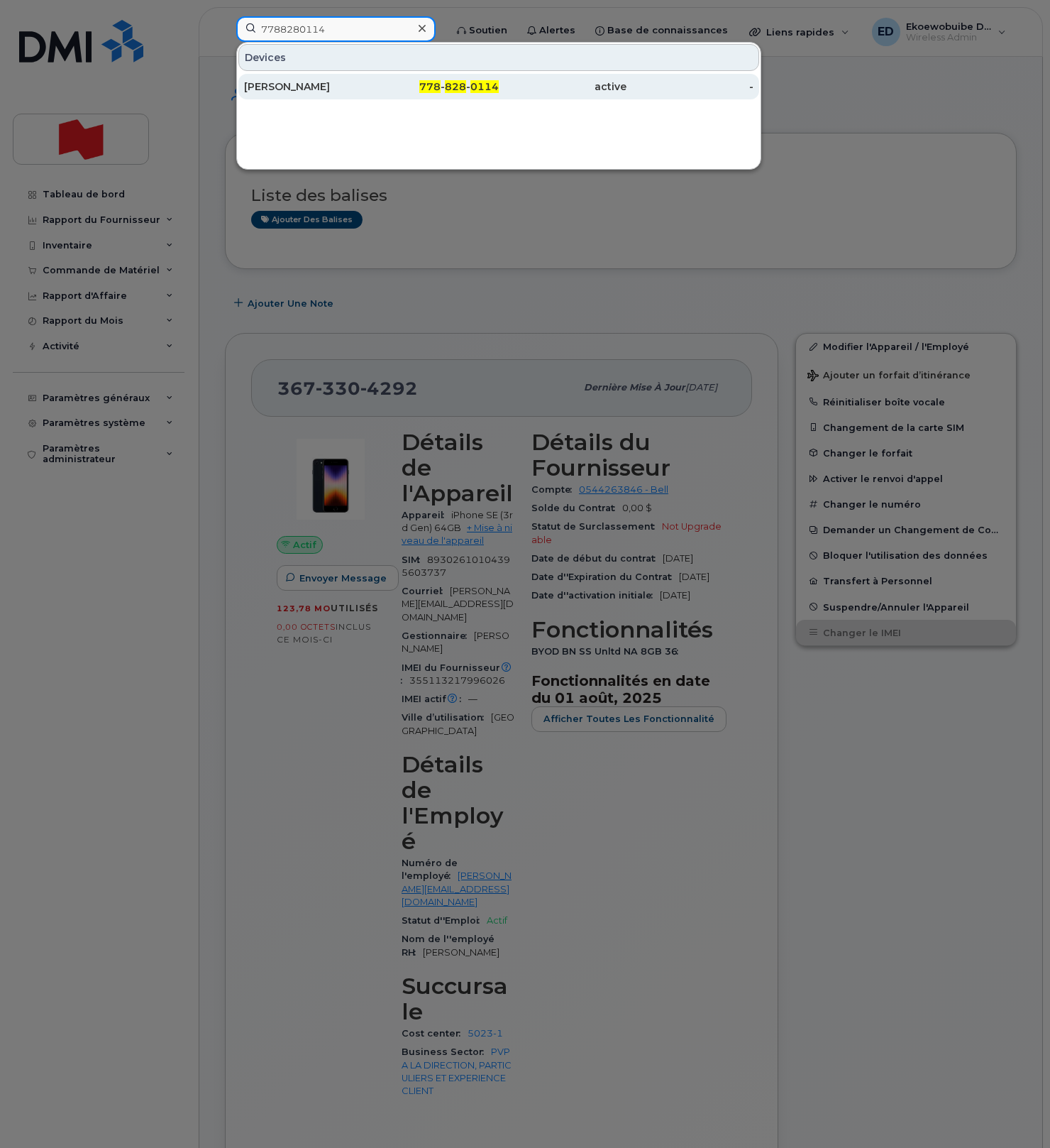
type input "7788280114"
click at [292, 90] on div "[PERSON_NAME]" at bounding box center [308, 86] width 128 height 14
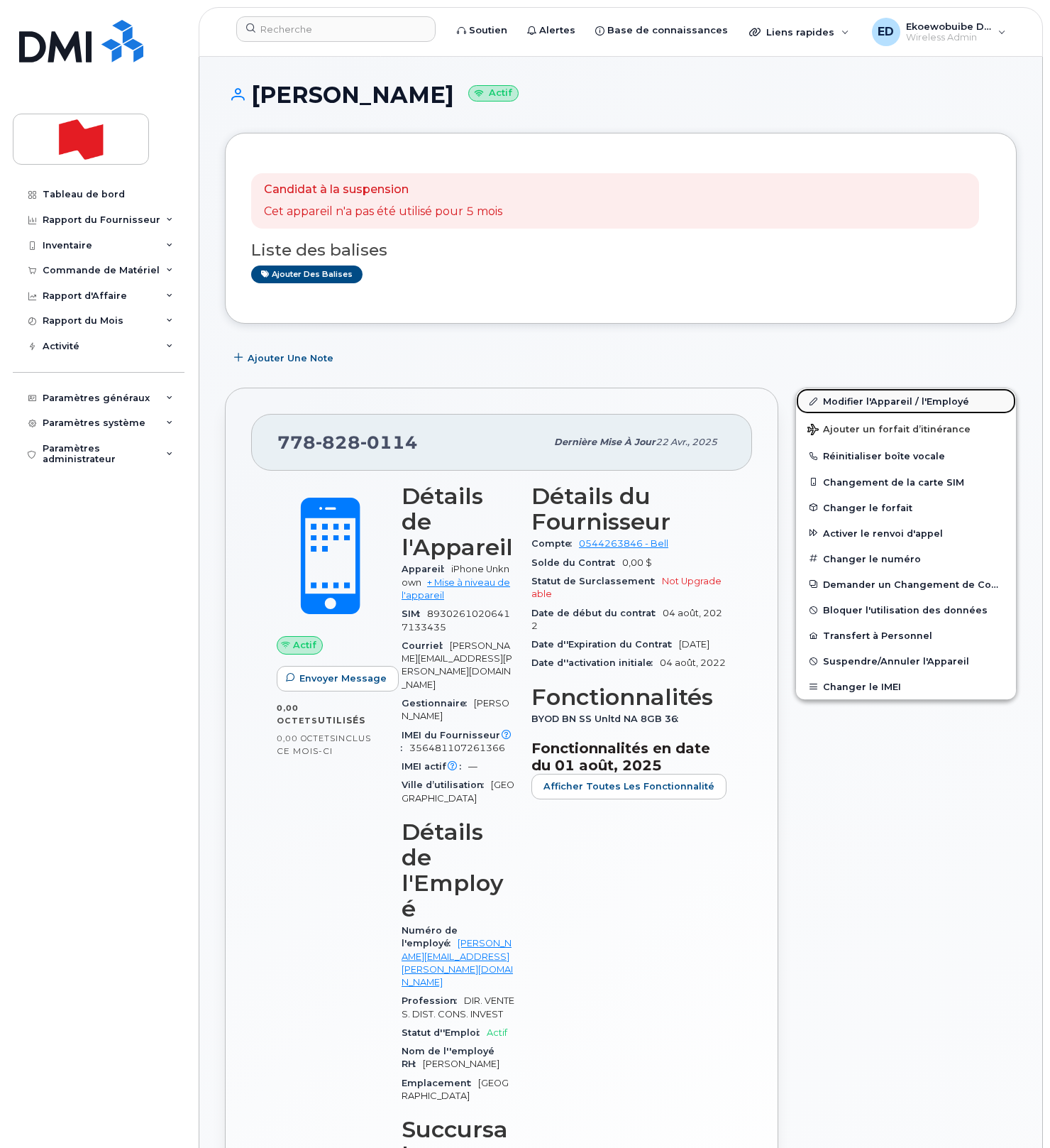
click at [834, 405] on link "Modifier l'Appareil / l'Employé" at bounding box center [906, 401] width 220 height 26
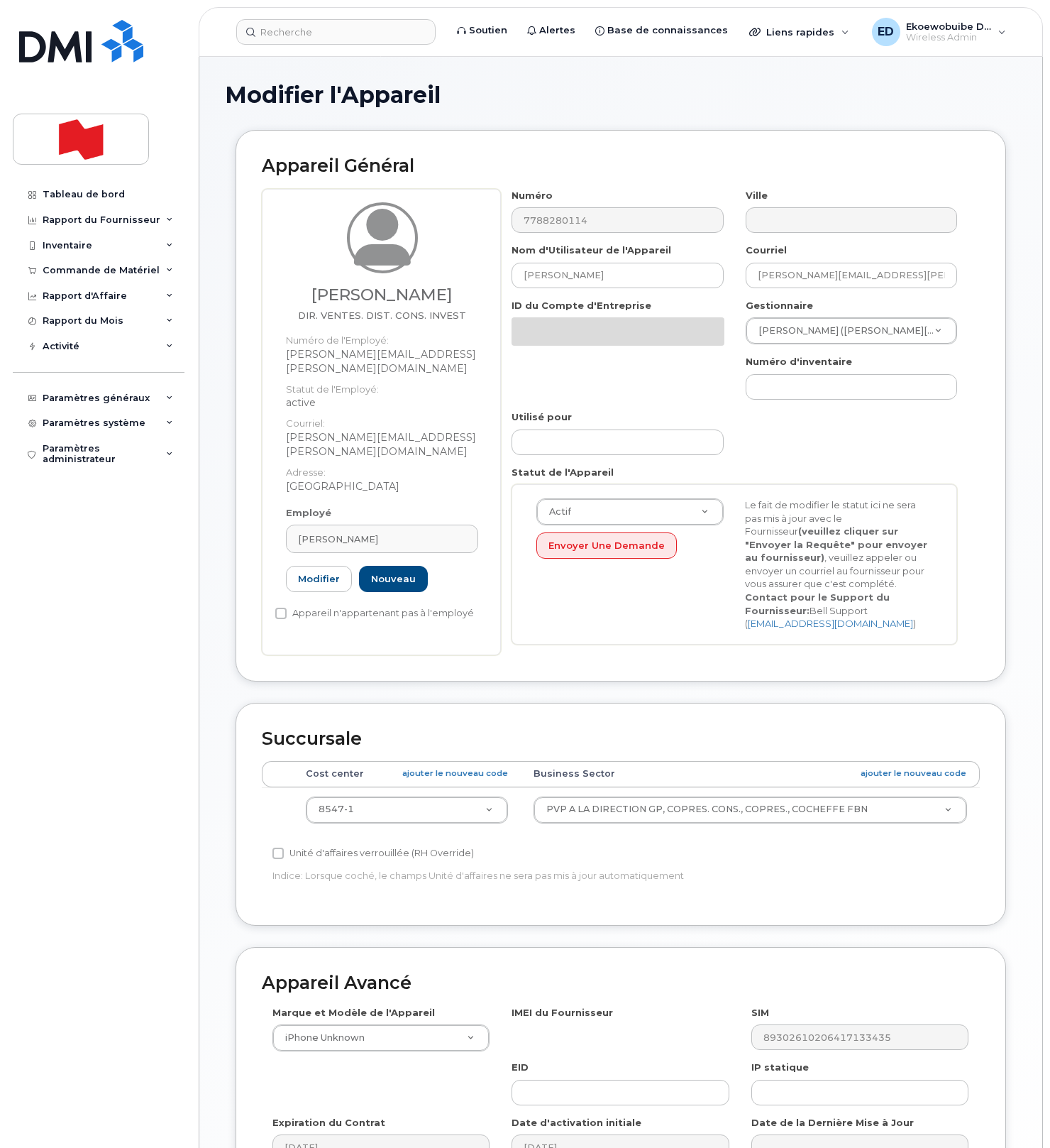
select select "22917074"
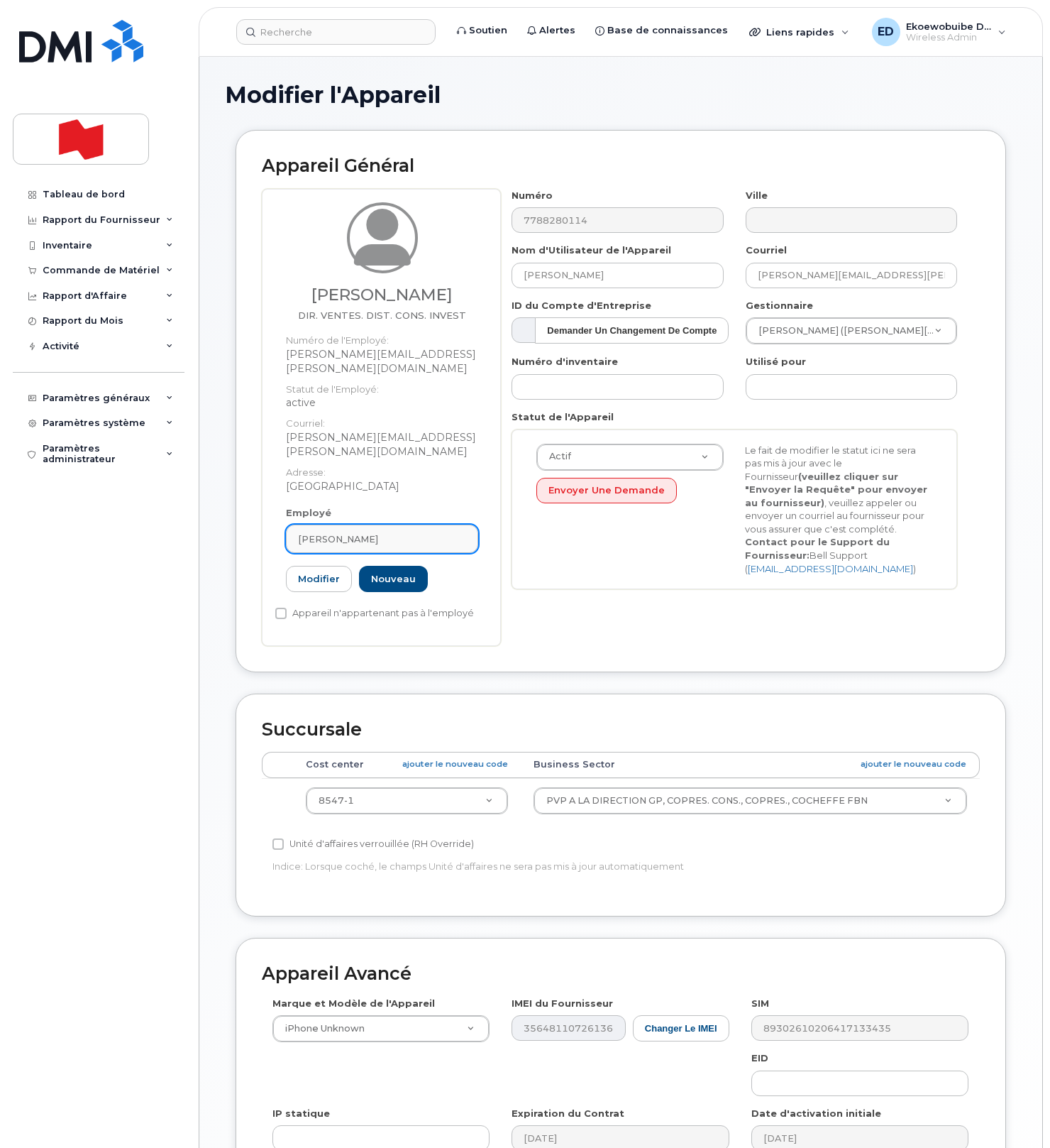
click at [396, 532] on div "[PERSON_NAME]" at bounding box center [381, 538] width 168 height 13
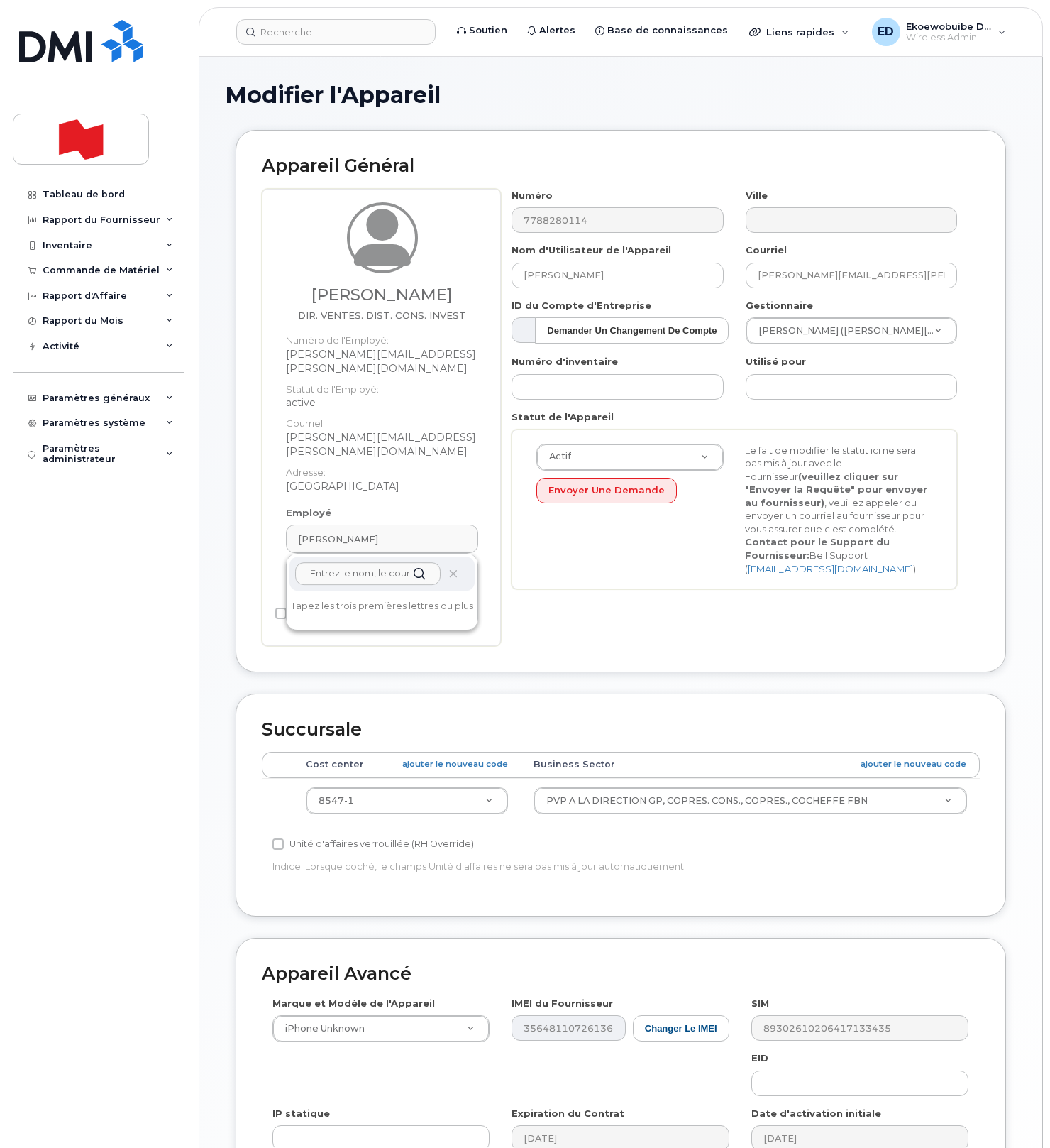
click at [448, 569] on icon at bounding box center [453, 574] width 9 height 9
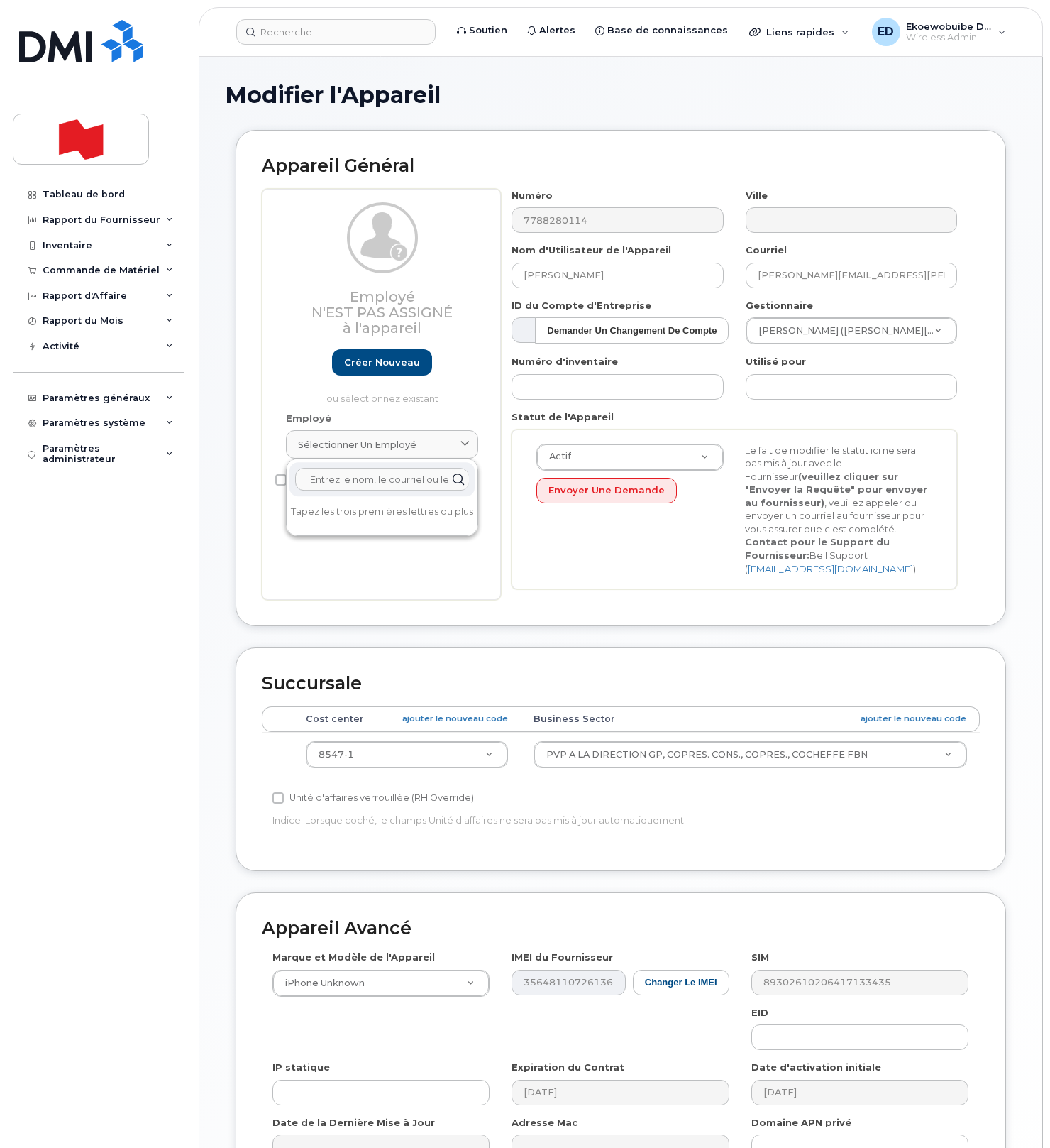
click at [367, 479] on input "text" at bounding box center [381, 479] width 173 height 23
paste input "[PERSON_NAME]"
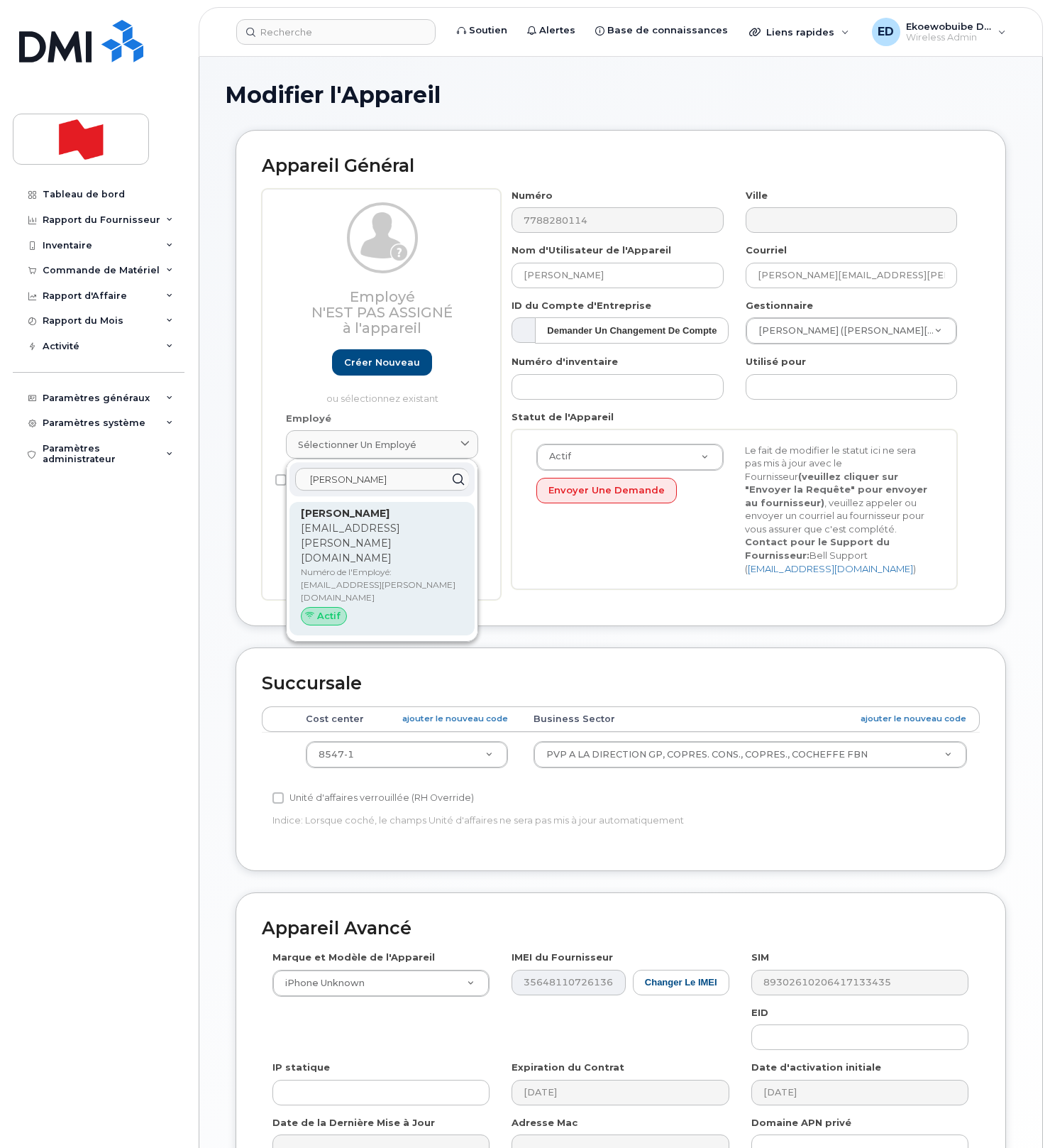
type input "[PERSON_NAME]"
click at [325, 566] on p "Numéro de l'Employé: [EMAIL_ADDRESS][PERSON_NAME][DOMAIN_NAME]" at bounding box center [381, 585] width 162 height 38
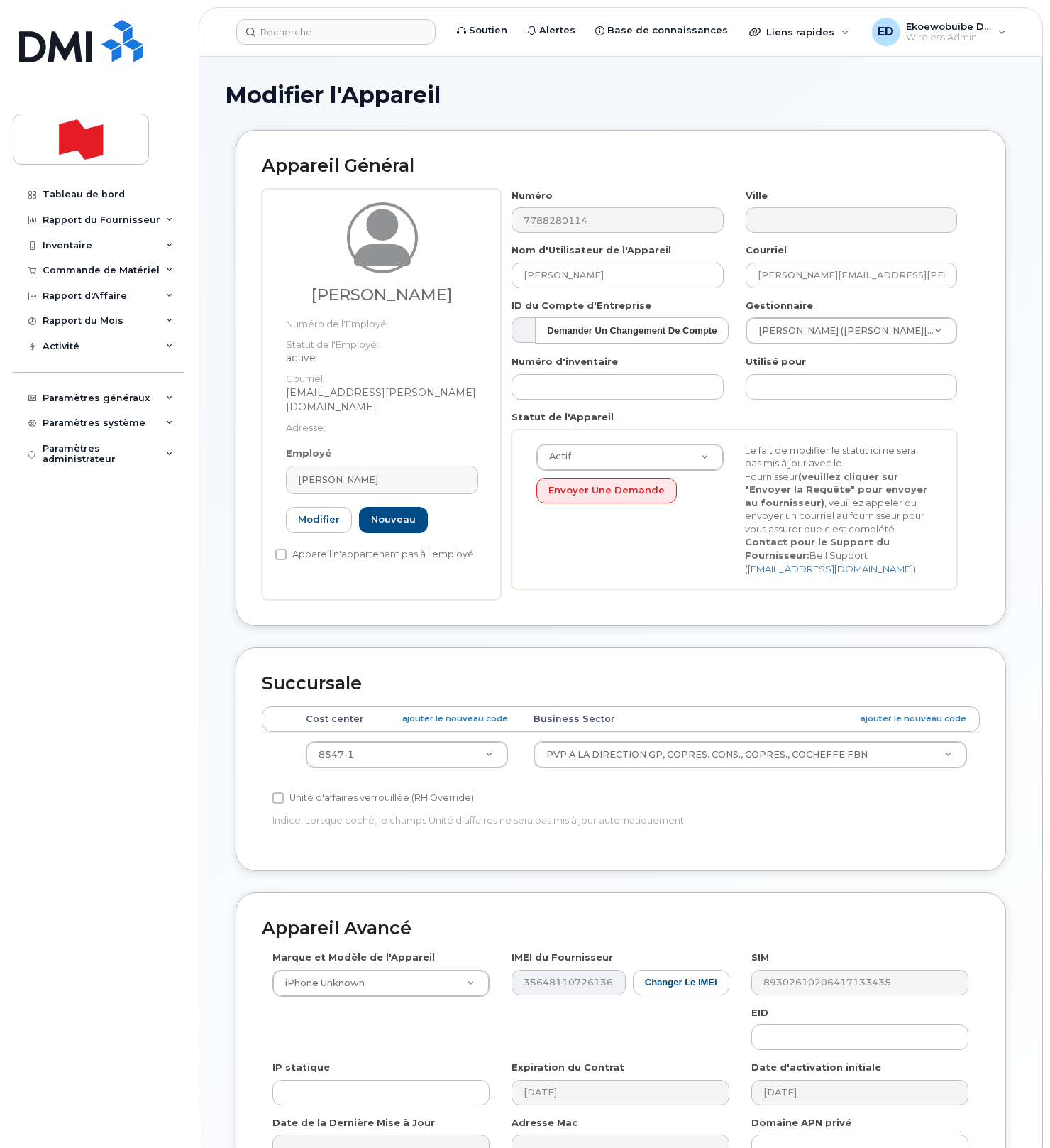
type input "[EMAIL_ADDRESS][PERSON_NAME][DOMAIN_NAME]"
type input "[PERSON_NAME]"
type input "[EMAIL_ADDRESS][PERSON_NAME][DOMAIN_NAME]"
drag, startPoint x: 459, startPoint y: 756, endPoint x: 415, endPoint y: 774, distance: 47.5
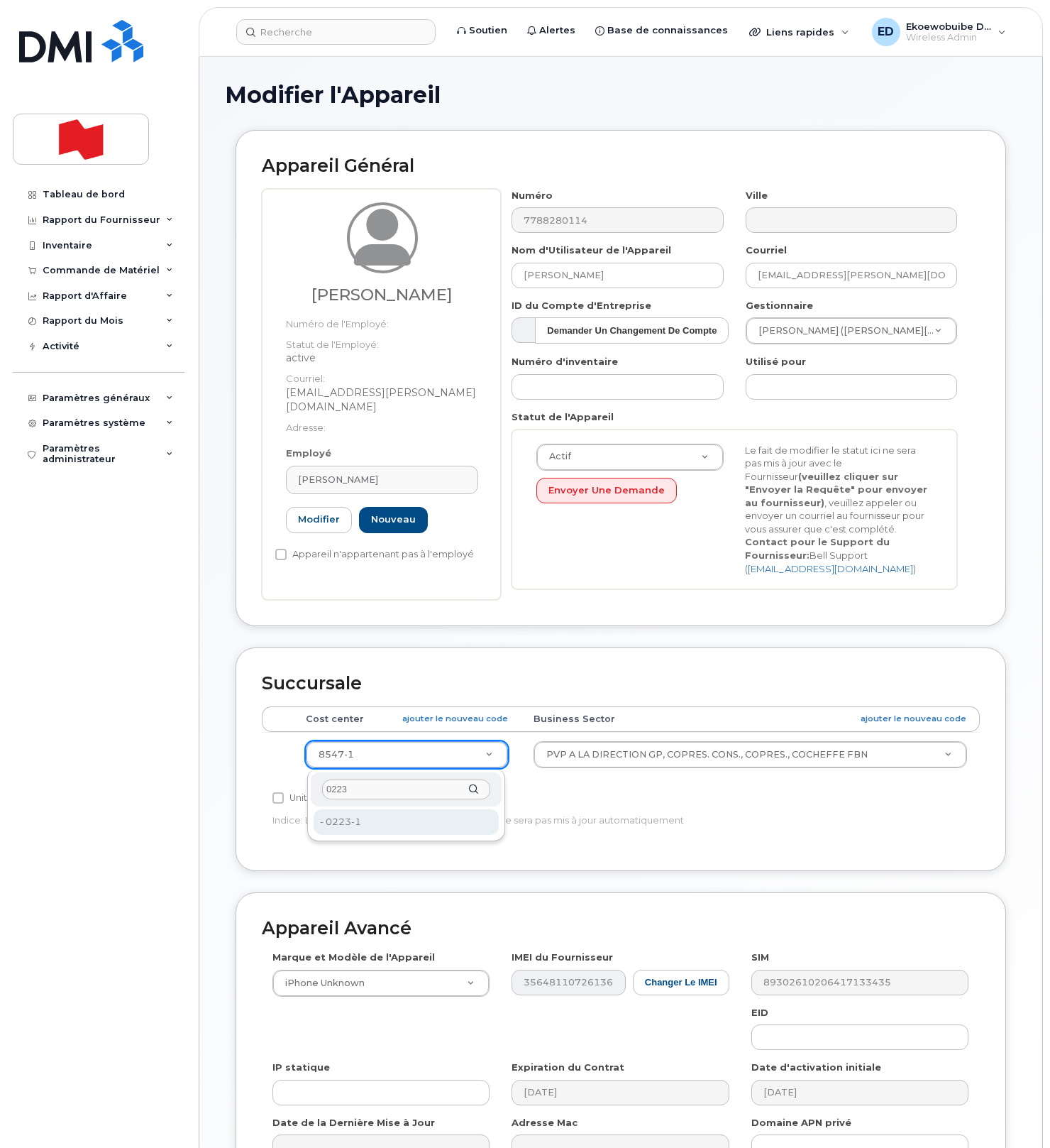
type input "0223"
type input "25594269"
drag, startPoint x: 951, startPoint y: 332, endPoint x: 944, endPoint y: 333, distance: 7.1
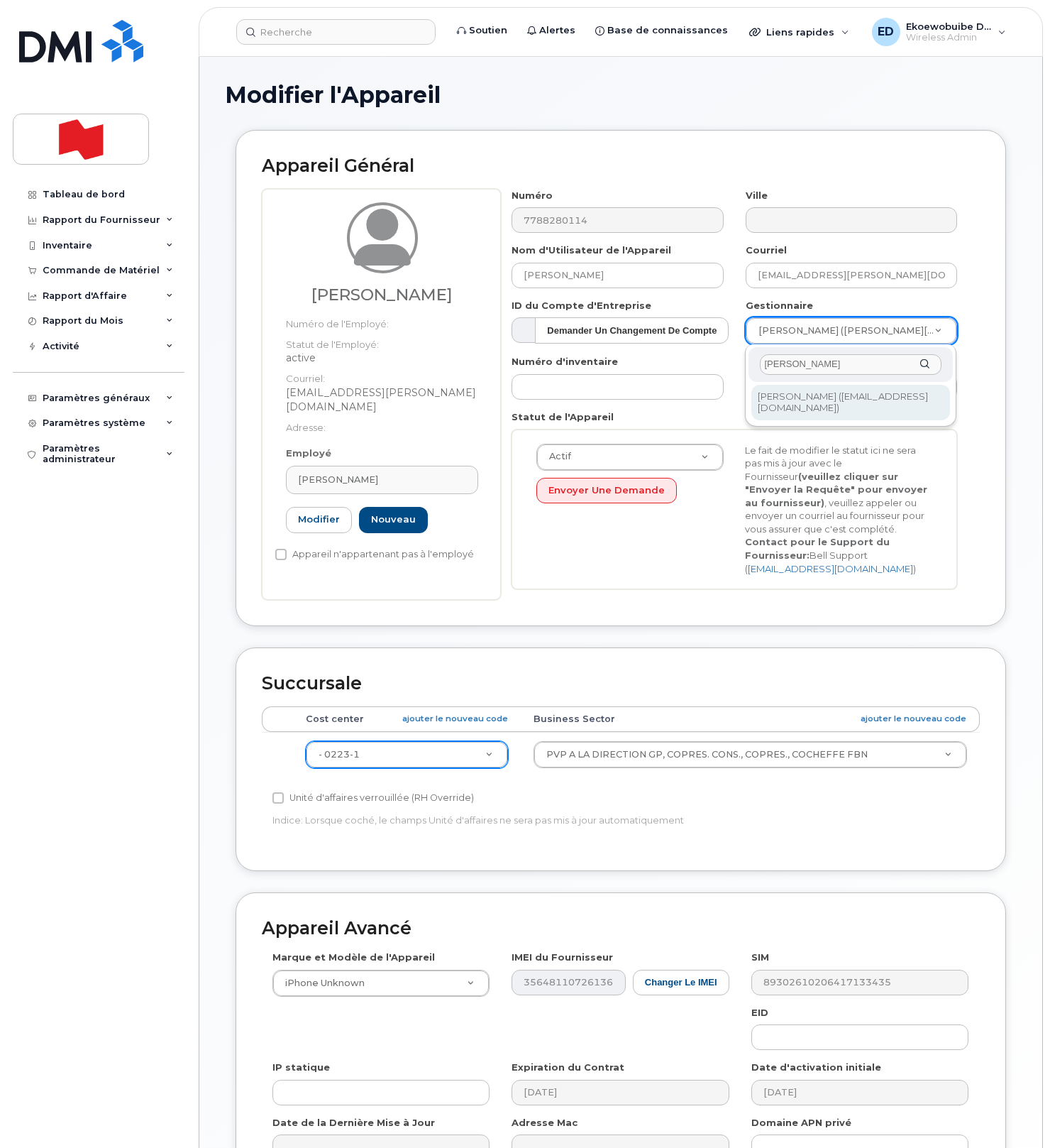
type input "aroline Cote"
type input "1920373"
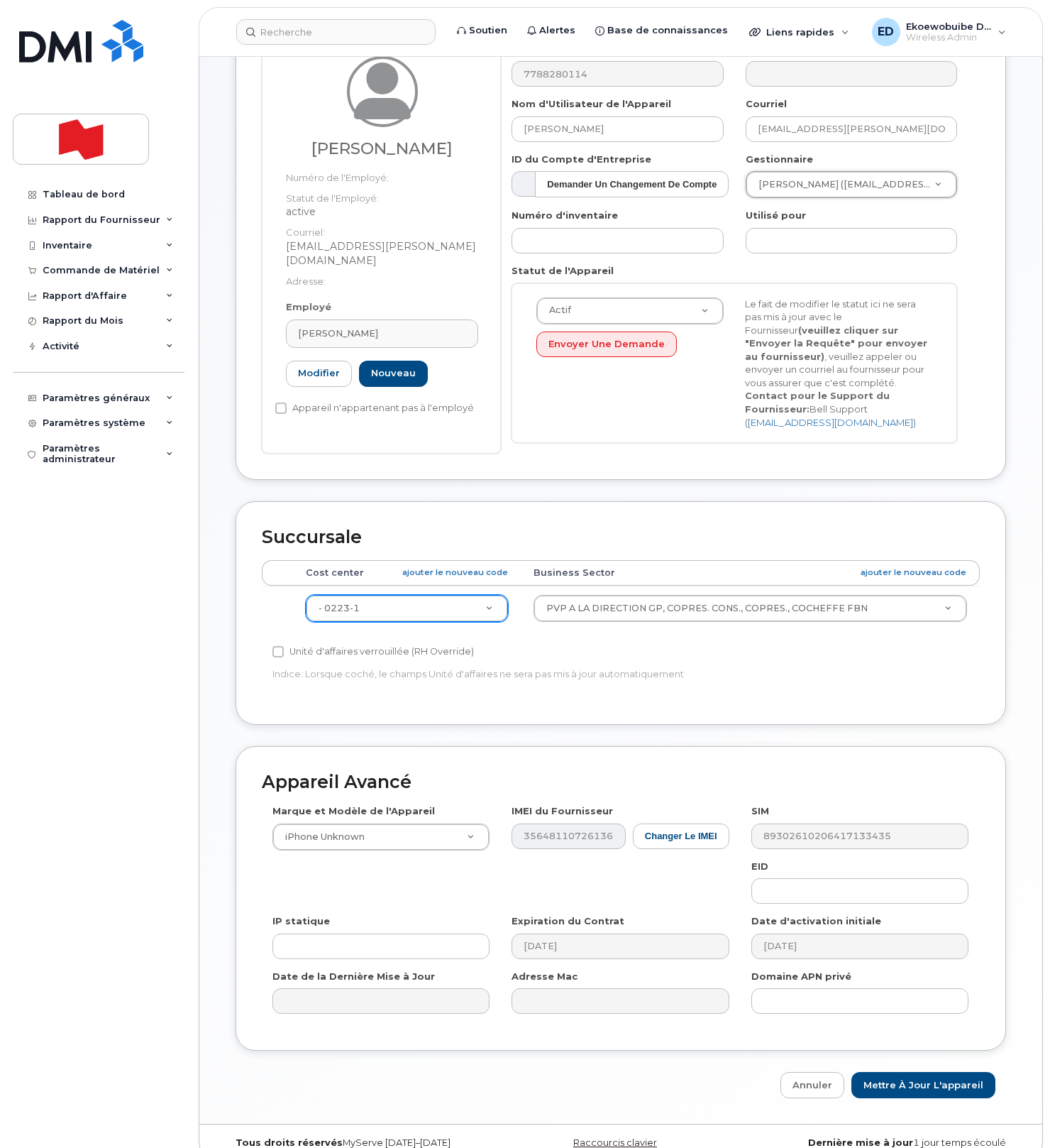
scroll to position [171, 0]
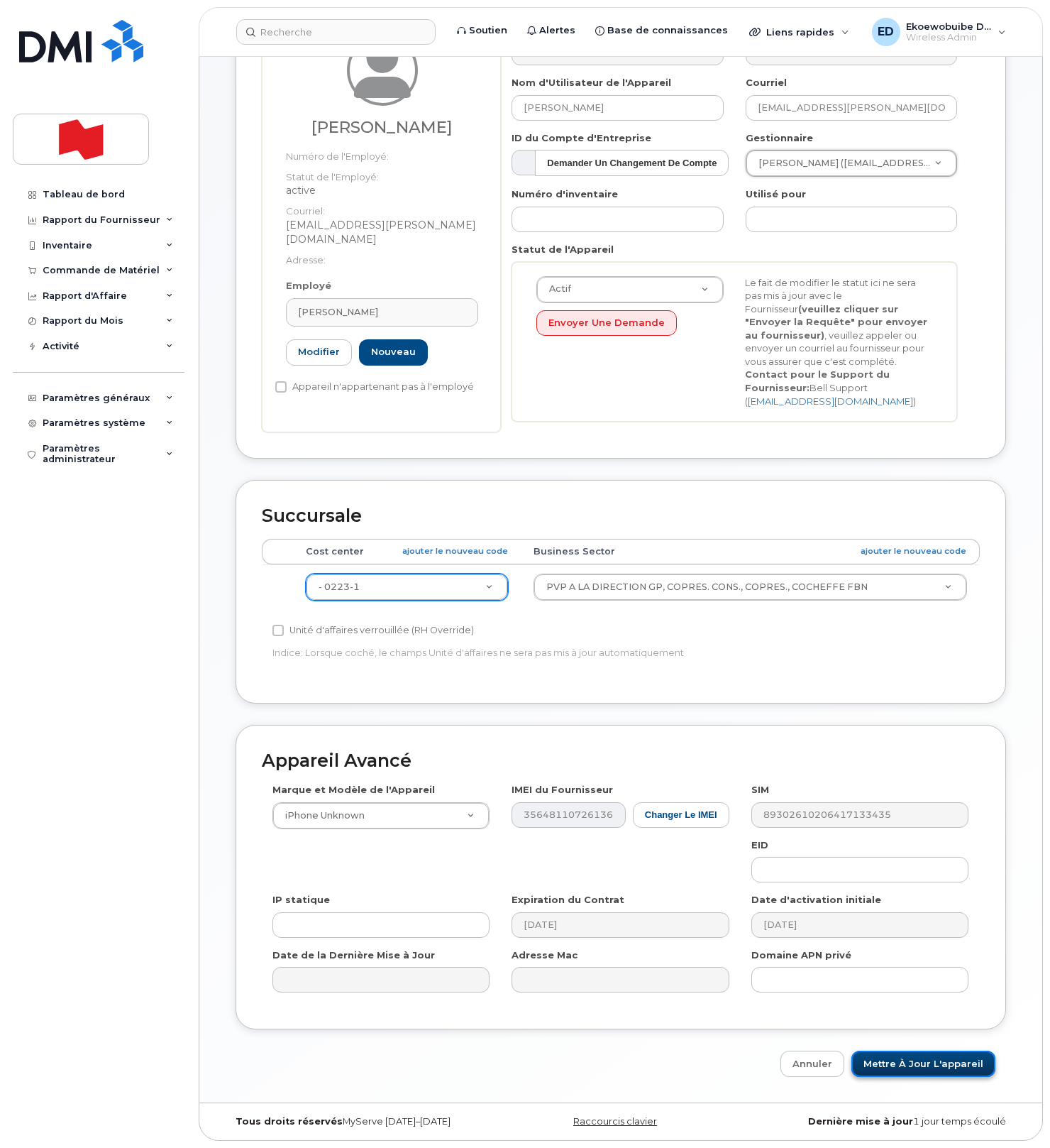
click at [900, 1065] on input "Mettre à jour l'appareil" at bounding box center [923, 1064] width 144 height 27
type input "Sauvegarde..."
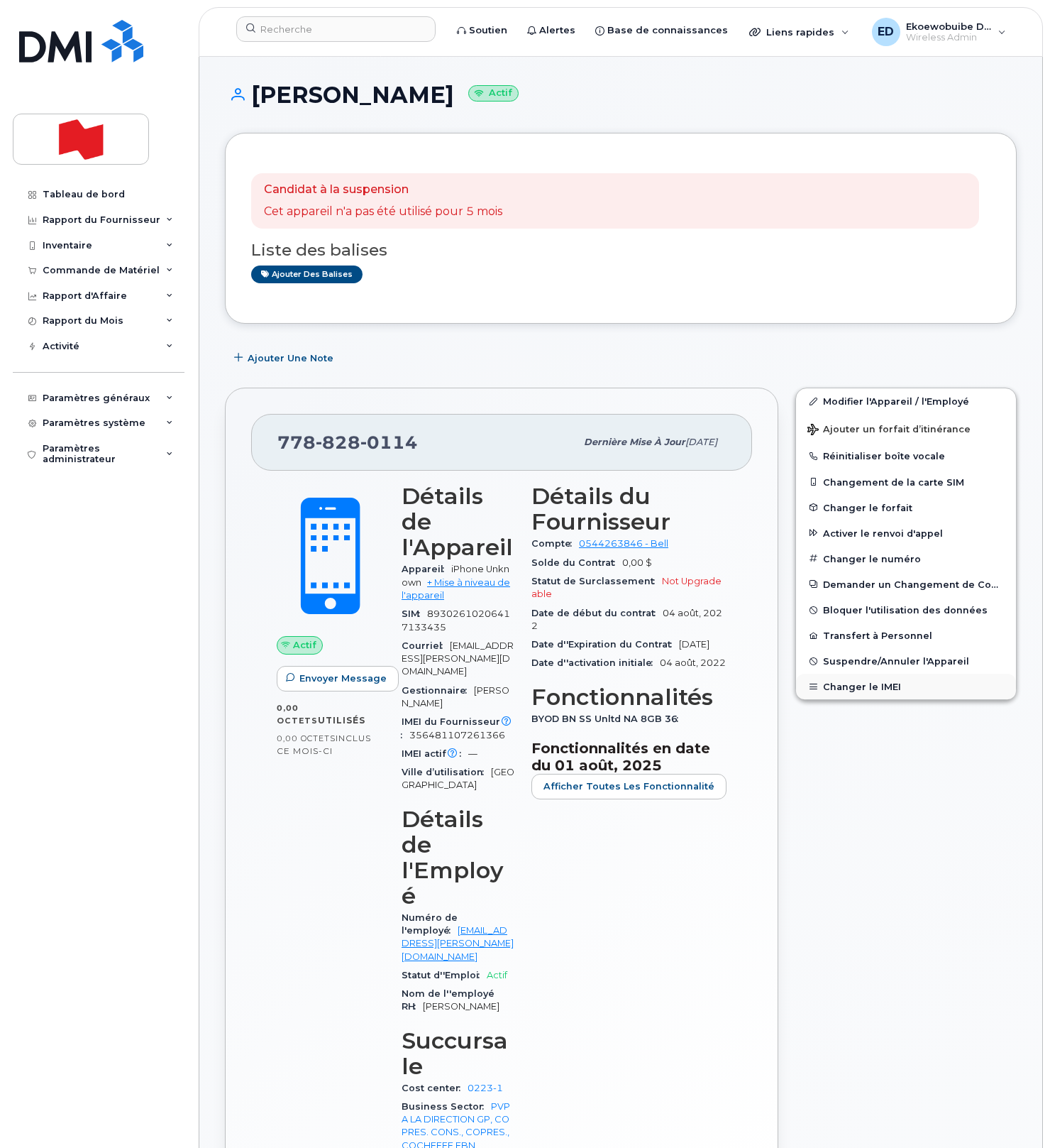
click at [839, 691] on button "Changer le IMEI" at bounding box center [906, 685] width 220 height 26
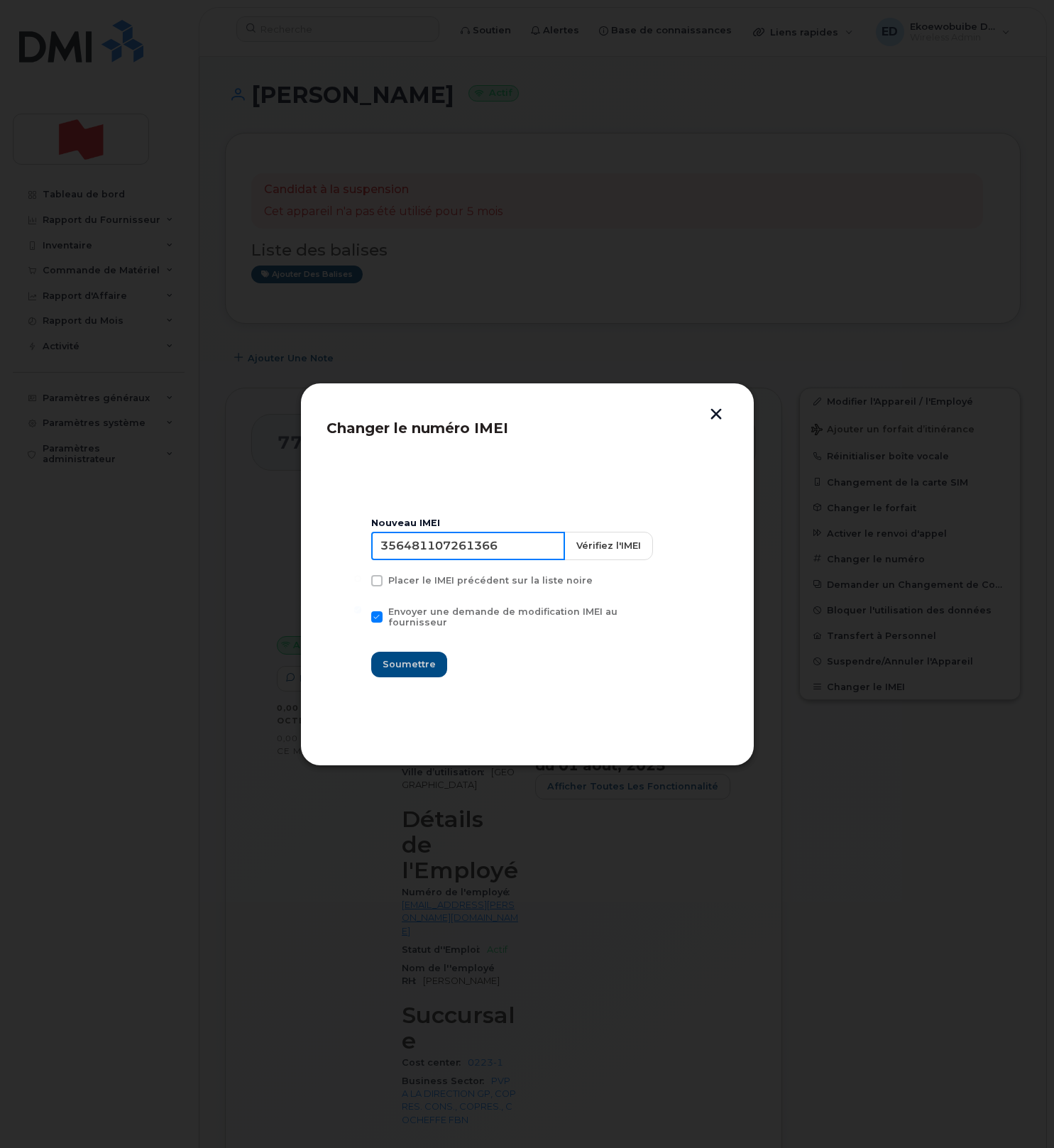
click at [473, 548] on input "356481107261366" at bounding box center [468, 546] width 193 height 28
click at [472, 550] on input "356481107261366" at bounding box center [468, 546] width 193 height 28
type input "350515301499292"
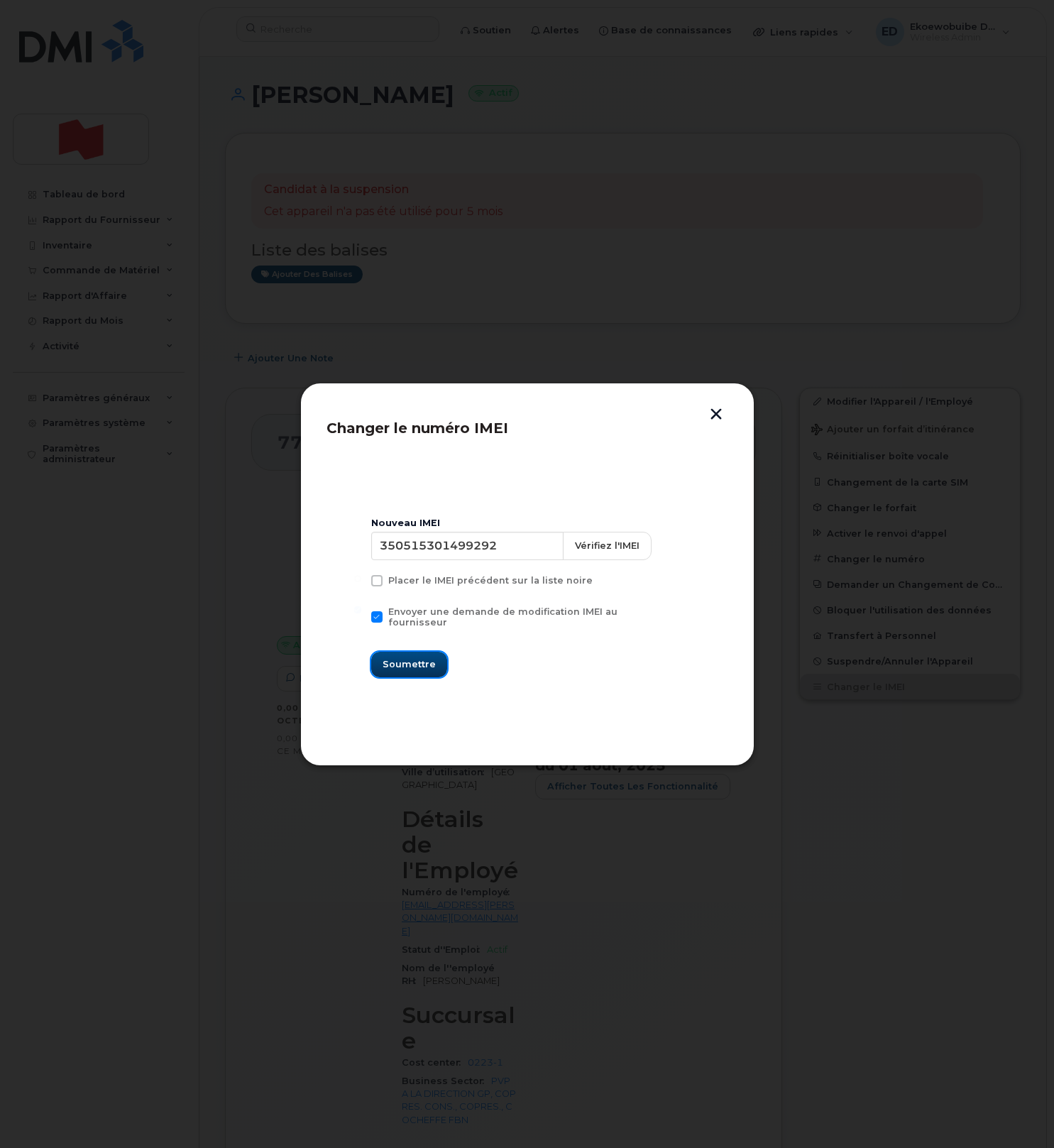
click at [424, 657] on span "Soumettre" at bounding box center [409, 664] width 53 height 13
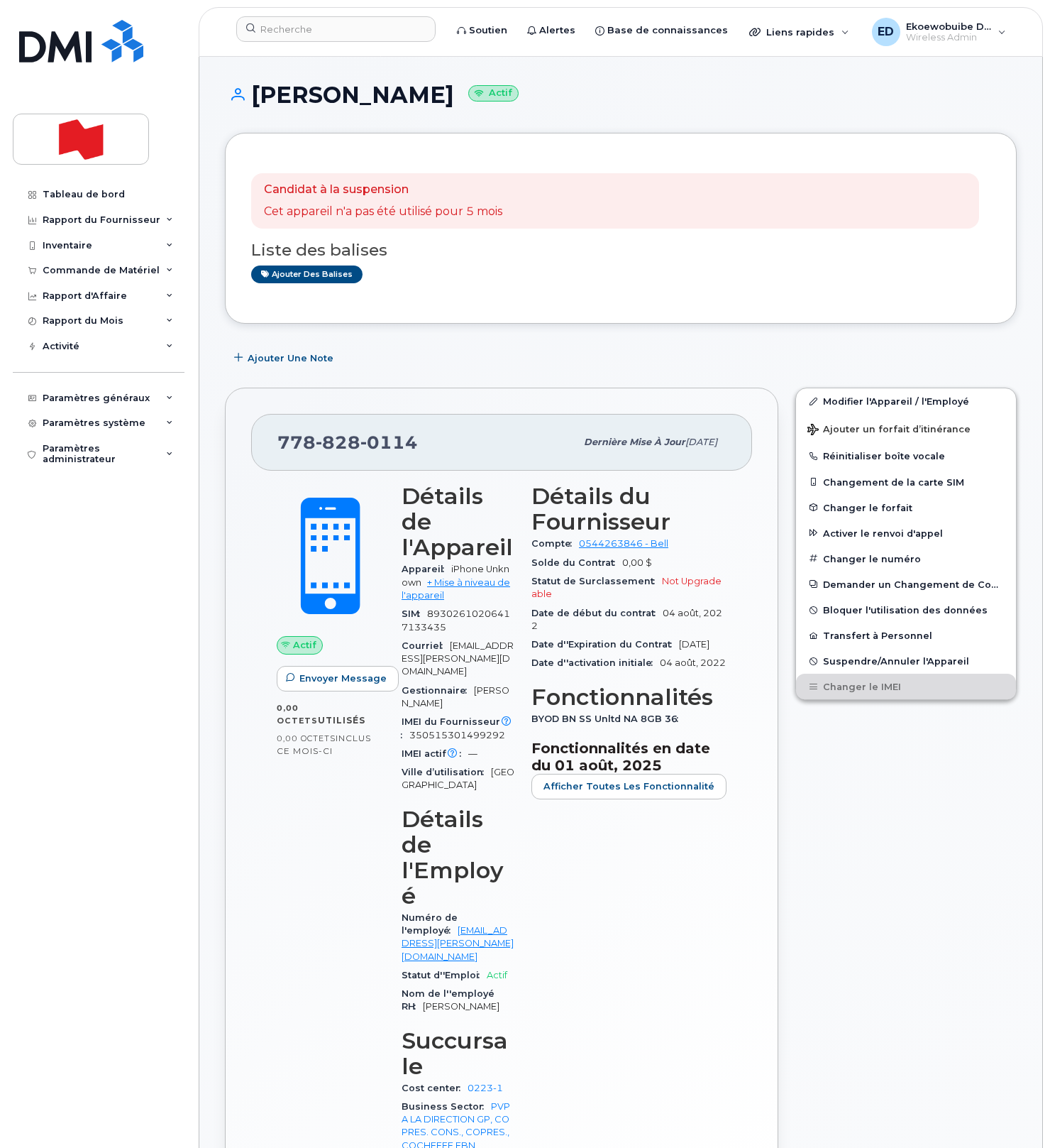
drag, startPoint x: 587, startPoint y: 352, endPoint x: 643, endPoint y: 390, distance: 67.7
click at [586, 352] on div "Ajouter une Note" at bounding box center [621, 357] width 792 height 26
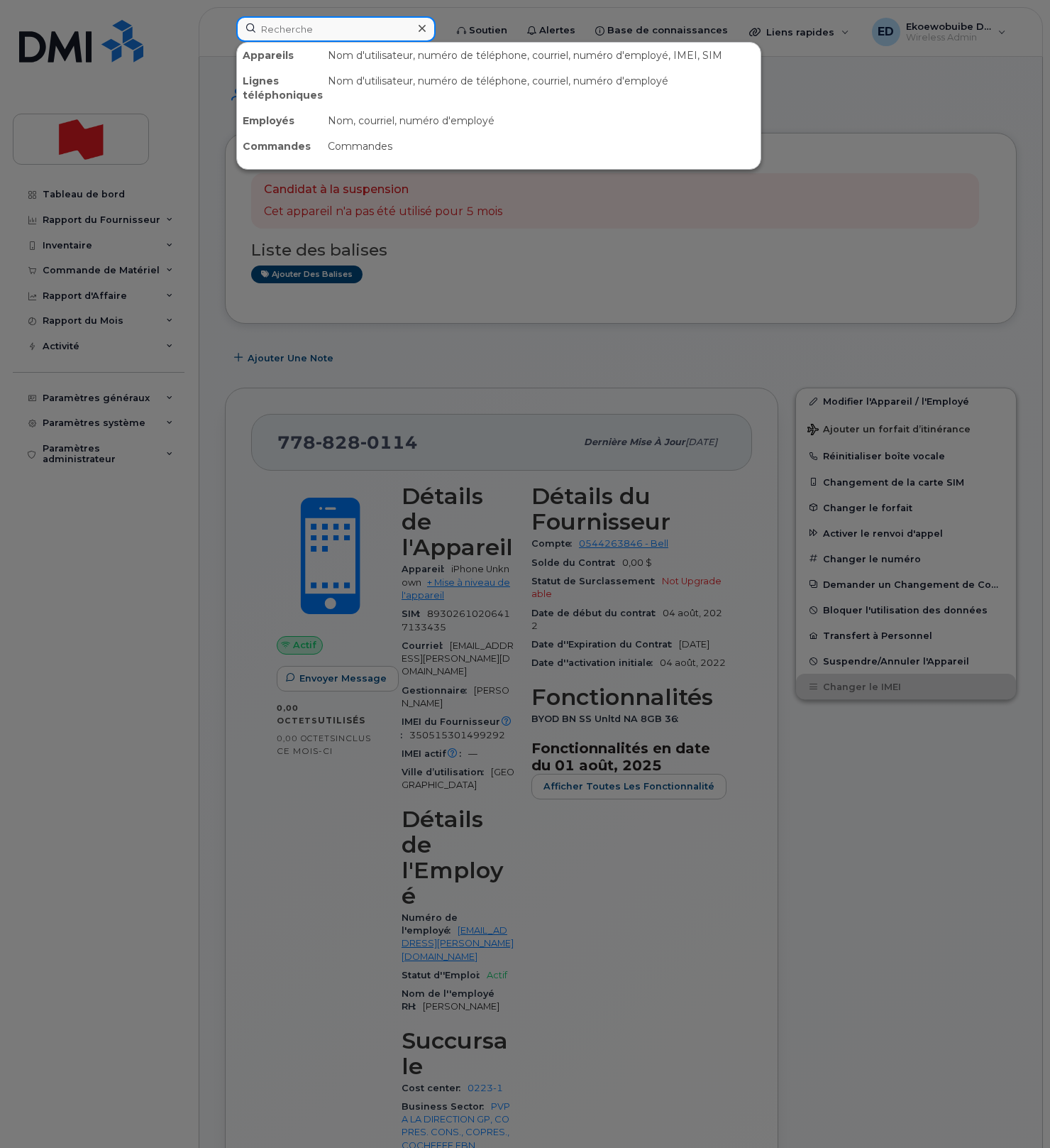
click at [291, 31] on input at bounding box center [335, 28] width 199 height 26
paste input "Brendan Costigan"
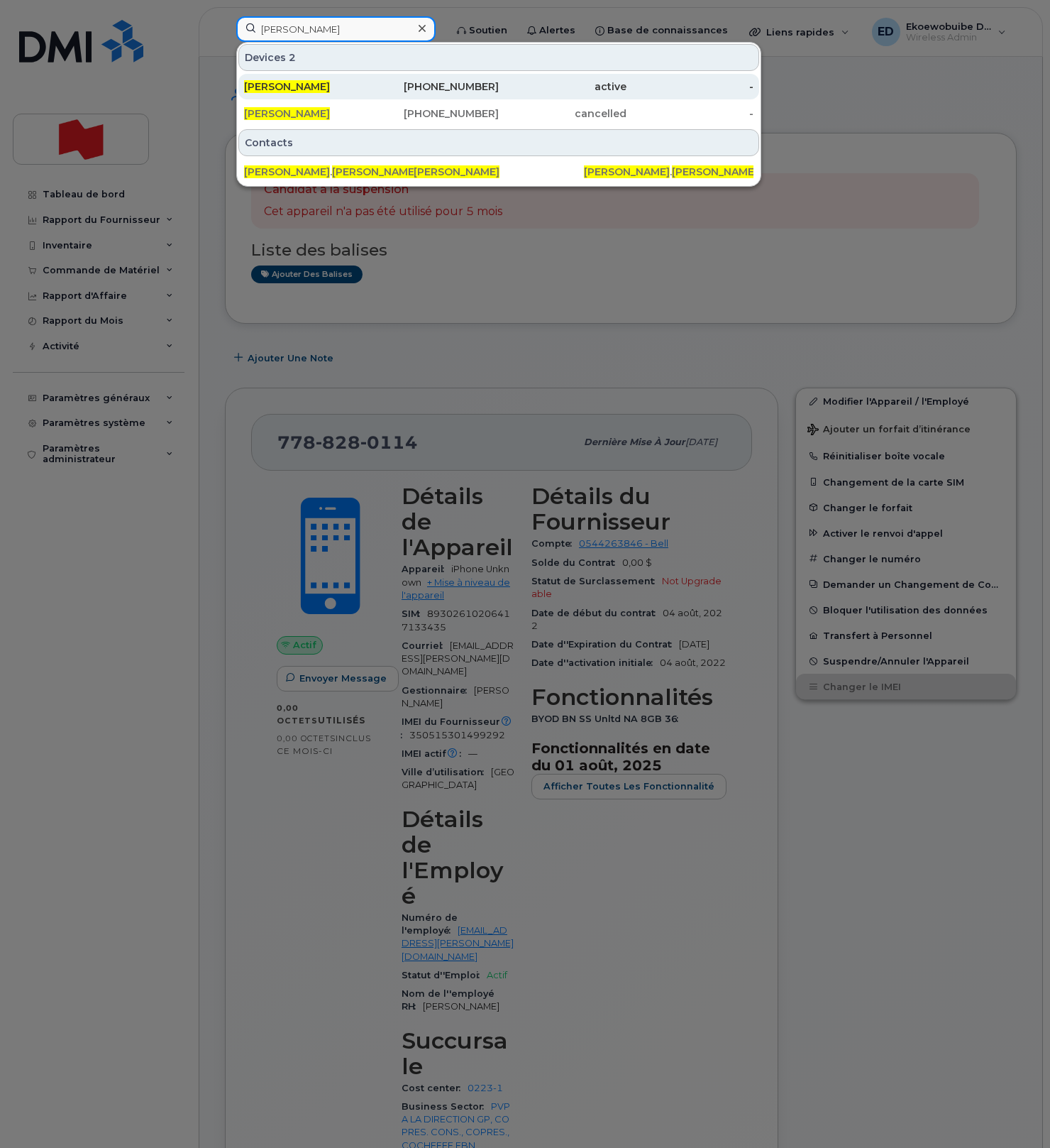
type input "Brendan Costigan"
click at [317, 94] on div "Brendan Costigan" at bounding box center [308, 86] width 128 height 14
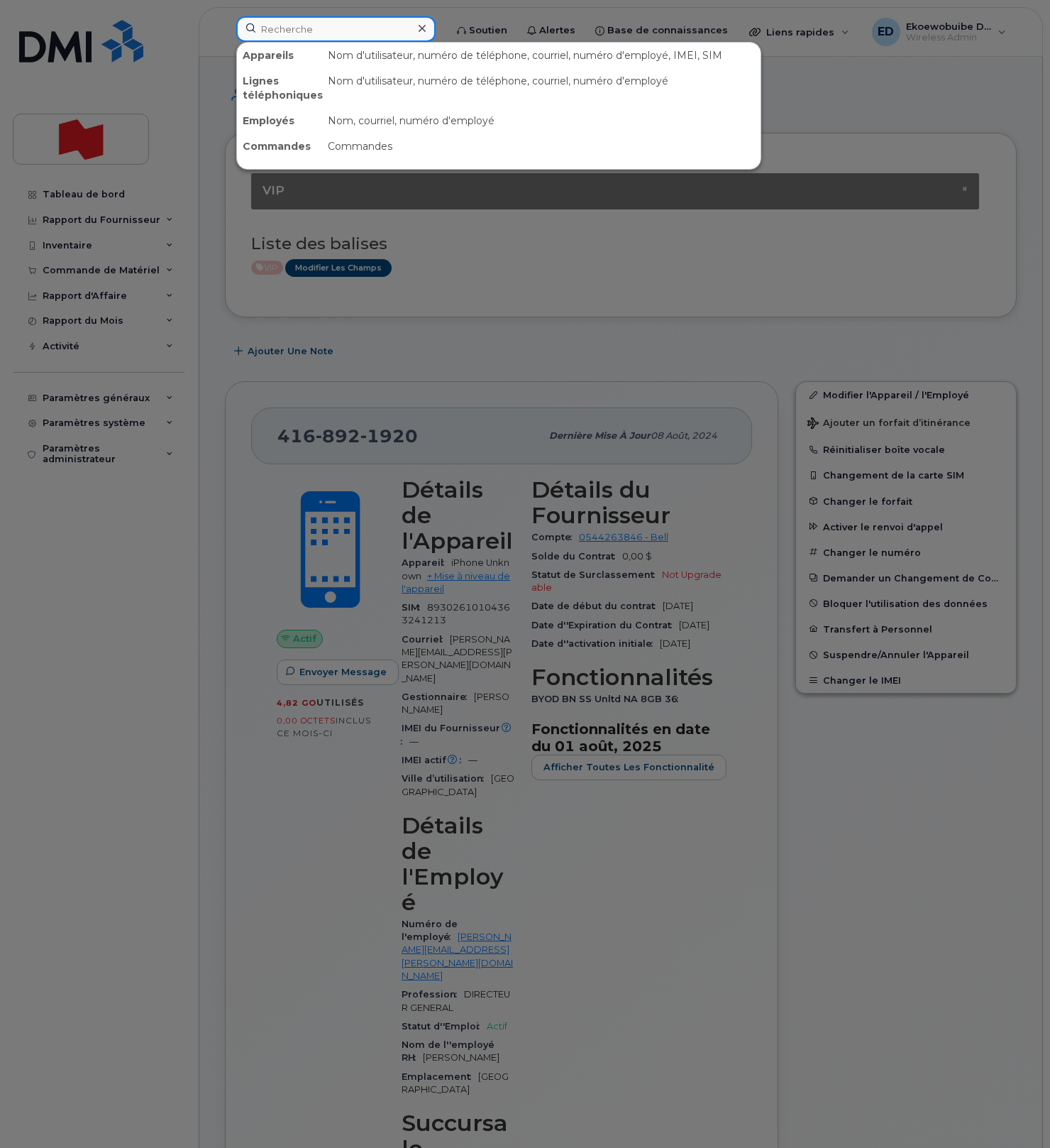
click at [293, 30] on input at bounding box center [335, 28] width 199 height 26
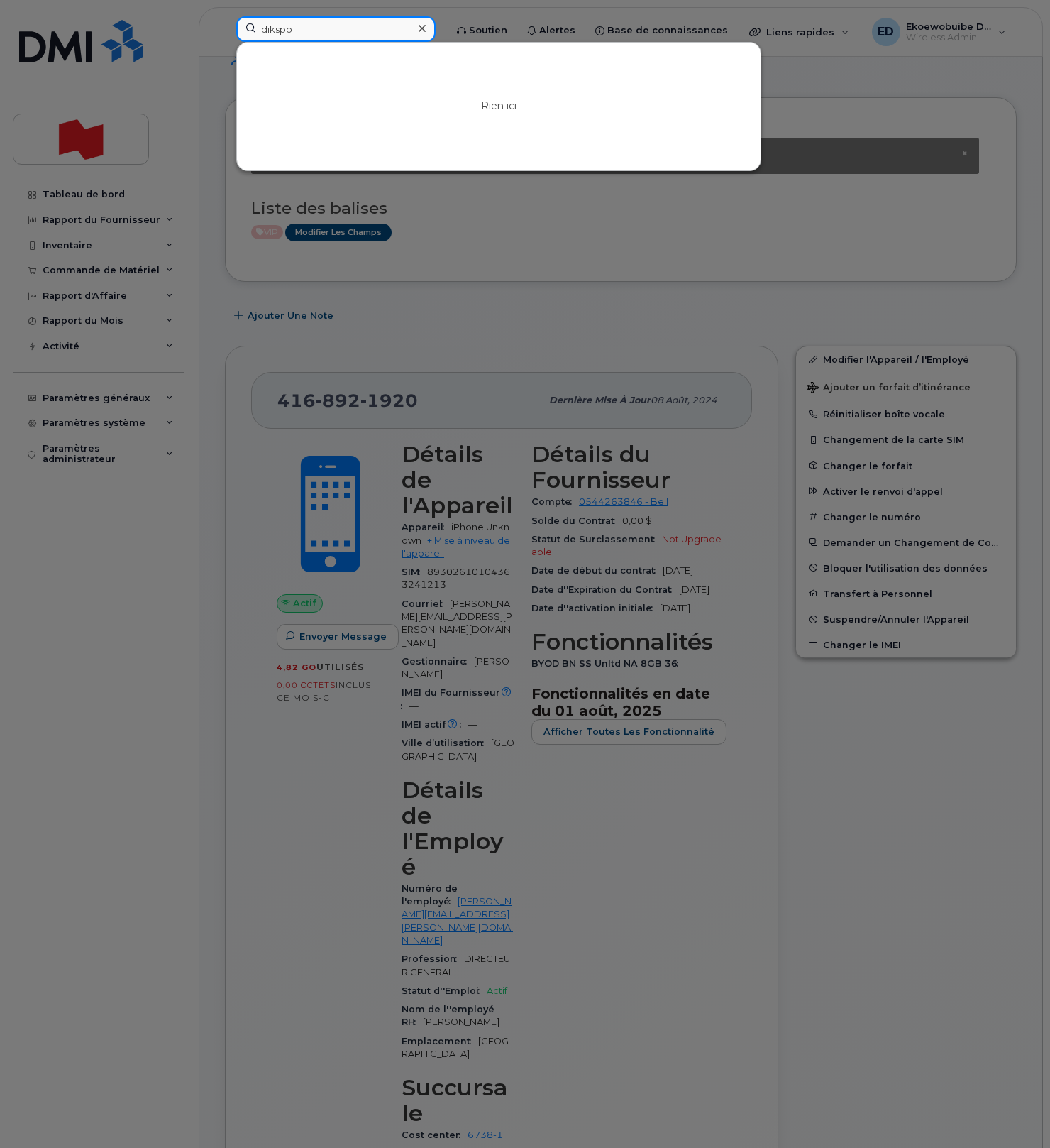
scroll to position [38, 0]
type input "d"
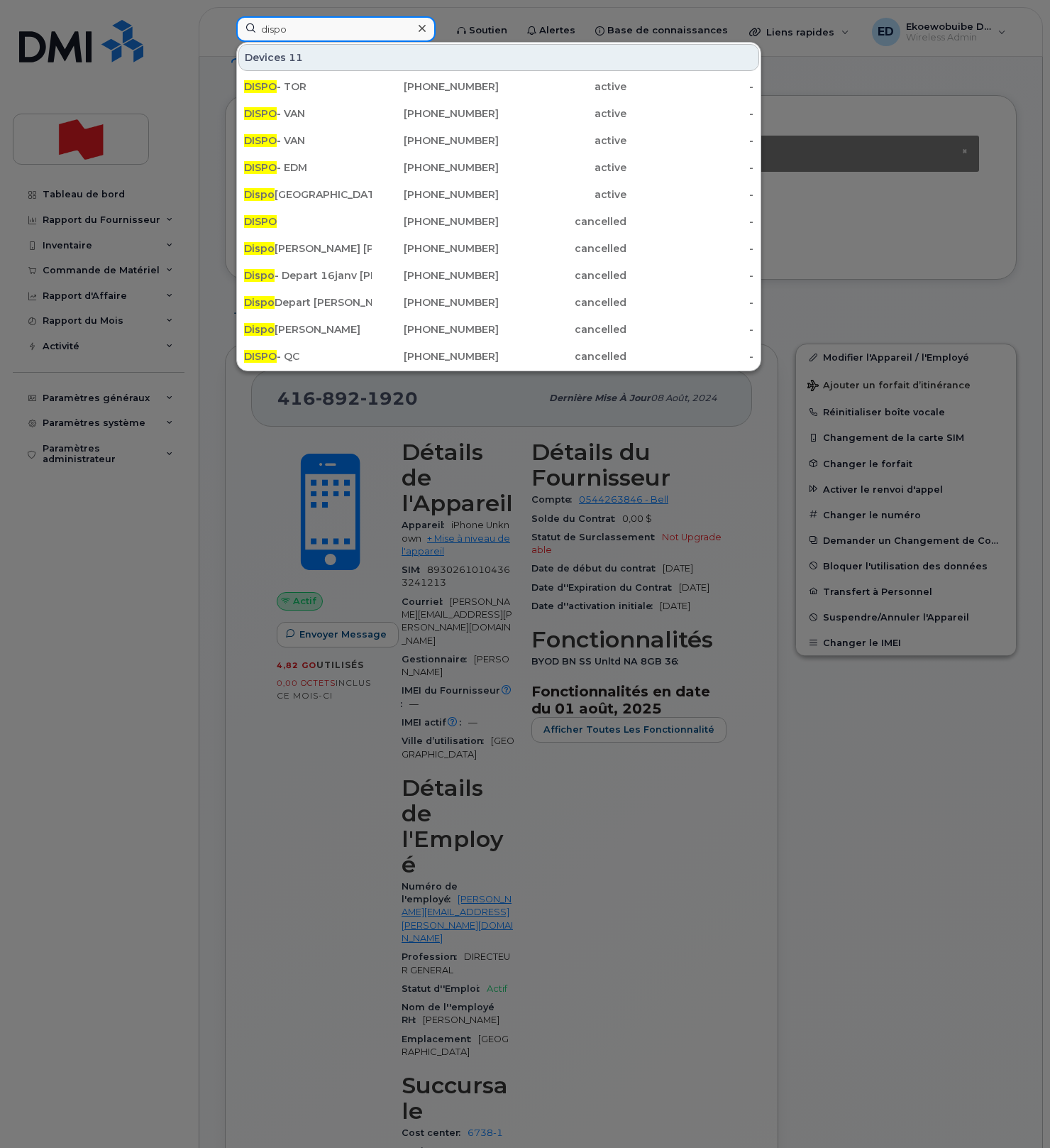
drag, startPoint x: 328, startPoint y: 28, endPoint x: 249, endPoint y: 27, distance: 79.0
click at [249, 25] on input "dispo" at bounding box center [335, 28] width 199 height 26
paste input "[PERSON_NAME]"
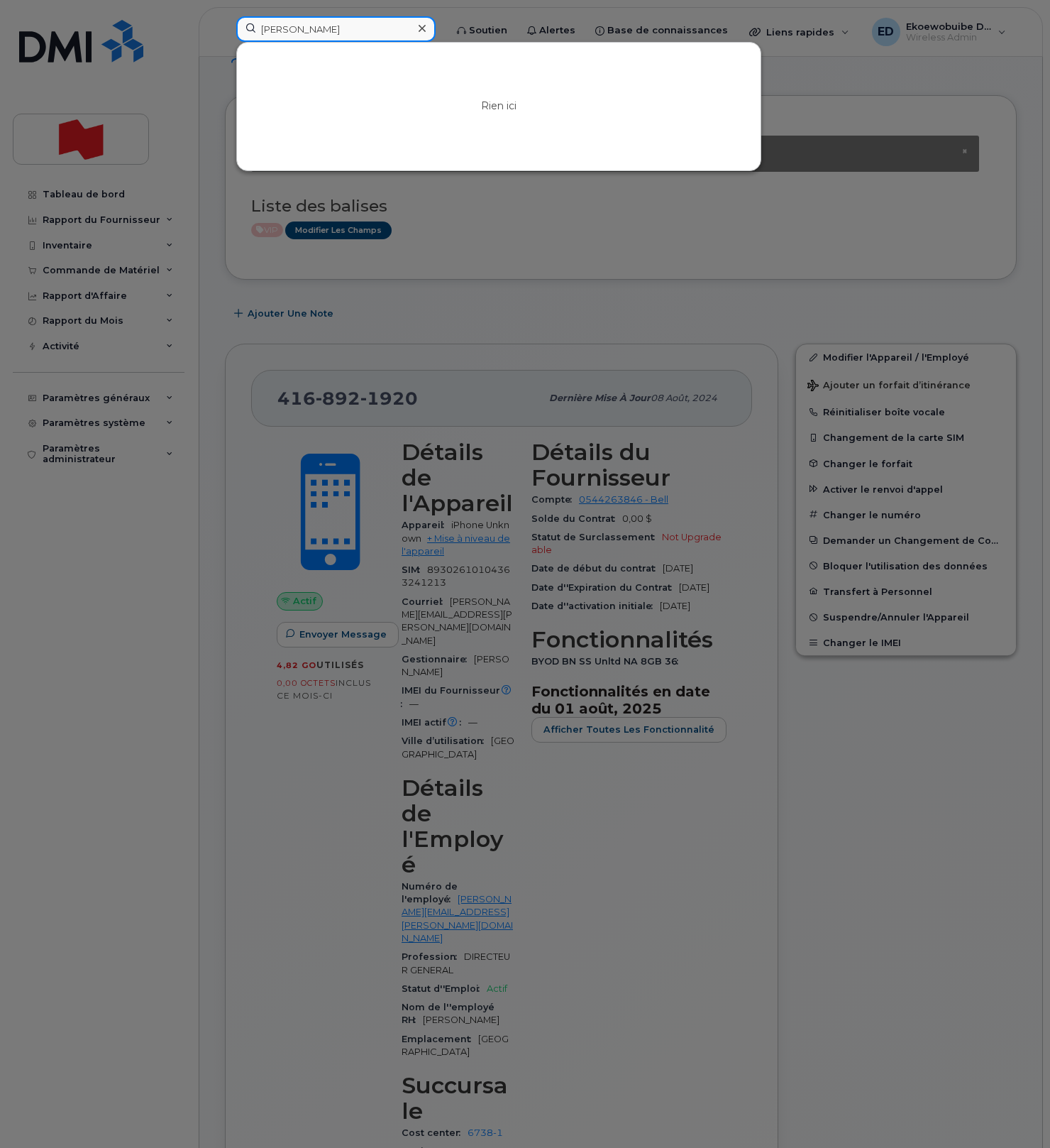
drag, startPoint x: 286, startPoint y: 31, endPoint x: 293, endPoint y: 39, distance: 10.6
click at [286, 31] on input "[PERSON_NAME]" at bounding box center [335, 28] width 199 height 26
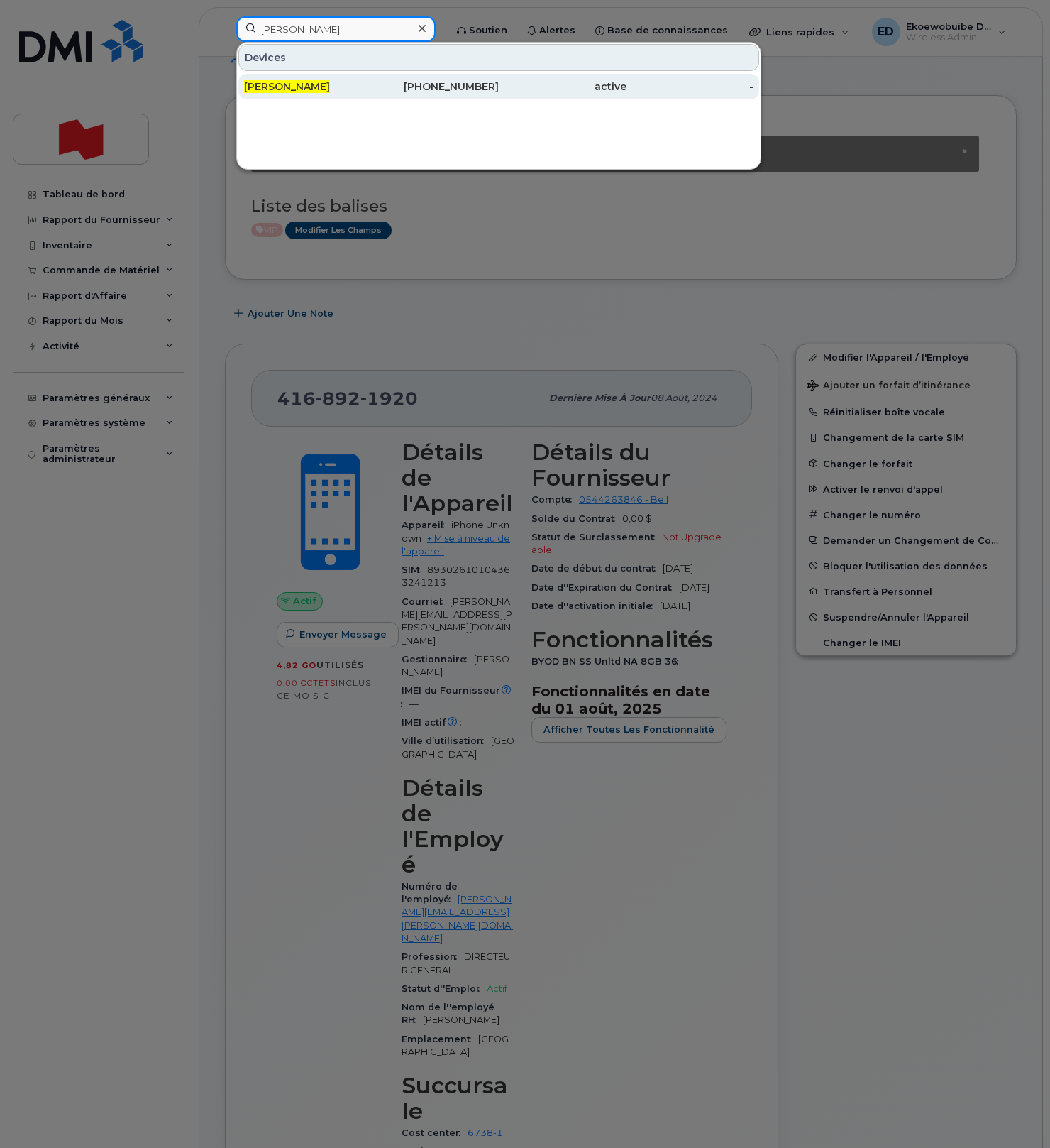
type input "[PERSON_NAME]"
drag, startPoint x: 323, startPoint y: 83, endPoint x: 174, endPoint y: 198, distance: 188.2
click at [322, 83] on span "[PERSON_NAME]" at bounding box center [287, 86] width 86 height 12
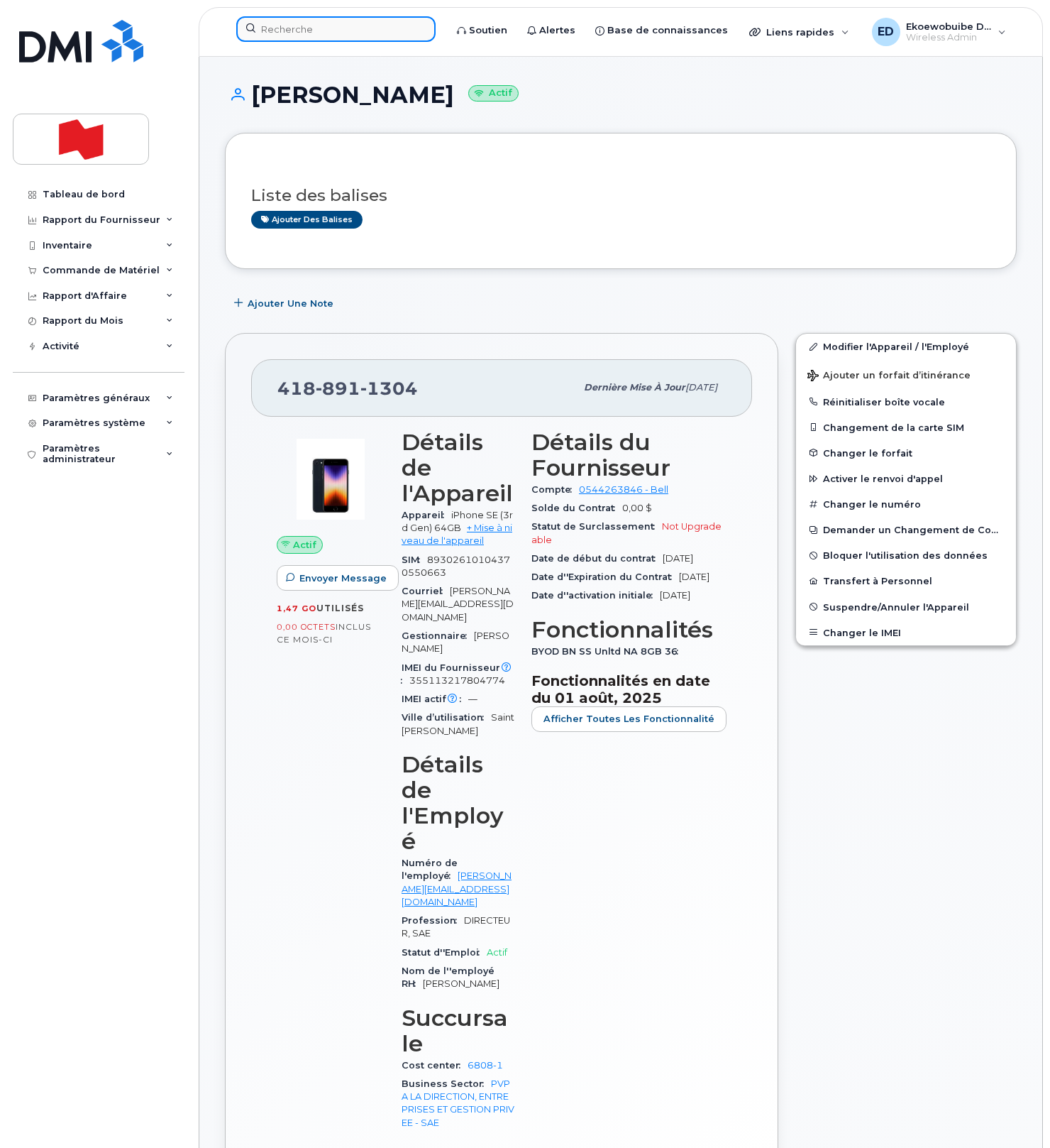
click at [317, 39] on input at bounding box center [335, 28] width 199 height 26
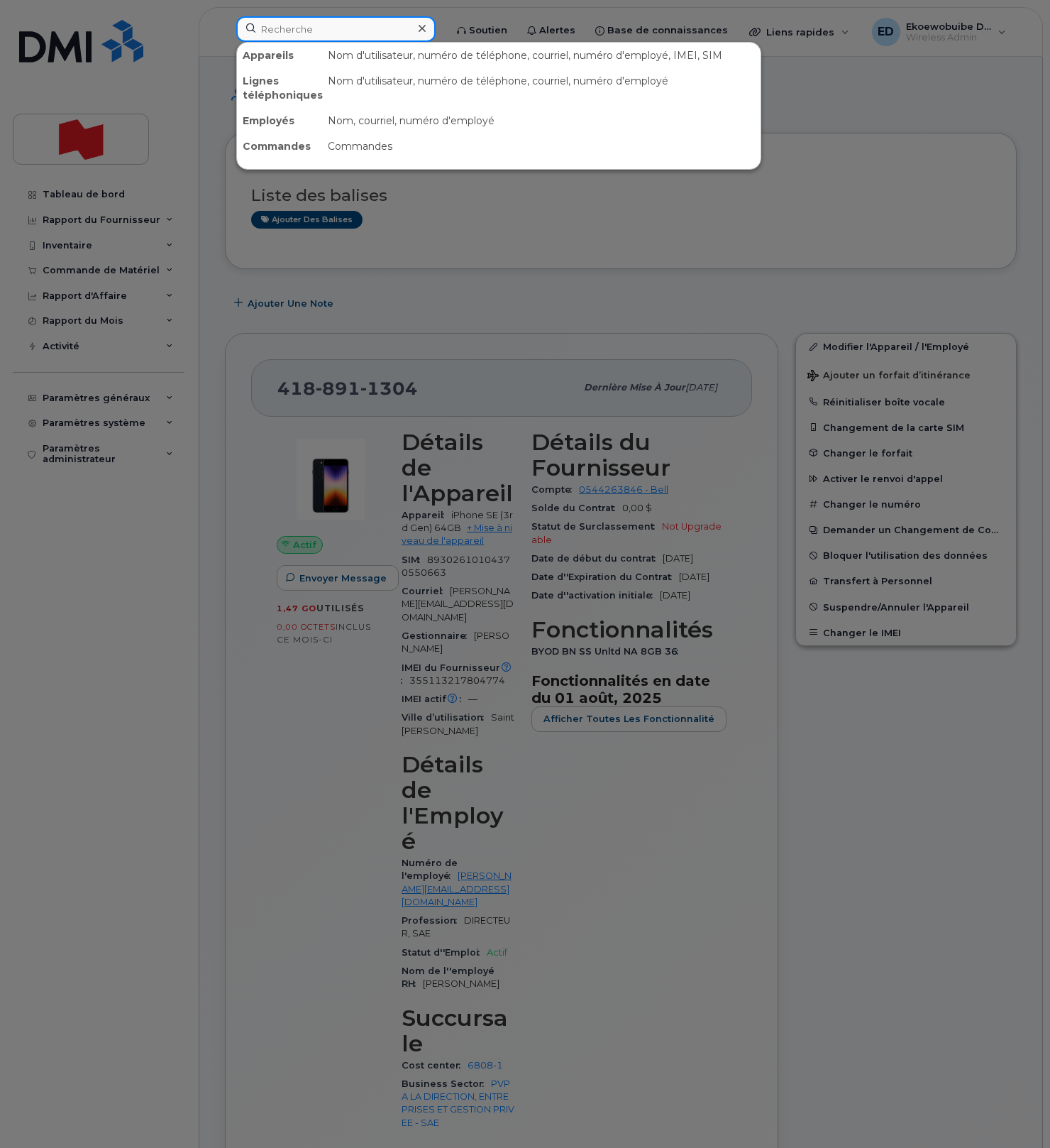
paste input "[PERSON_NAME]"
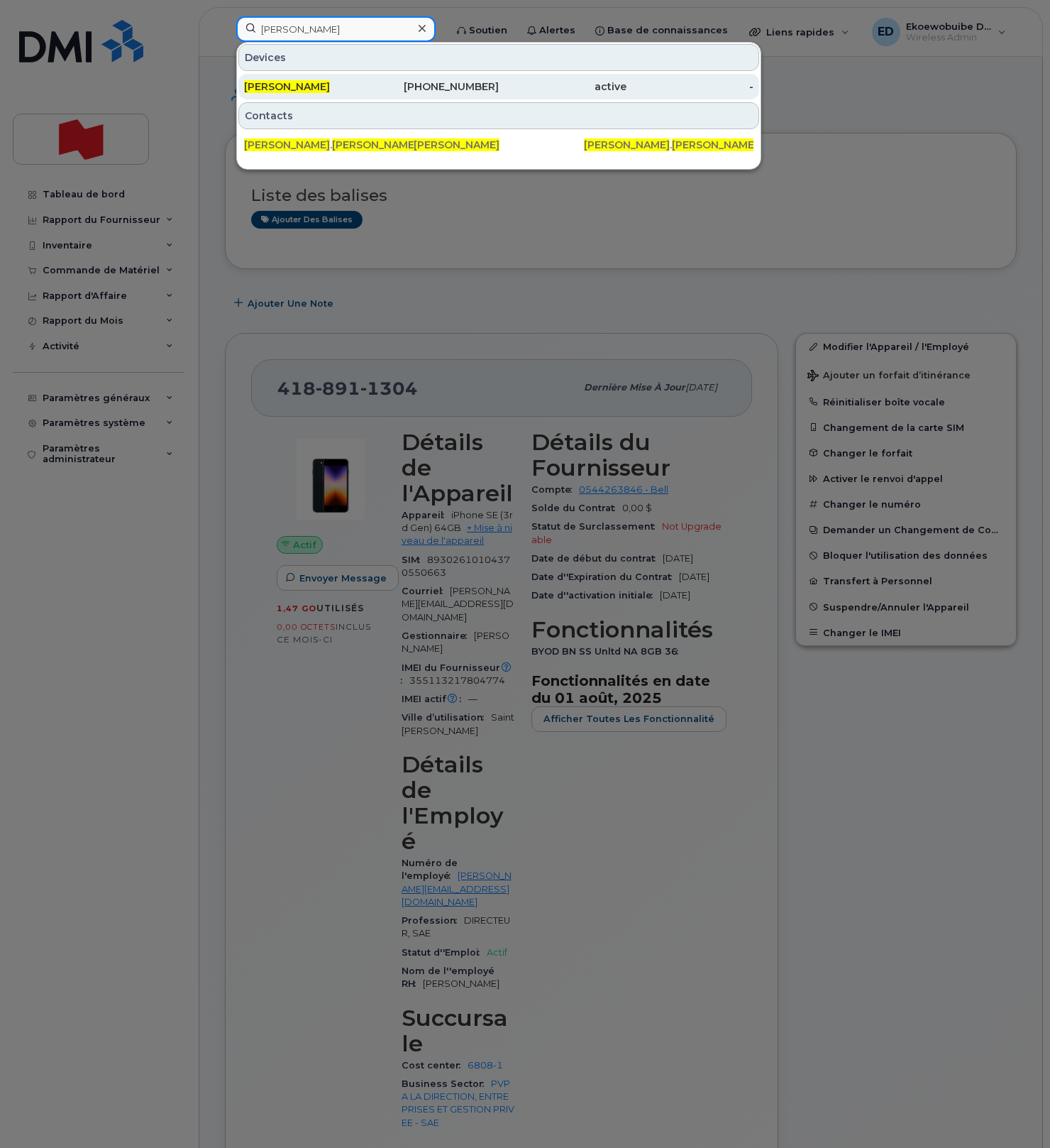
type input "[PERSON_NAME]"
click at [321, 89] on div "[PERSON_NAME]" at bounding box center [308, 86] width 128 height 14
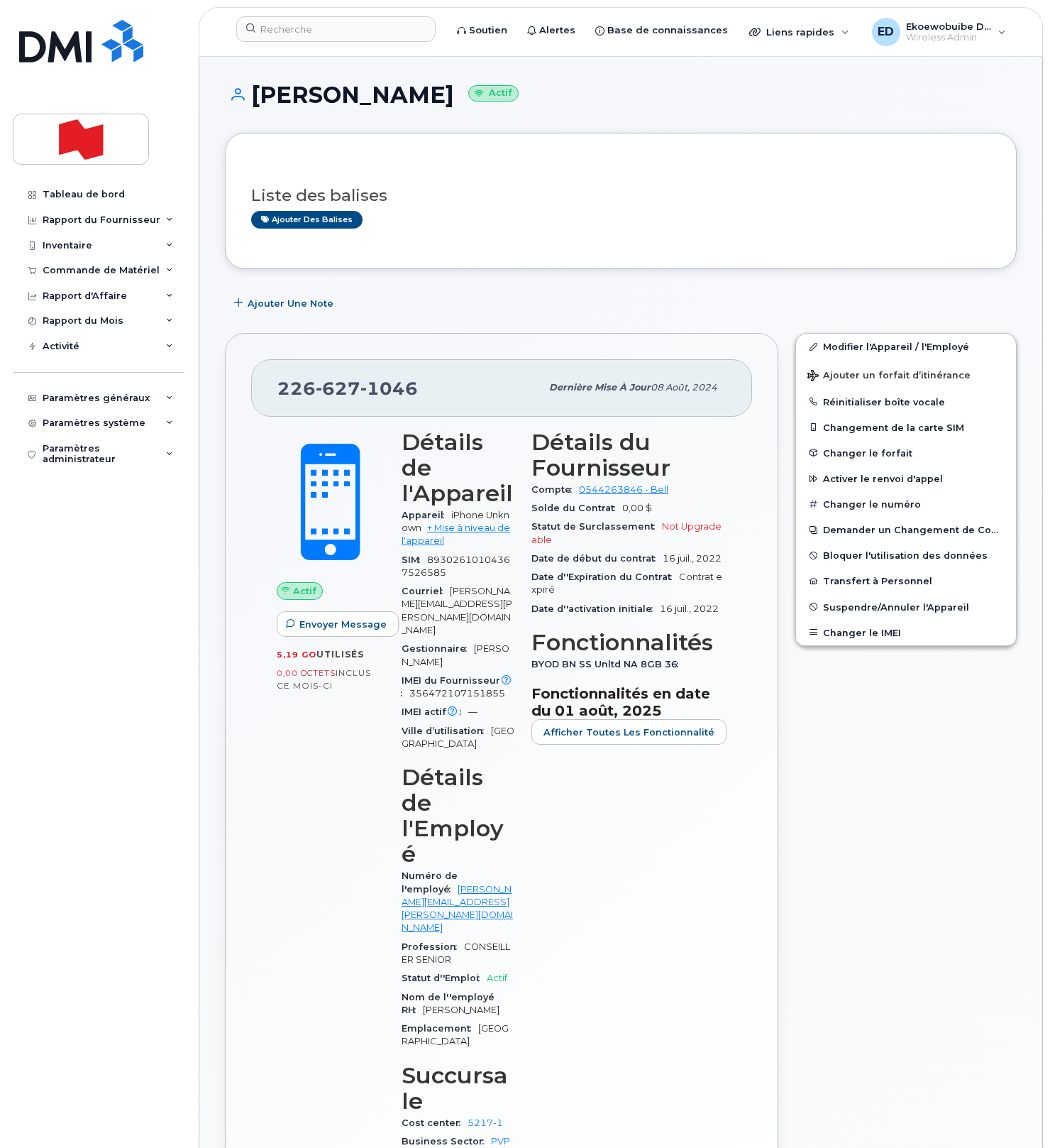
click at [679, 260] on div "Liste des balises Ajouter des balises" at bounding box center [621, 201] width 792 height 137
drag, startPoint x: 623, startPoint y: 222, endPoint x: 679, endPoint y: 263, distance: 69.4
click at [620, 221] on div "Ajouter des balises" at bounding box center [615, 219] width 728 height 18
click at [855, 629] on button "Changer le IMEI" at bounding box center [906, 632] width 220 height 26
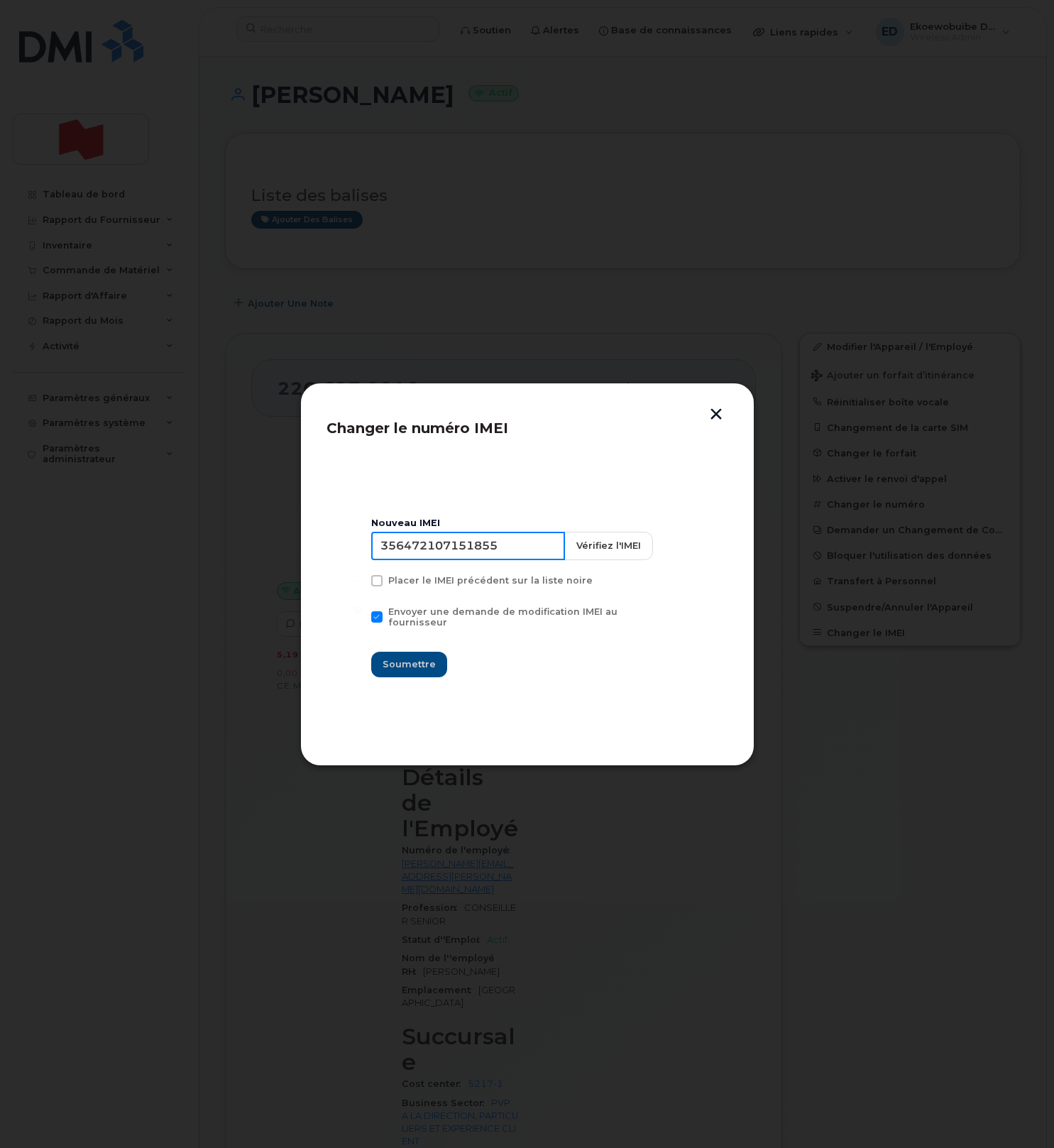
click at [453, 550] on input "356472107151855" at bounding box center [468, 546] width 193 height 28
drag, startPoint x: 425, startPoint y: 153, endPoint x: 308, endPoint y: 13, distance: 182.5
click at [423, 148] on div at bounding box center [527, 574] width 1054 height 1148
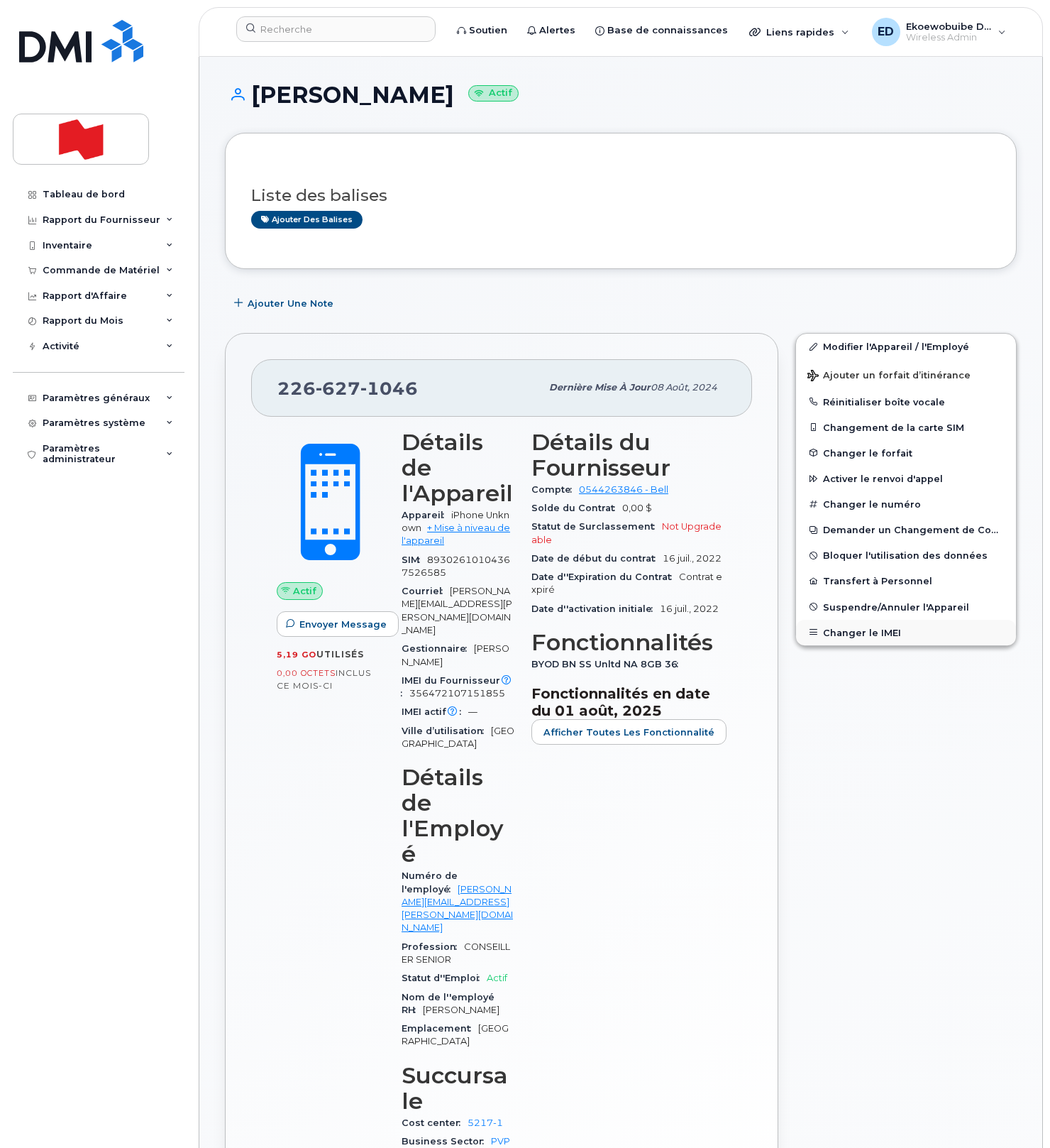
click at [860, 631] on button "Changer le IMEI" at bounding box center [906, 632] width 220 height 26
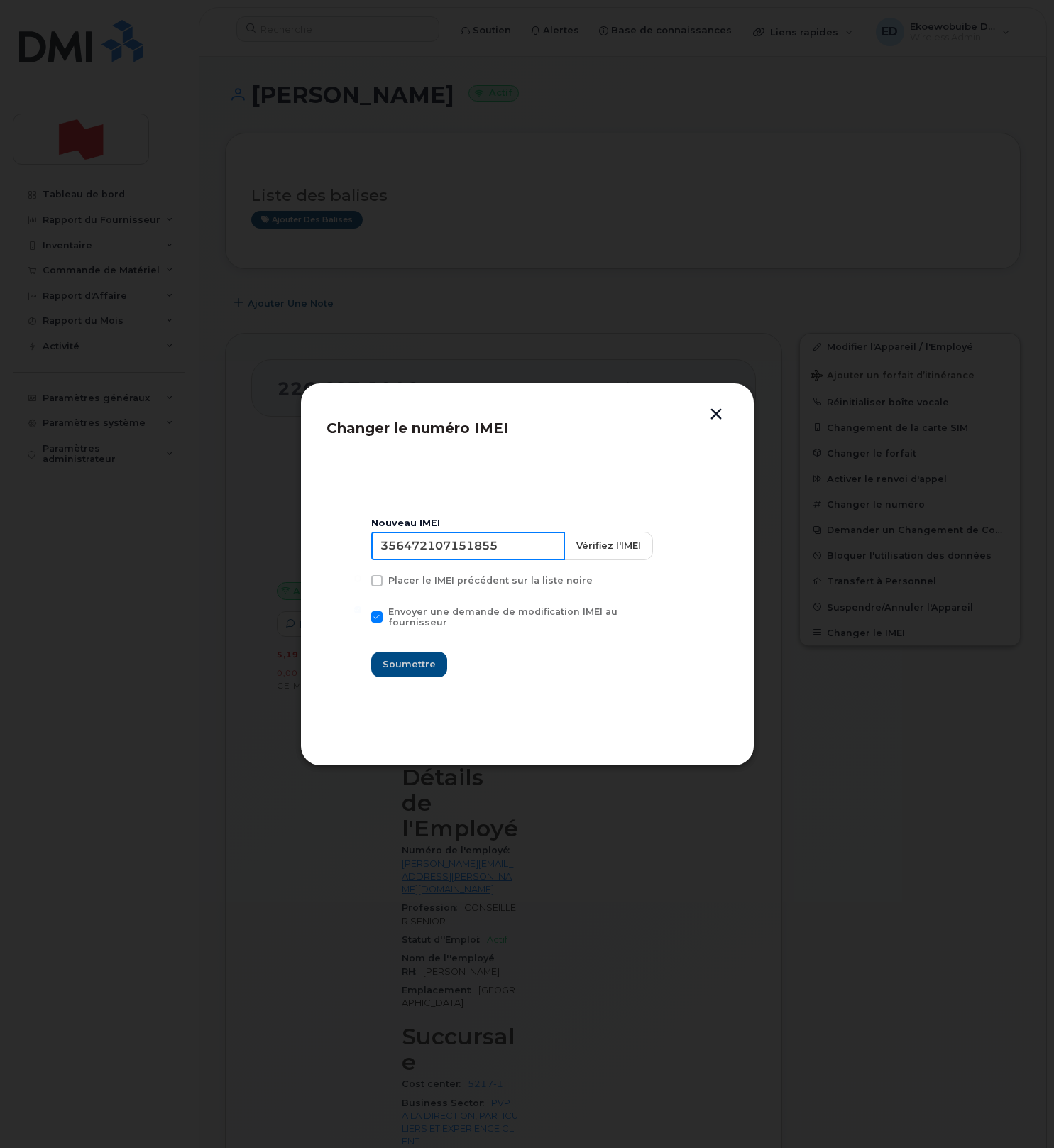
click at [462, 557] on input "356472107151855" at bounding box center [468, 546] width 193 height 28
type input "353927601411033"
click at [412, 660] on span "Soumettre" at bounding box center [409, 664] width 53 height 13
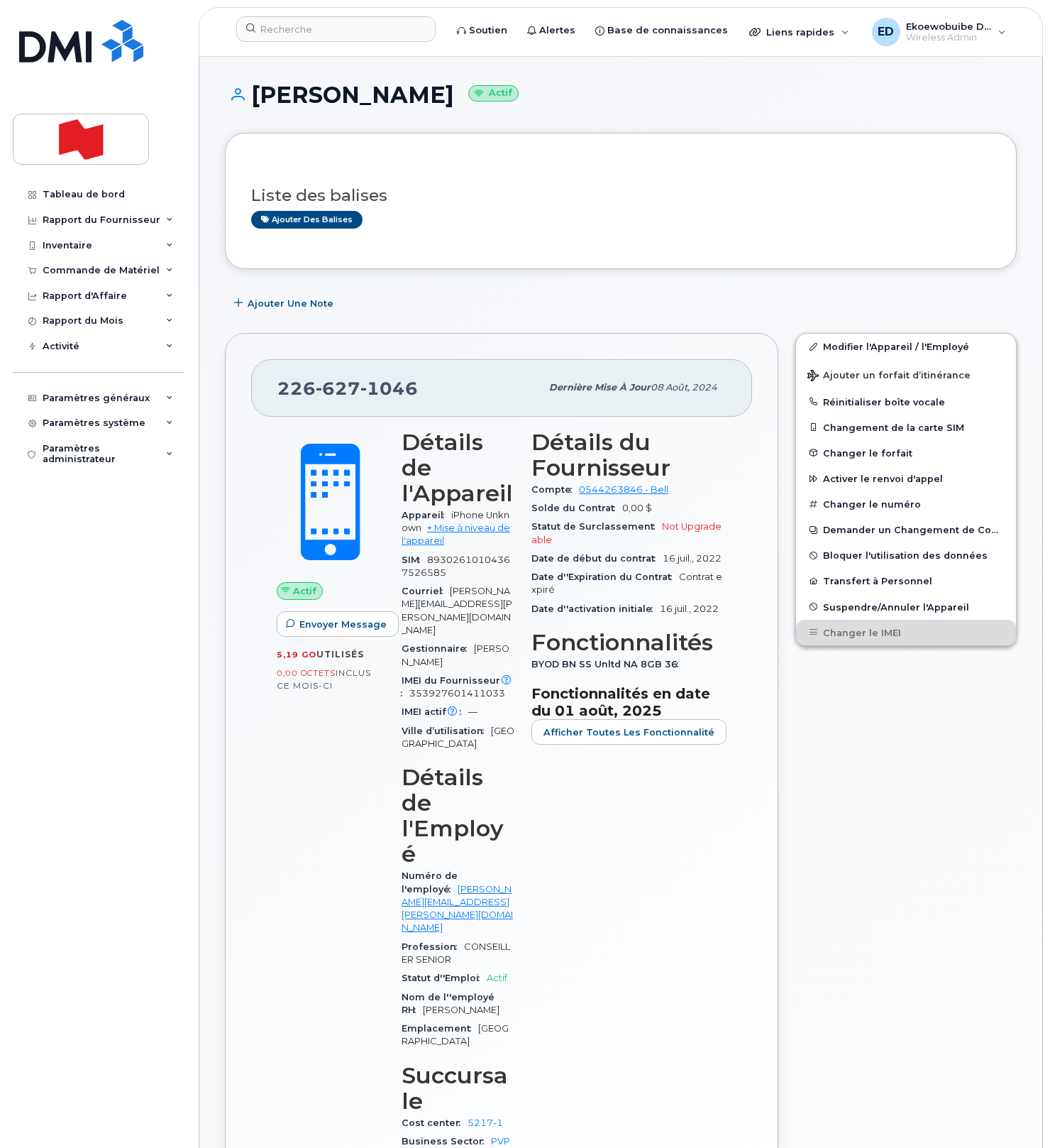
drag, startPoint x: 867, startPoint y: 719, endPoint x: 712, endPoint y: 802, distance: 175.8
click at [867, 719] on div "Modifier l'Appareil / l'Employé Ajouter un forfait d’itinérance Réinitialiser b…" at bounding box center [906, 811] width 239 height 975
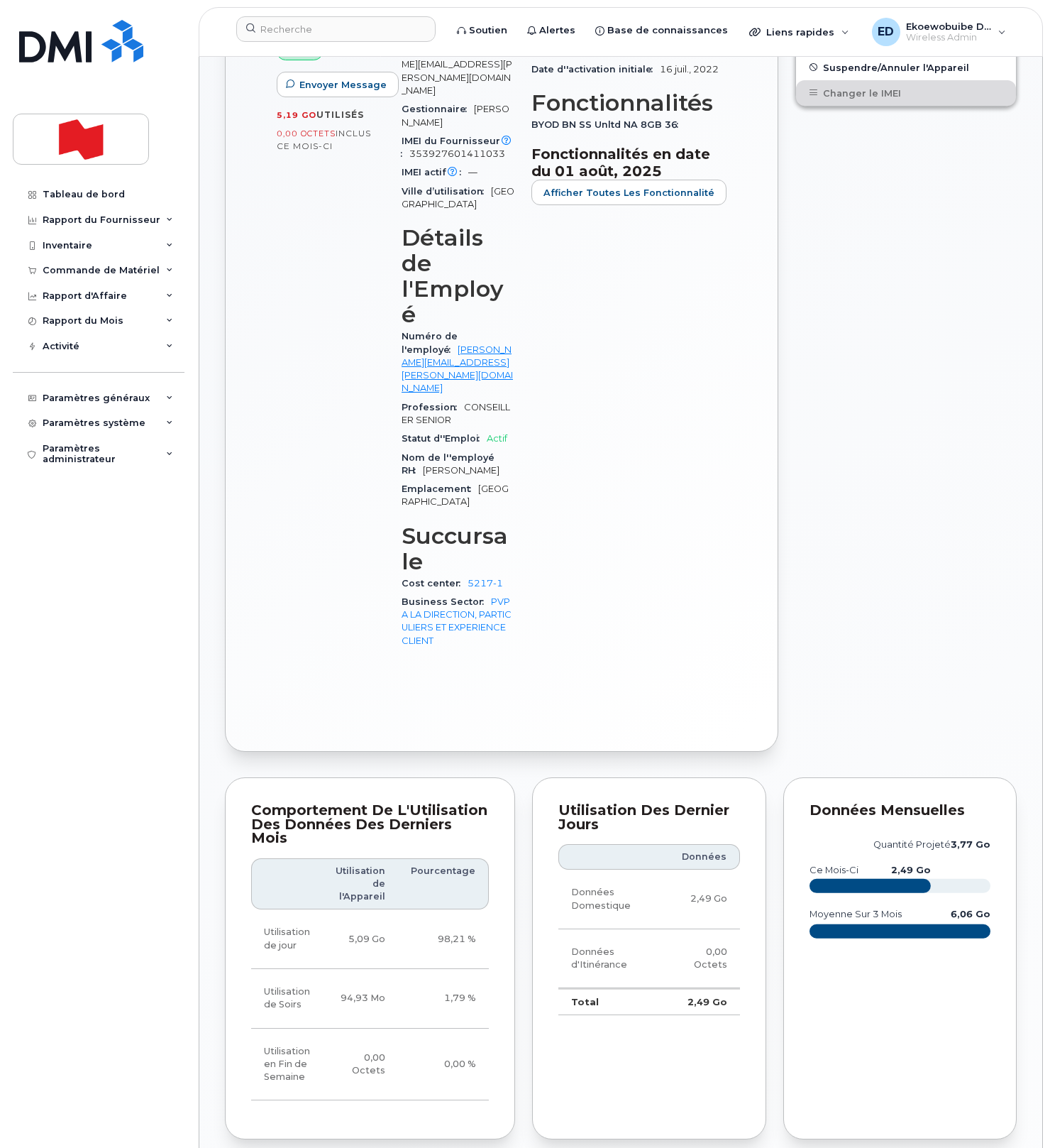
scroll to position [544, 0]
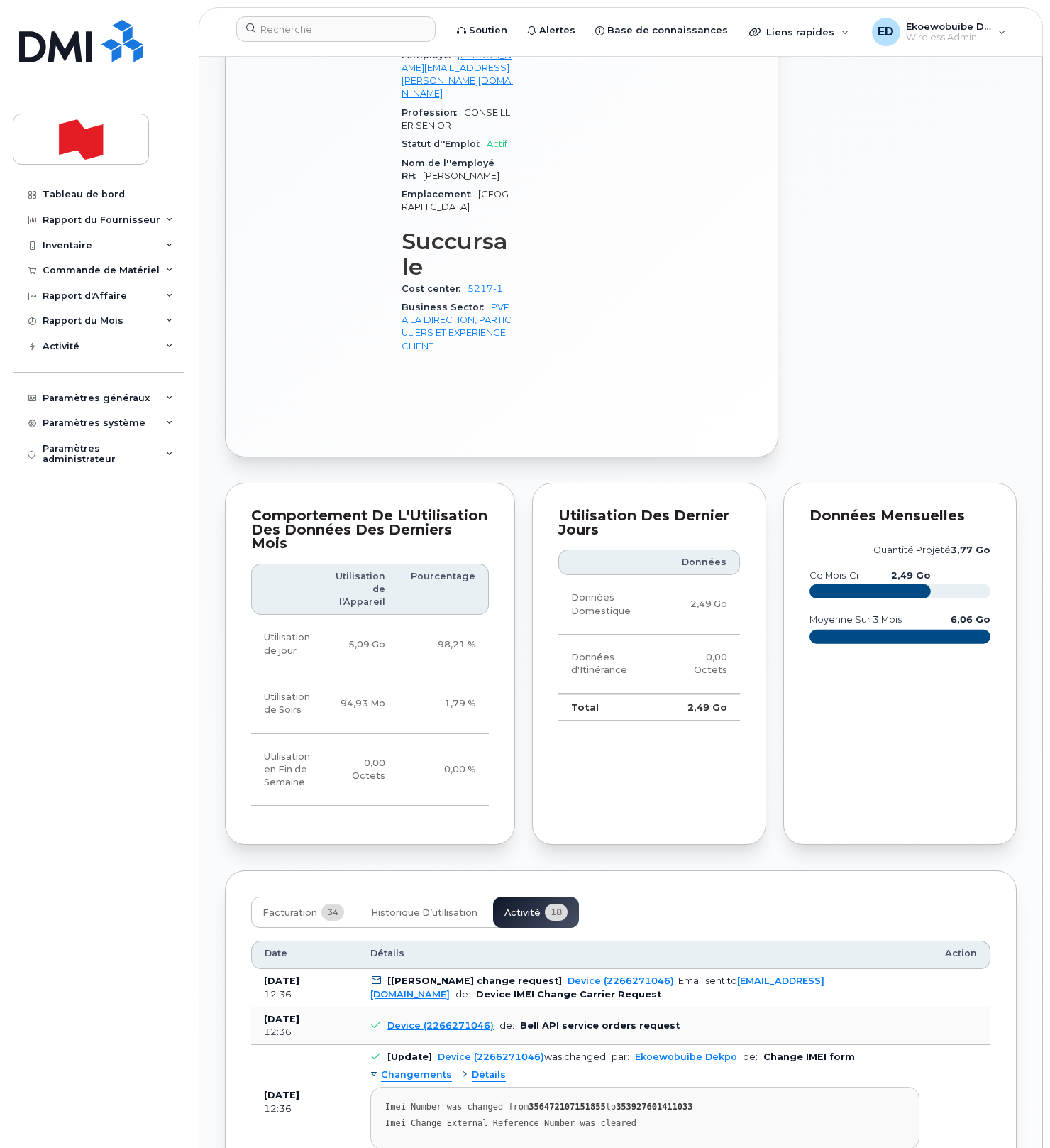
scroll to position [835, 0]
drag, startPoint x: 663, startPoint y: 981, endPoint x: 638, endPoint y: 980, distance: 25.0
click at [658, 1085] on pre "Imei Number was changed from 356472107151855 to 353927601411033 Imei Change Ext…" at bounding box center [644, 1117] width 549 height 63
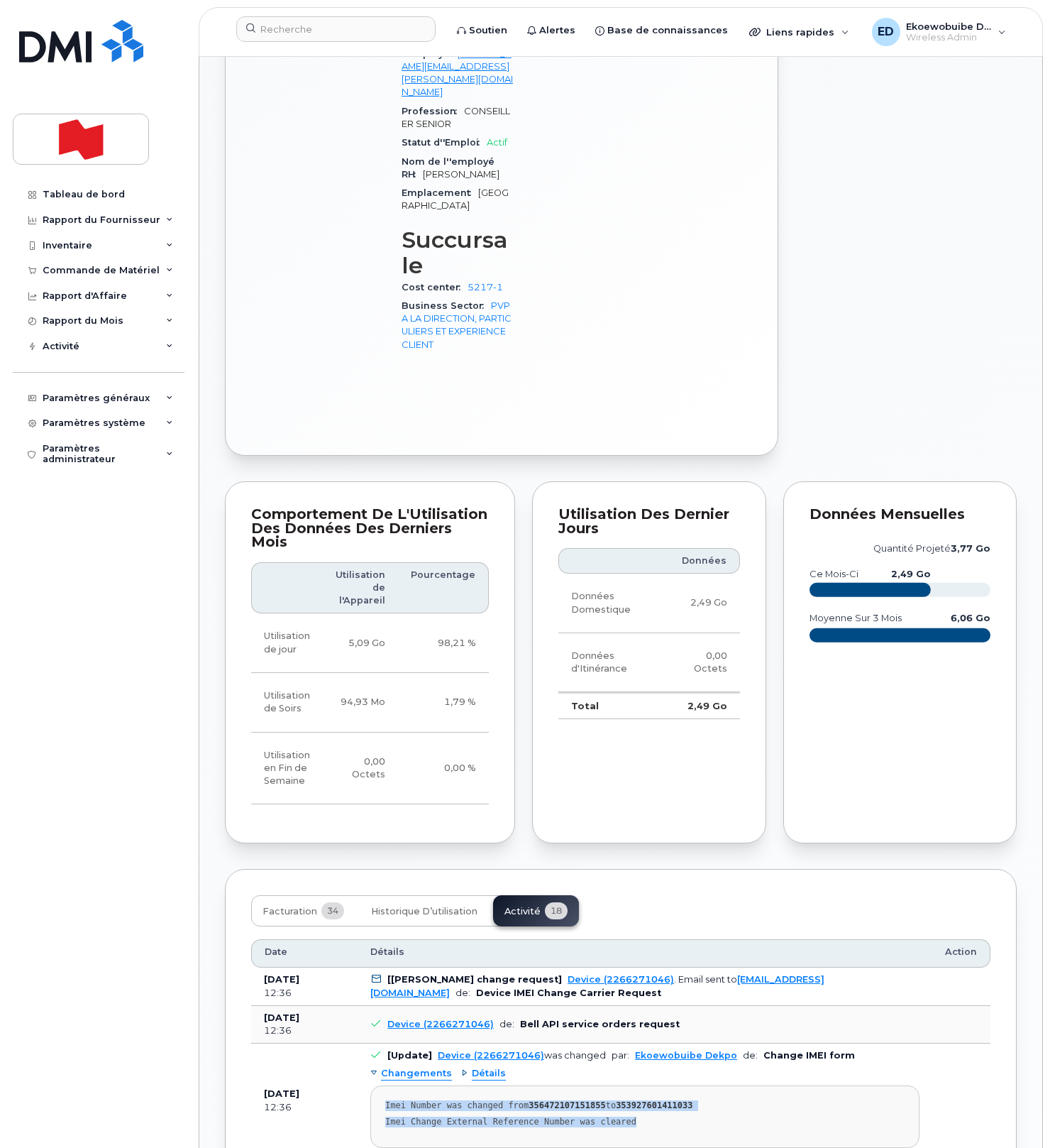
drag, startPoint x: 653, startPoint y: 977, endPoint x: 383, endPoint y: 957, distance: 270.7
click at [382, 1085] on pre "Imei Number was changed from 356472107151855 to 353927601411033 Imei Change Ext…" at bounding box center [644, 1117] width 549 height 63
copy pre "Imei Number was changed from 356472107151855 to 353927601411033 Imei Change Ext…"
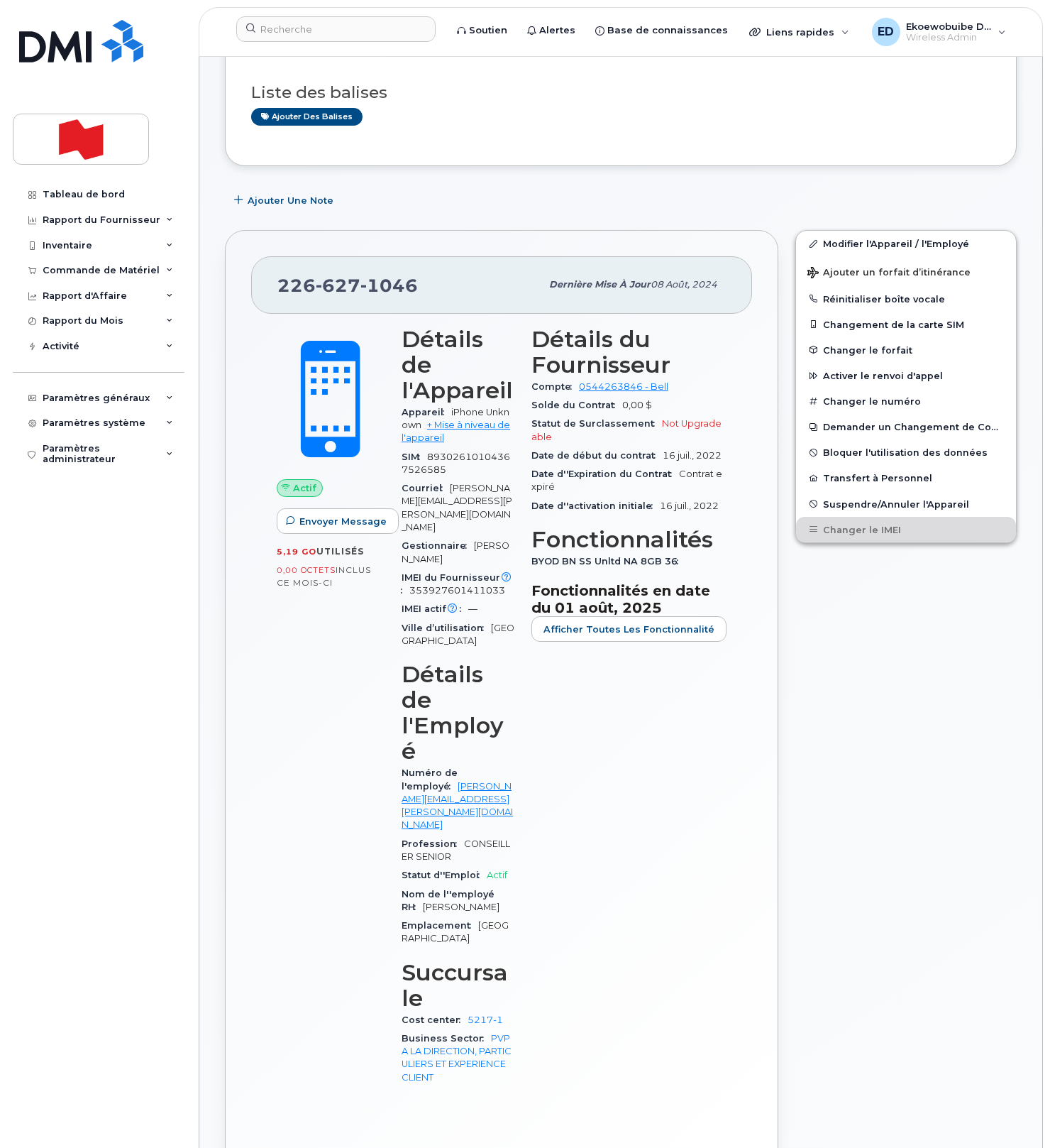
scroll to position [0, 0]
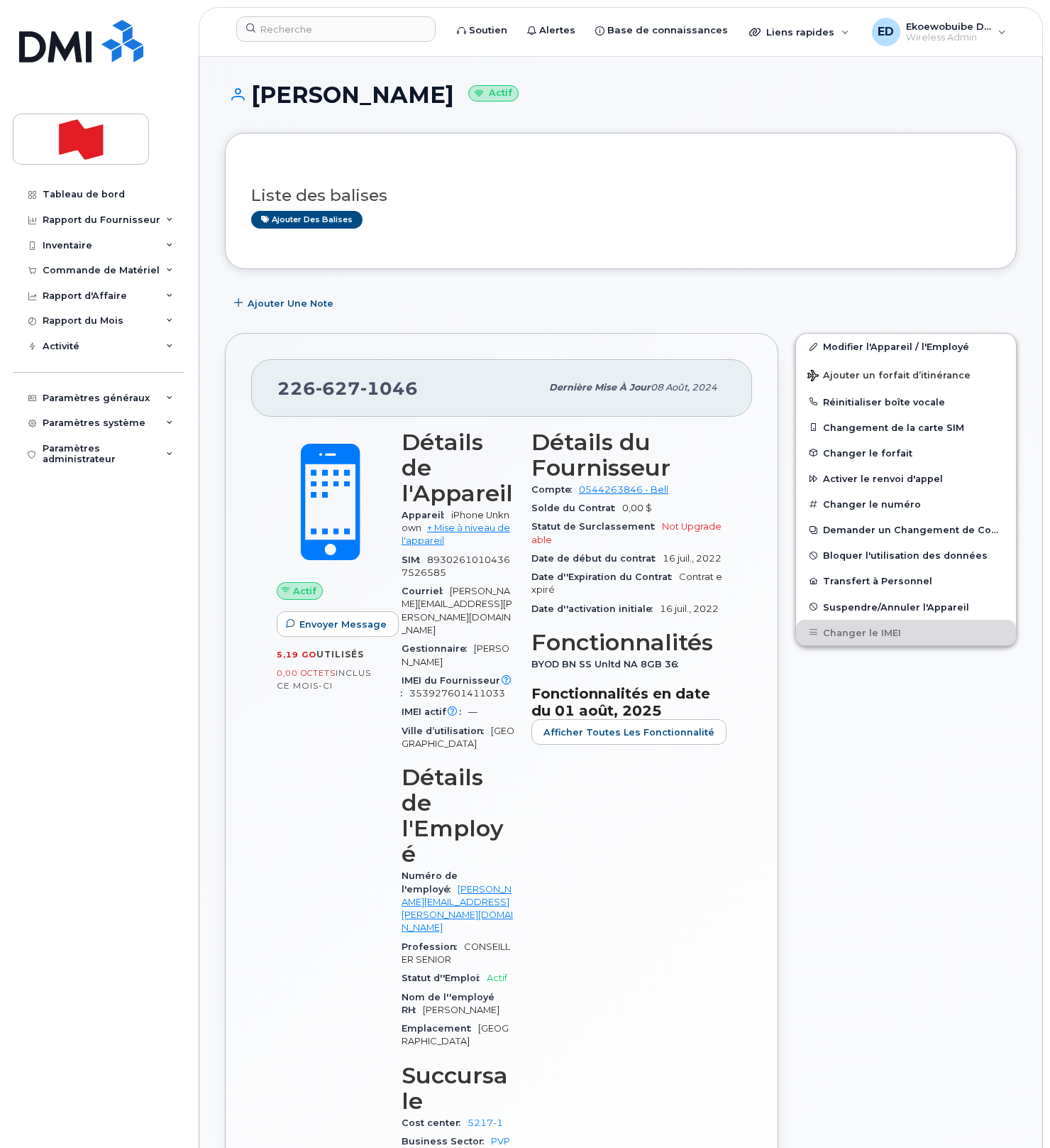
drag, startPoint x: 439, startPoint y: 234, endPoint x: 394, endPoint y: 341, distance: 116.1
click at [439, 236] on div "Liste des balises Ajouter des balises" at bounding box center [621, 201] width 739 height 83
drag, startPoint x: 419, startPoint y: 389, endPoint x: 275, endPoint y: 389, distance: 144.0
click at [275, 389] on div "226 627 1046 Dernière mise à jour 08 août, 2024" at bounding box center [501, 388] width 501 height 57
copy span "226 627 1046"
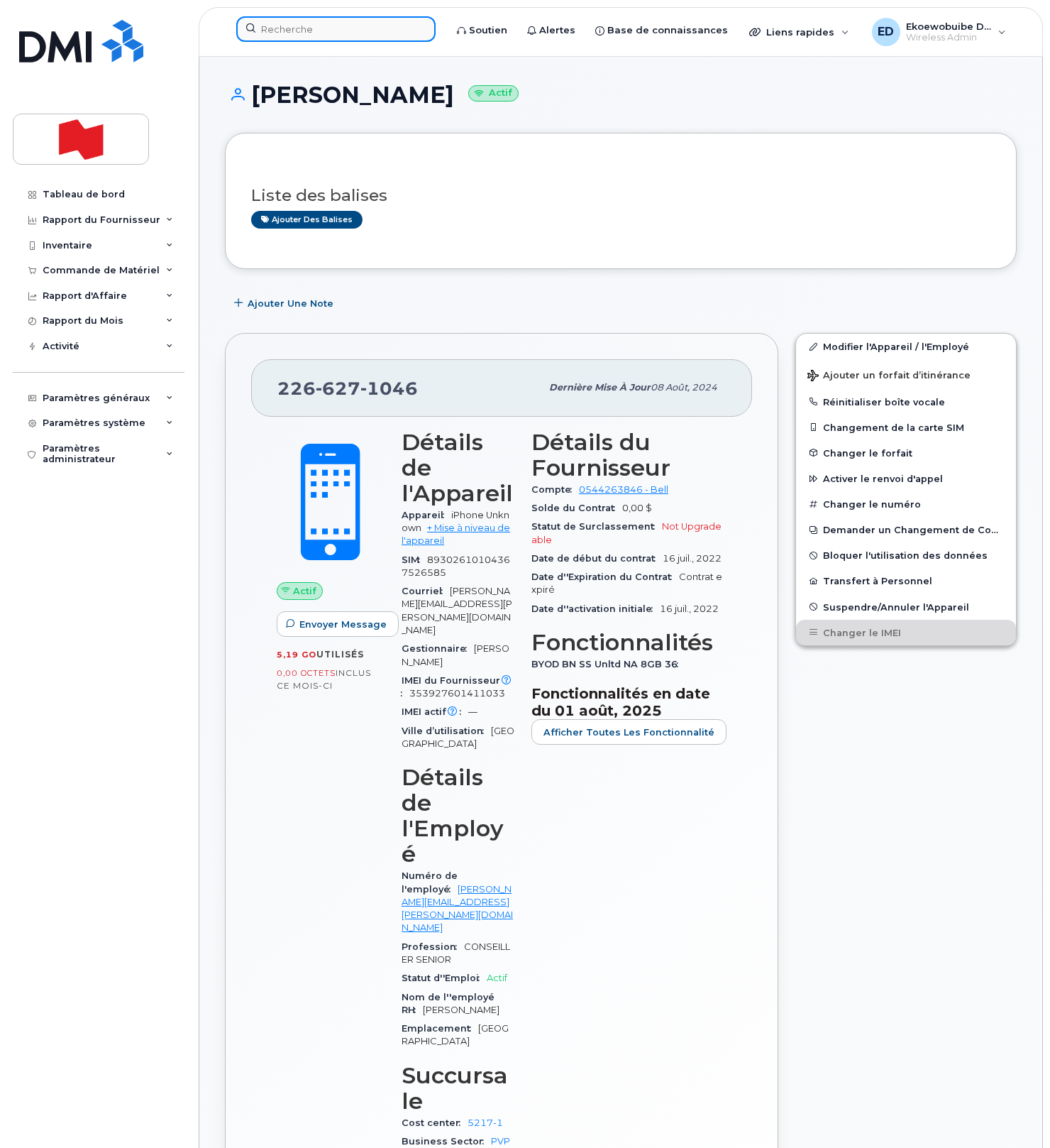
click at [283, 34] on input at bounding box center [335, 28] width 199 height 26
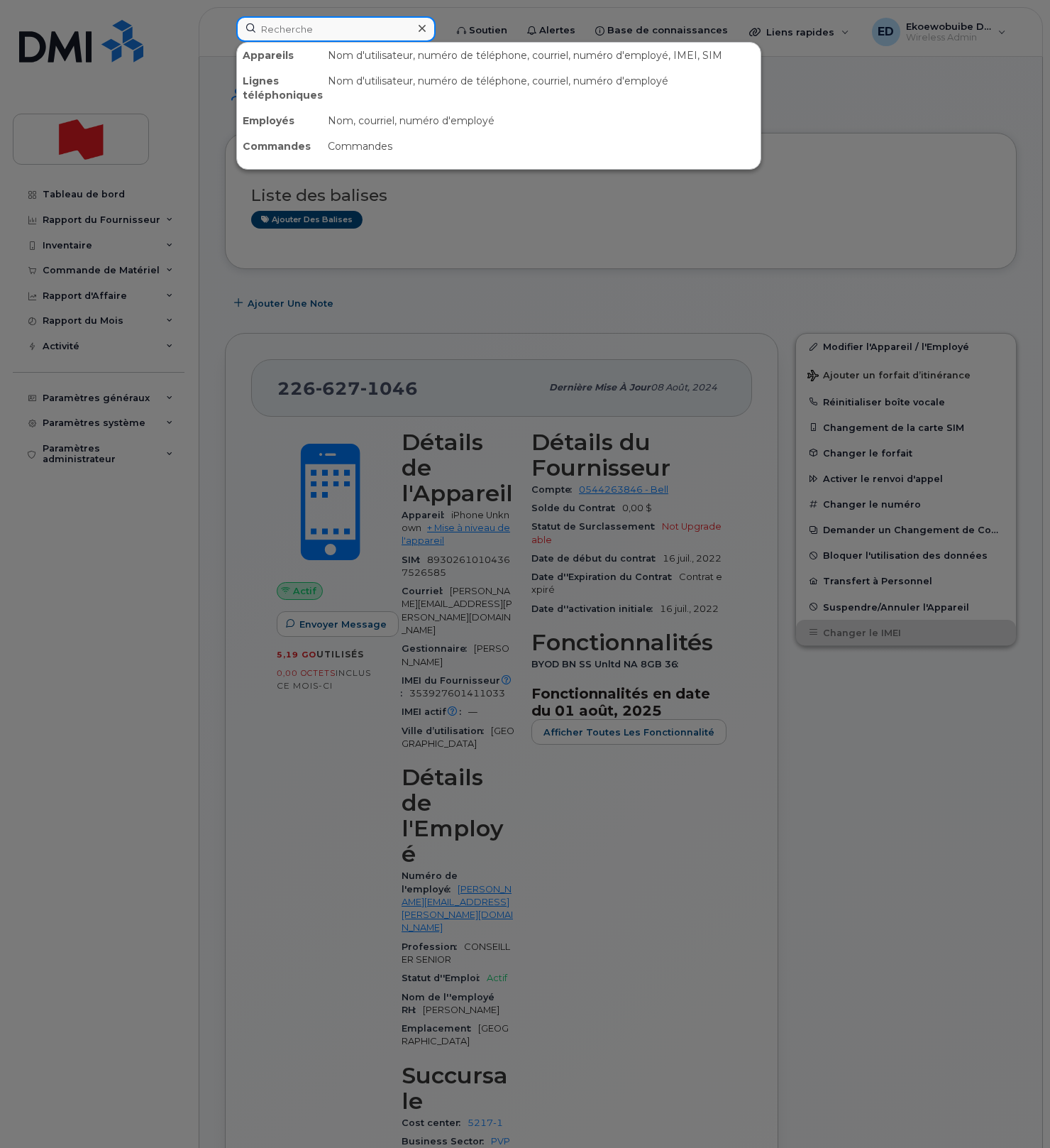
paste input "[PERSON_NAME]"
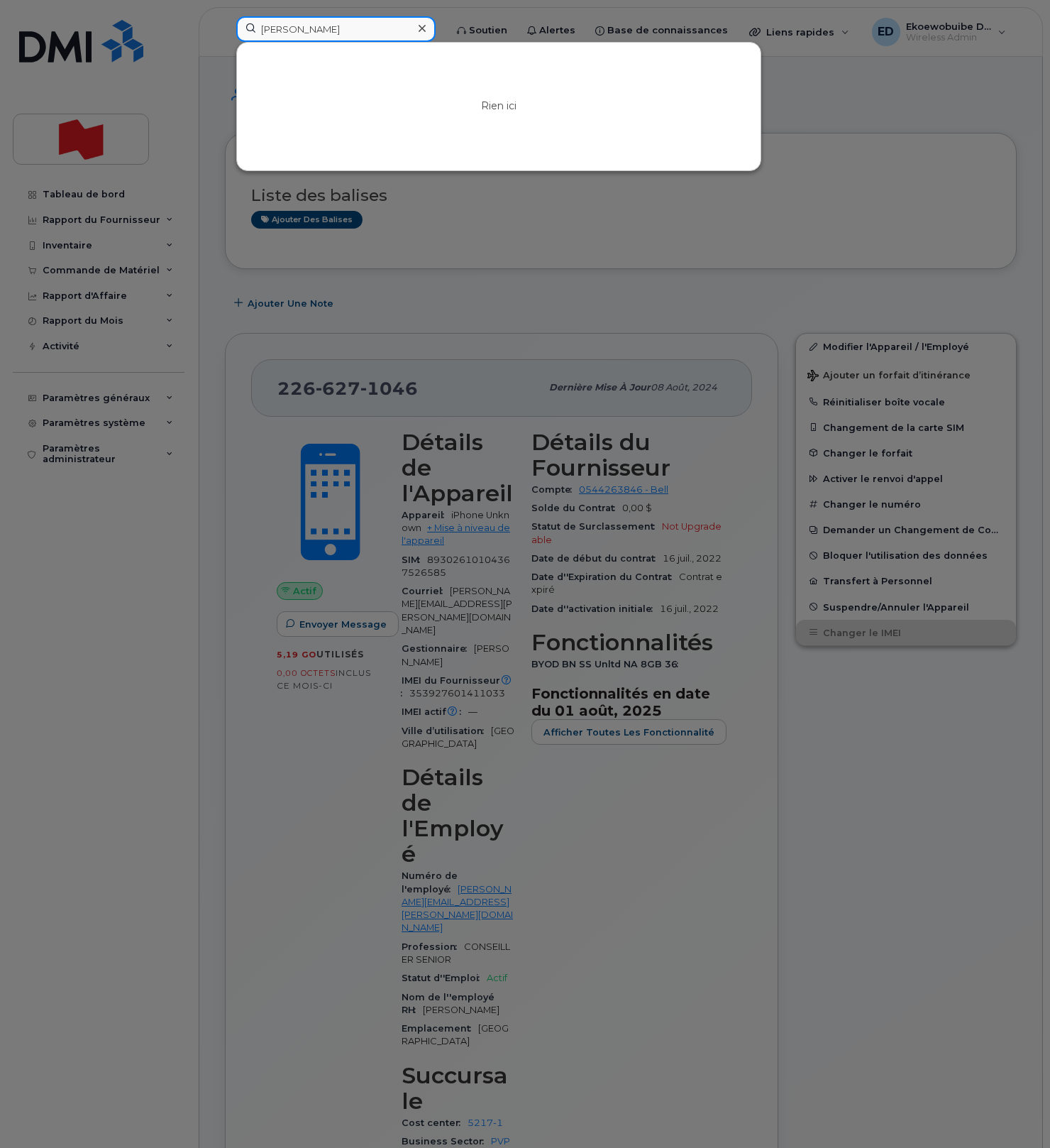
click at [289, 33] on input "[PERSON_NAME]" at bounding box center [335, 28] width 199 height 26
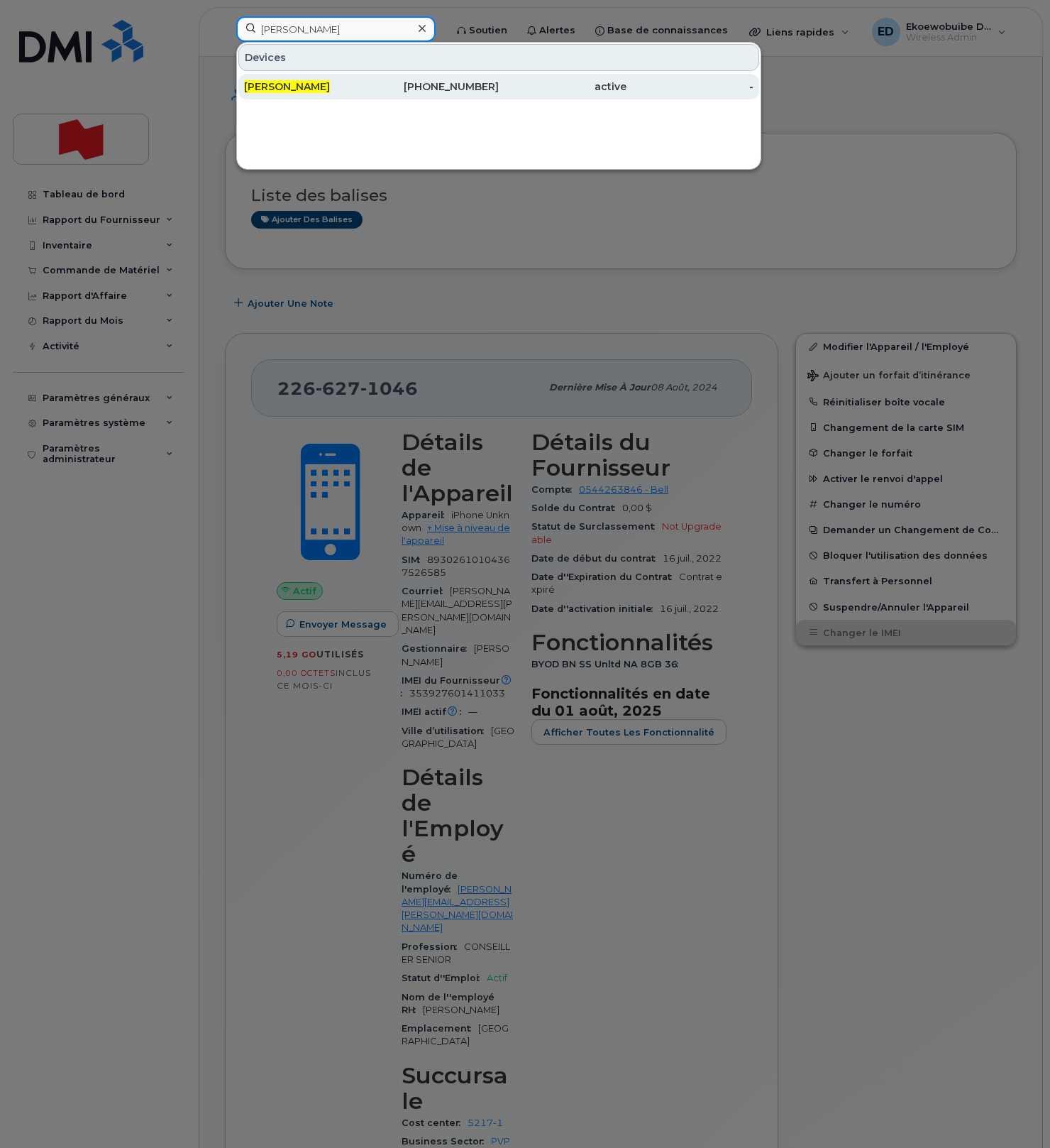
type input "[PERSON_NAME]"
click at [275, 87] on span "[PERSON_NAME]" at bounding box center [287, 86] width 86 height 12
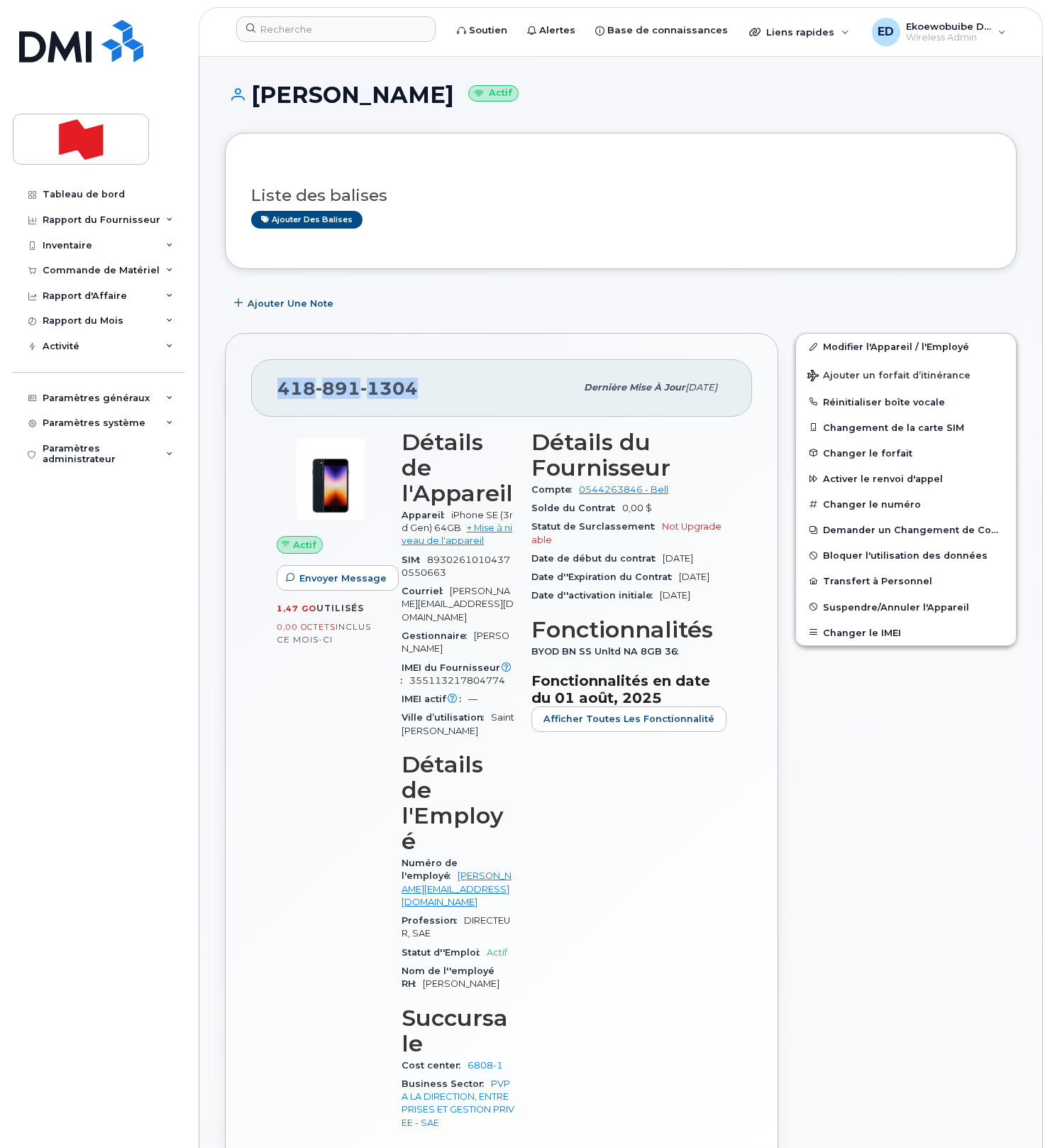
drag, startPoint x: 432, startPoint y: 392, endPoint x: 265, endPoint y: 394, distance: 167.0
click at [265, 394] on div "[PHONE_NUMBER] Dernière mise à jour [DATE]" at bounding box center [501, 388] width 501 height 57
copy span "[PHONE_NUMBER]"
click at [842, 629] on button "Changer le IMEI" at bounding box center [906, 630] width 220 height 26
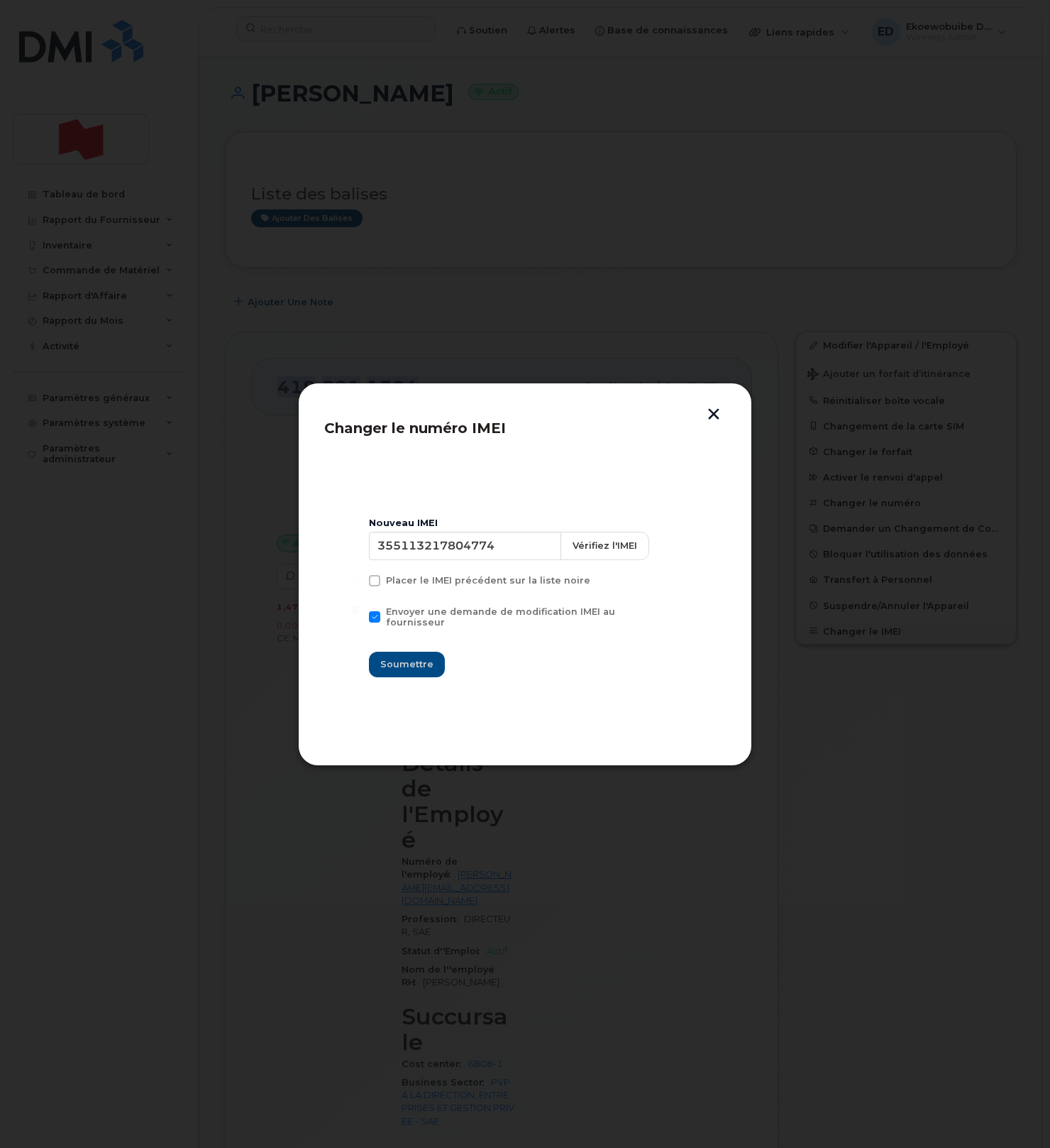
scroll to position [1, 0]
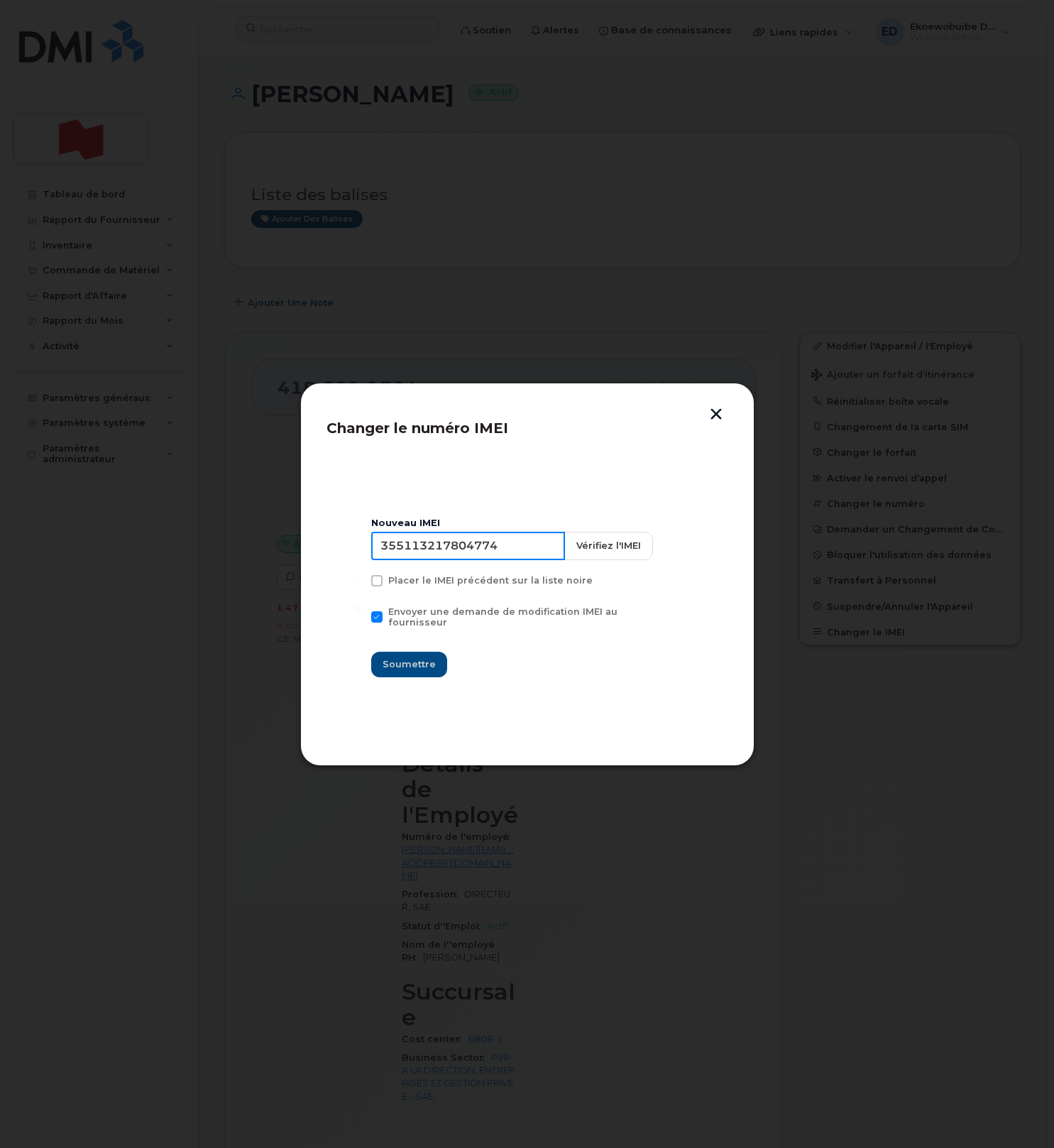
click at [474, 555] on input "355113217804774" at bounding box center [468, 546] width 193 height 28
type input "353927601121459"
click at [411, 657] on span "Soumettre" at bounding box center [409, 664] width 53 height 13
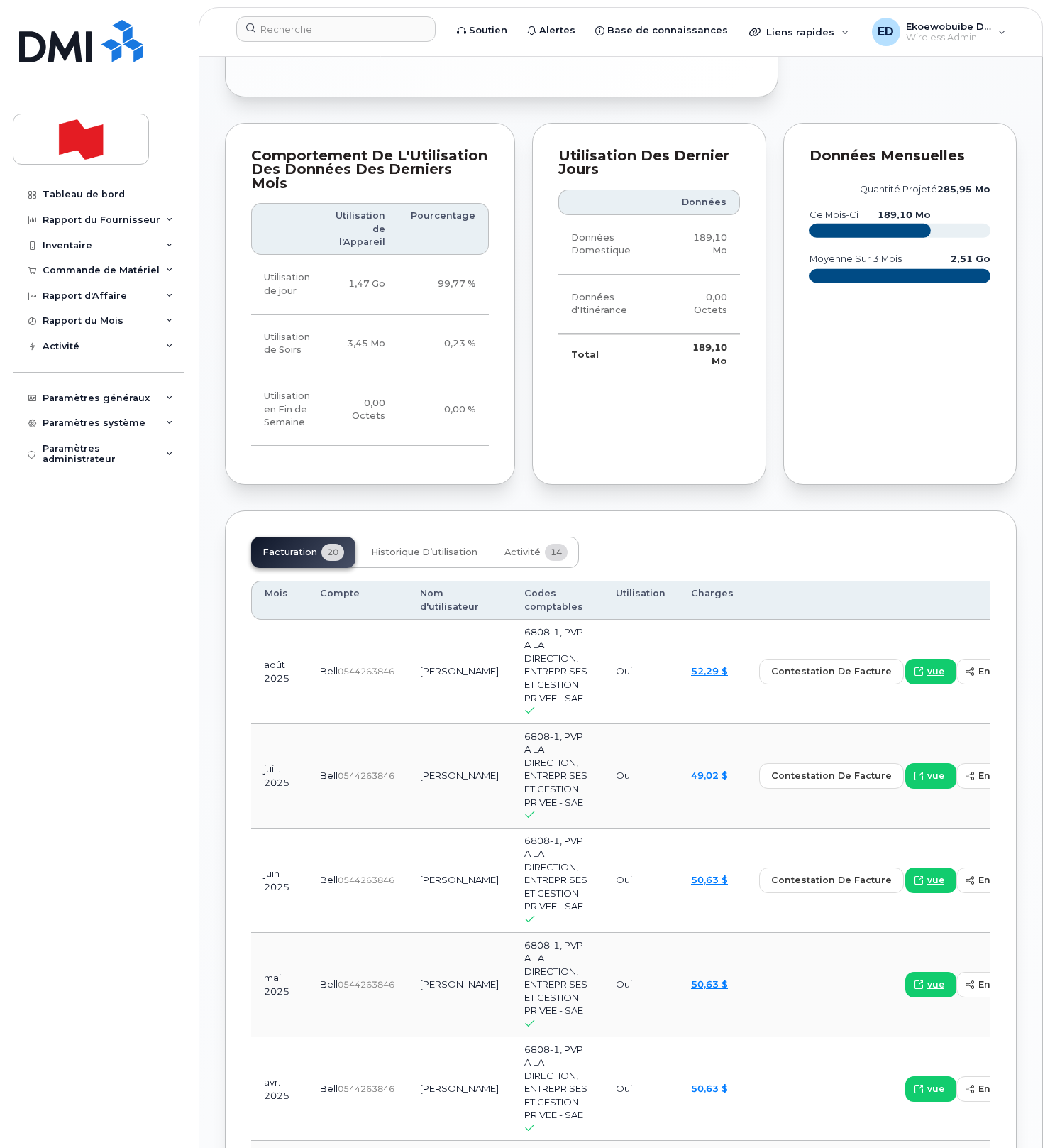
scroll to position [1134, 0]
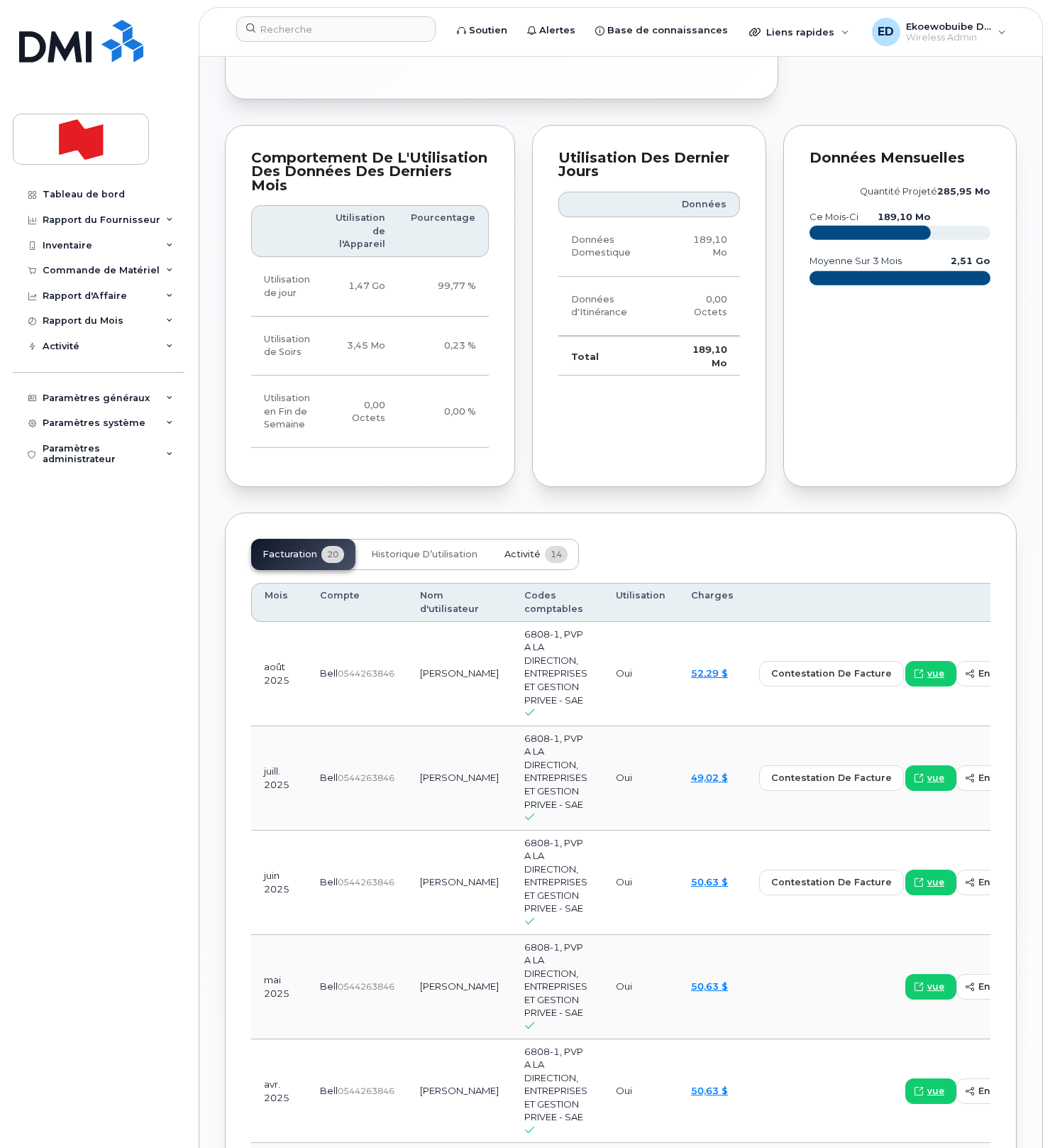
drag, startPoint x: 509, startPoint y: 441, endPoint x: 521, endPoint y: 462, distance: 24.2
click at [507, 549] on span "Activité" at bounding box center [522, 555] width 36 height 11
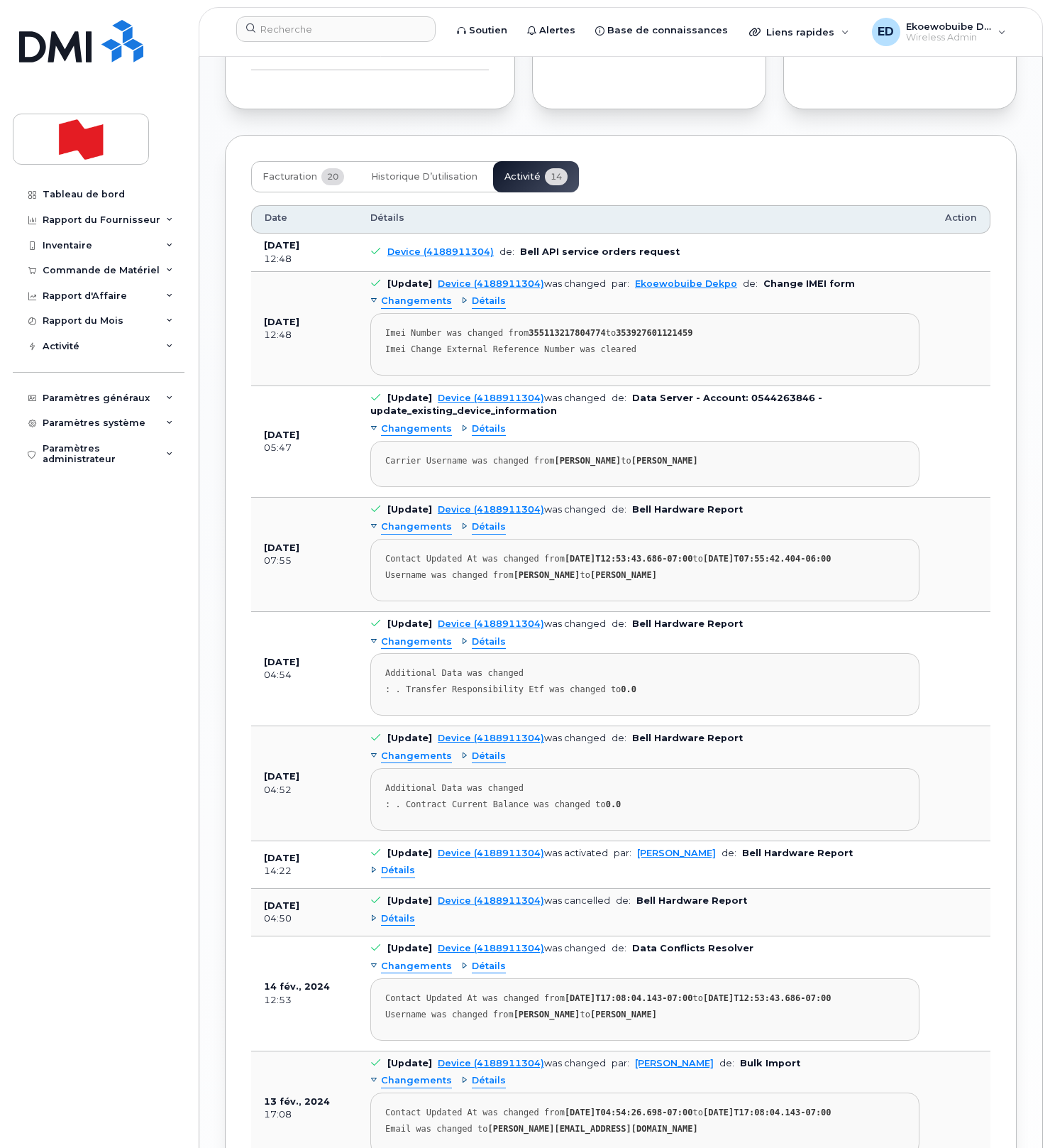
scroll to position [1478, 0]
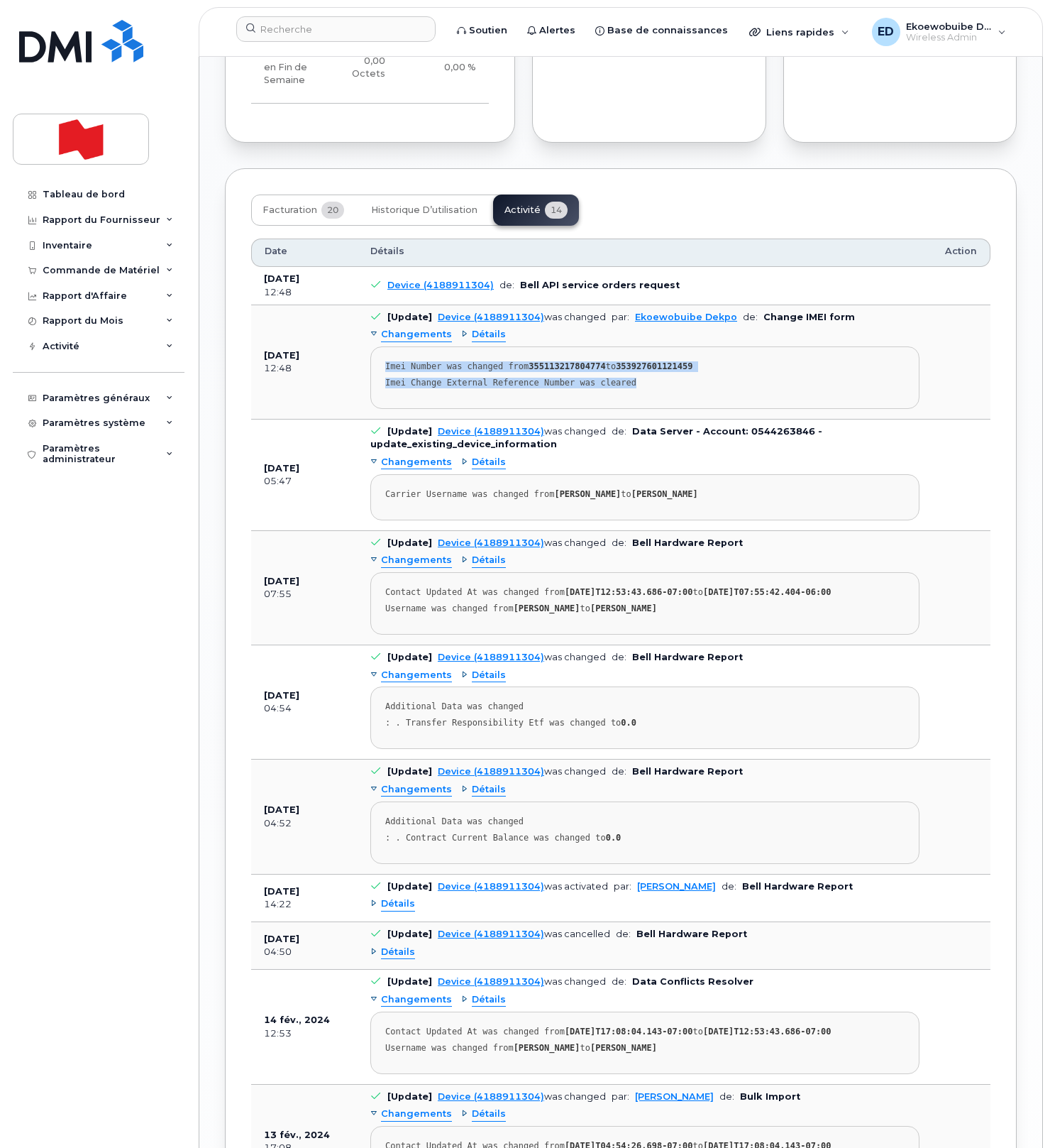
drag, startPoint x: 645, startPoint y: 275, endPoint x: 380, endPoint y: 255, distance: 265.8
click at [380, 346] on pre "Imei Number was changed from 355113217804774 to 353927601121459 Imei Change Ext…" at bounding box center [644, 377] width 549 height 63
copy pre "Imei Number was changed from 355113217804774 to 353927601121459 Imei Change Ext…"
